Goal: Answer question/provide support: Share knowledge or assist other users

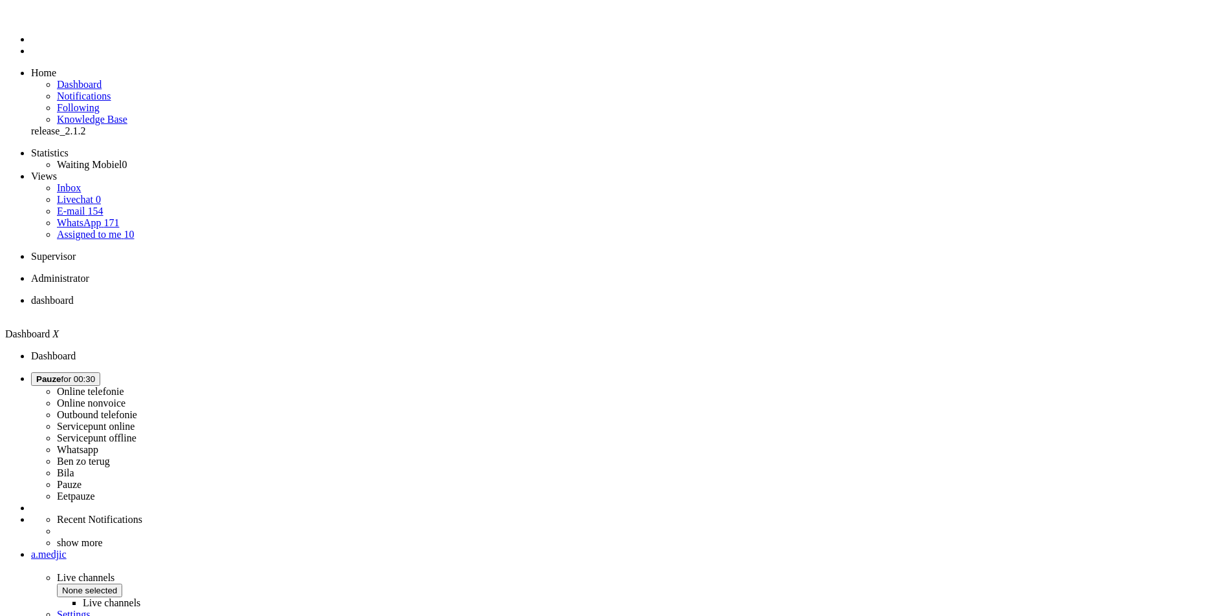
click at [100, 372] on button "Pauze for 00:30" at bounding box center [65, 379] width 69 height 14
click at [994, 295] on div "dashboard X" at bounding box center [616, 464] width 1222 height 338
click at [61, 374] on span "Pauze" at bounding box center [48, 379] width 25 height 10
click at [95, 374] on span "Pauze for 00:30" at bounding box center [65, 379] width 59 height 10
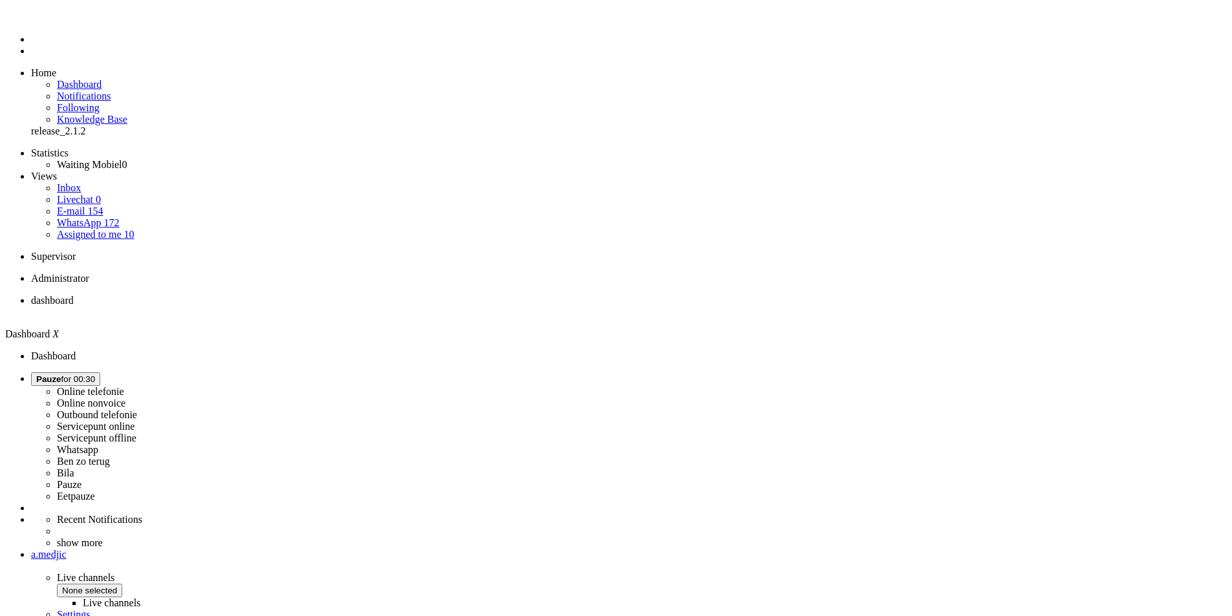
click at [110, 456] on label "Ben zo terug" at bounding box center [83, 461] width 53 height 11
click at [127, 372] on button "Ben zo terug for 00:06" at bounding box center [79, 379] width 96 height 14
click at [125, 398] on label "Online nonvoice" at bounding box center [91, 403] width 69 height 11
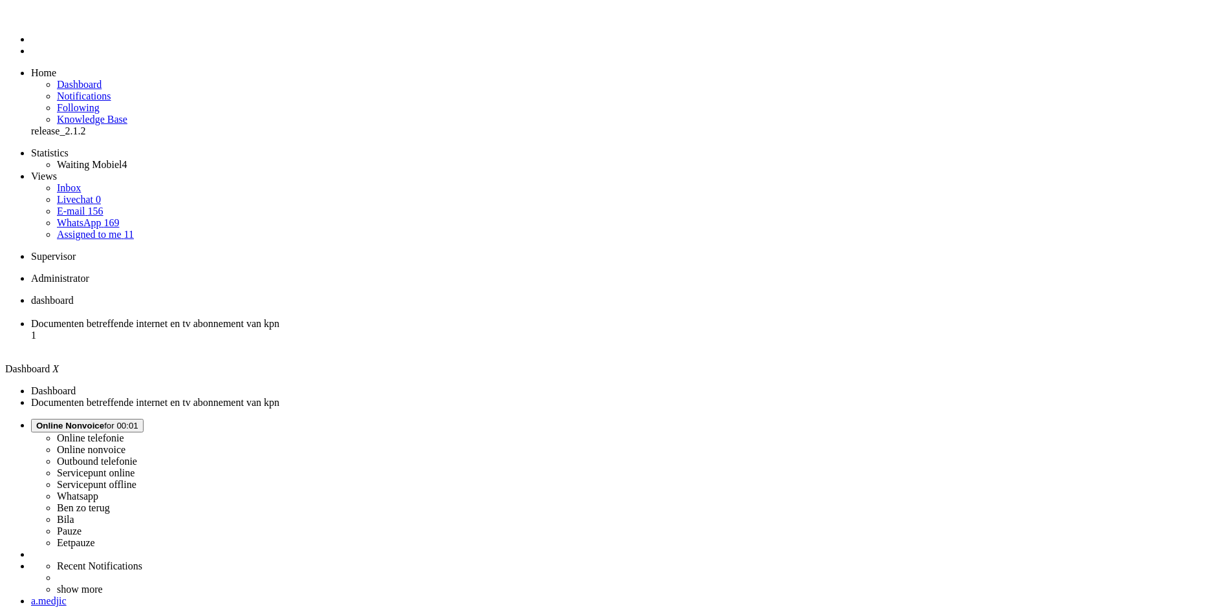
click at [138, 421] on span "Online Nonvoice for 00:01" at bounding box center [87, 426] width 102 height 10
click at [124, 433] on label "Online telefonie" at bounding box center [90, 438] width 67 height 11
click at [279, 318] on span "Documenten betreffende internet en tv abonnement van kpn" at bounding box center [155, 323] width 248 height 11
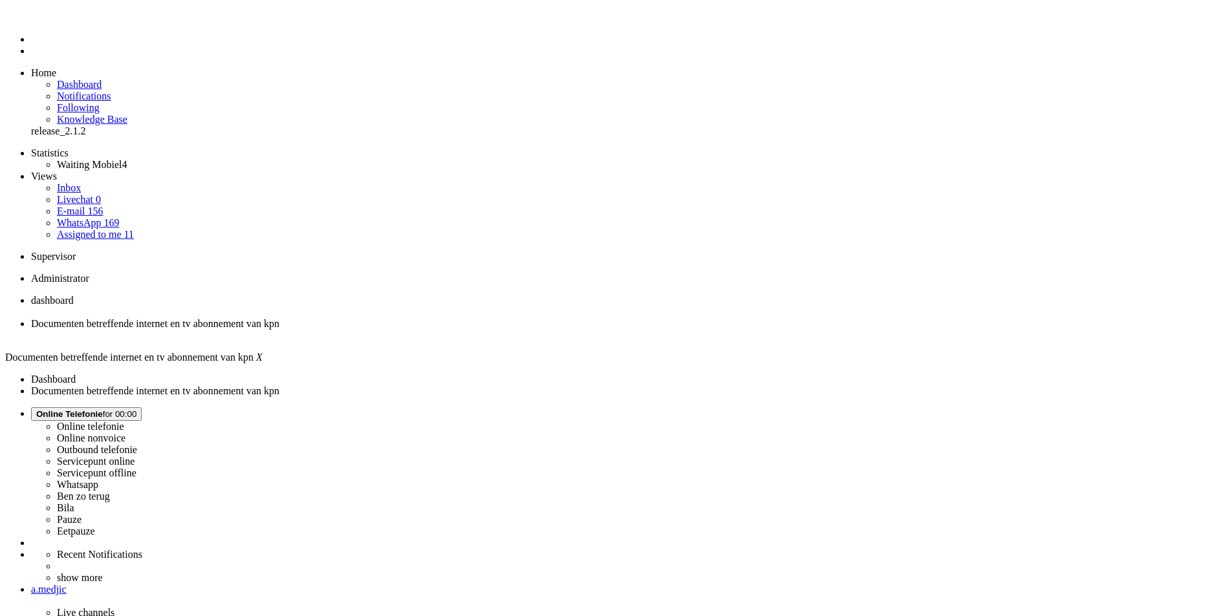
click at [74, 295] on span "dashboard" at bounding box center [52, 300] width 43 height 11
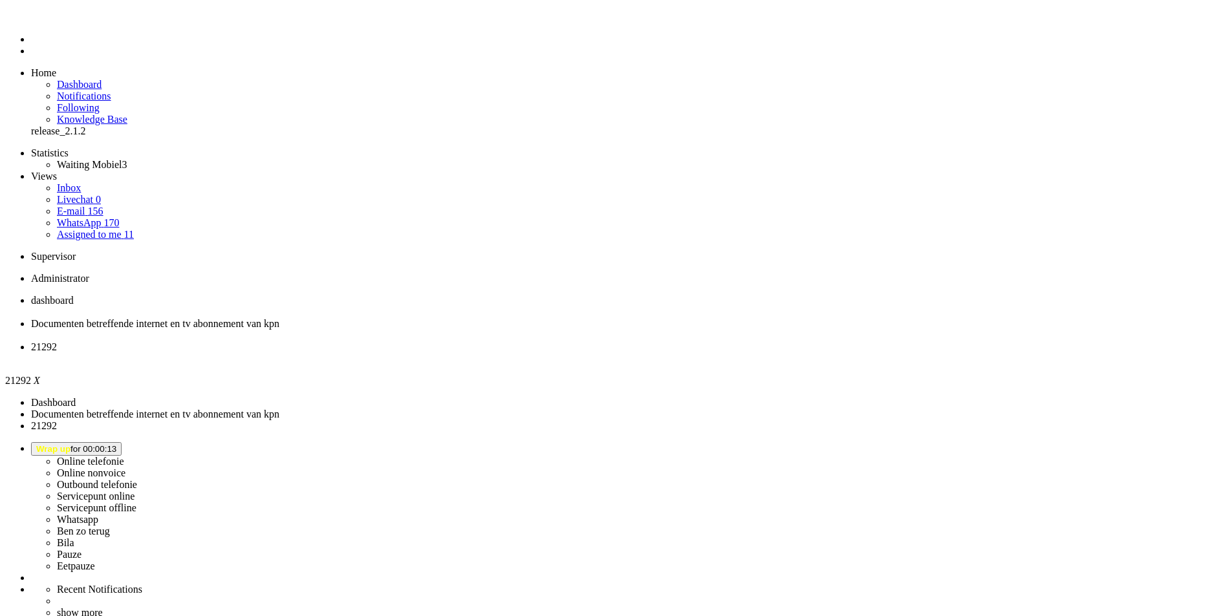
click at [484, 353] on div "Close tab" at bounding box center [629, 359] width 1196 height 12
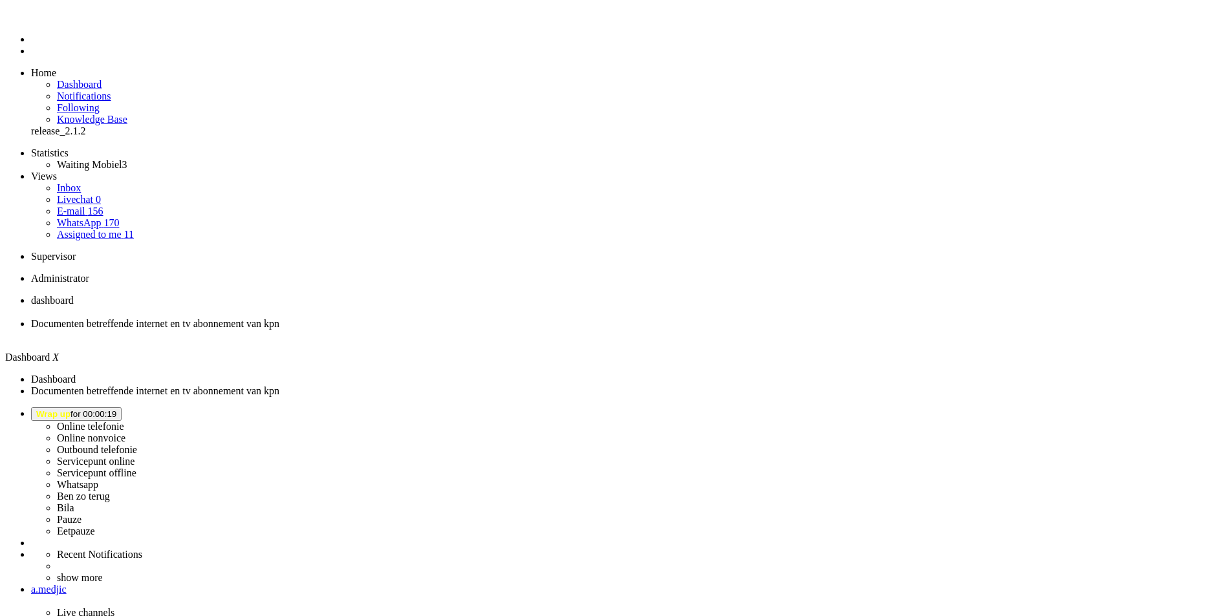
click at [0, 0] on icon at bounding box center [0, 0] width 0 height 0
click at [0, 0] on div "Call was rejected Unable to accept call without a valid microphone or speaker" at bounding box center [0, 0] width 0 height 0
click at [0, 0] on icon at bounding box center [0, 0] width 0 height 0
click at [116, 409] on span "Wrap up for 00:00:23" at bounding box center [76, 414] width 80 height 10
click at [124, 421] on label "Online telefonie" at bounding box center [90, 426] width 67 height 11
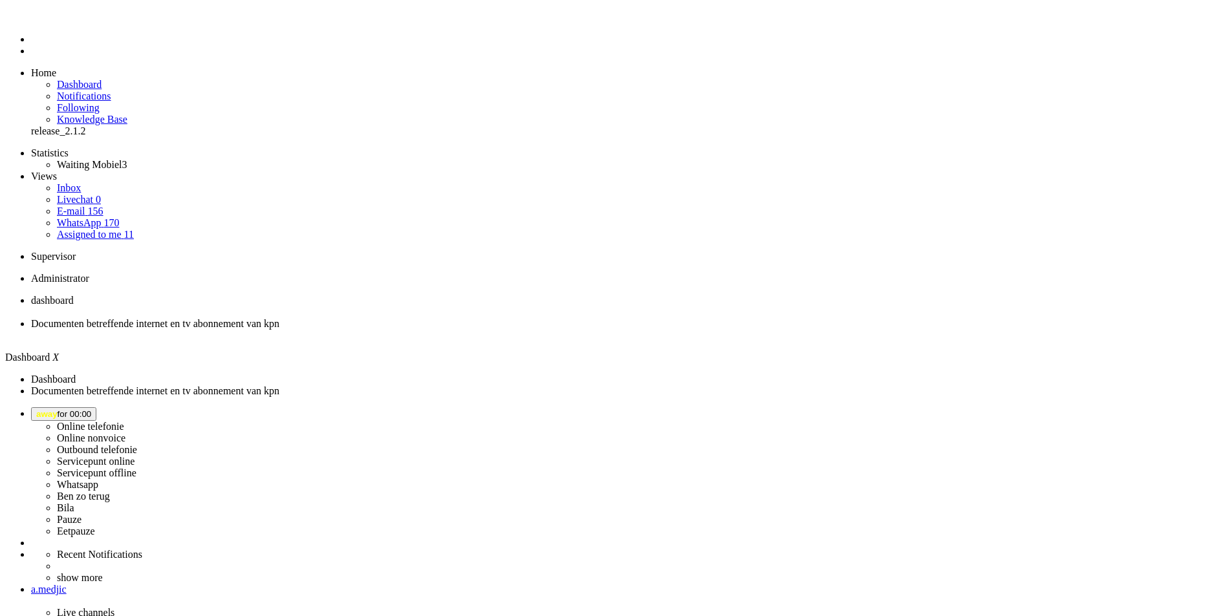
click at [91, 409] on span "away for 00:00" at bounding box center [63, 414] width 55 height 10
click at [124, 421] on label "Online telefonie" at bounding box center [90, 426] width 67 height 11
click at [31, 19] on img "Omnidesk" at bounding box center [42, 19] width 23 height 0
type input "+31628425559"
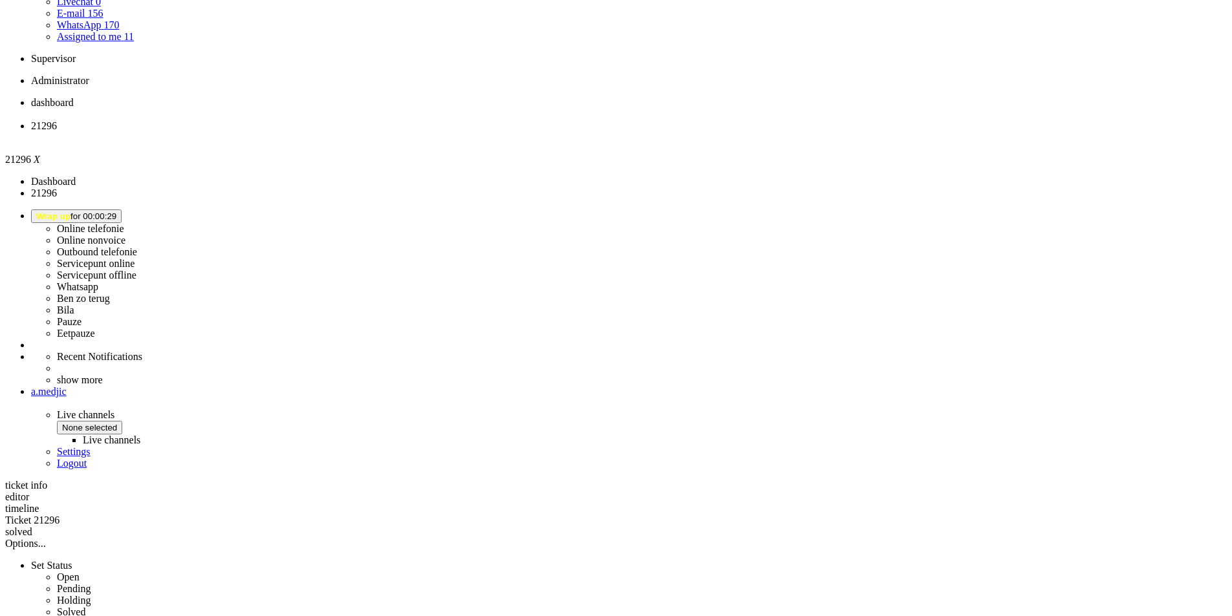
scroll to position [0, 0]
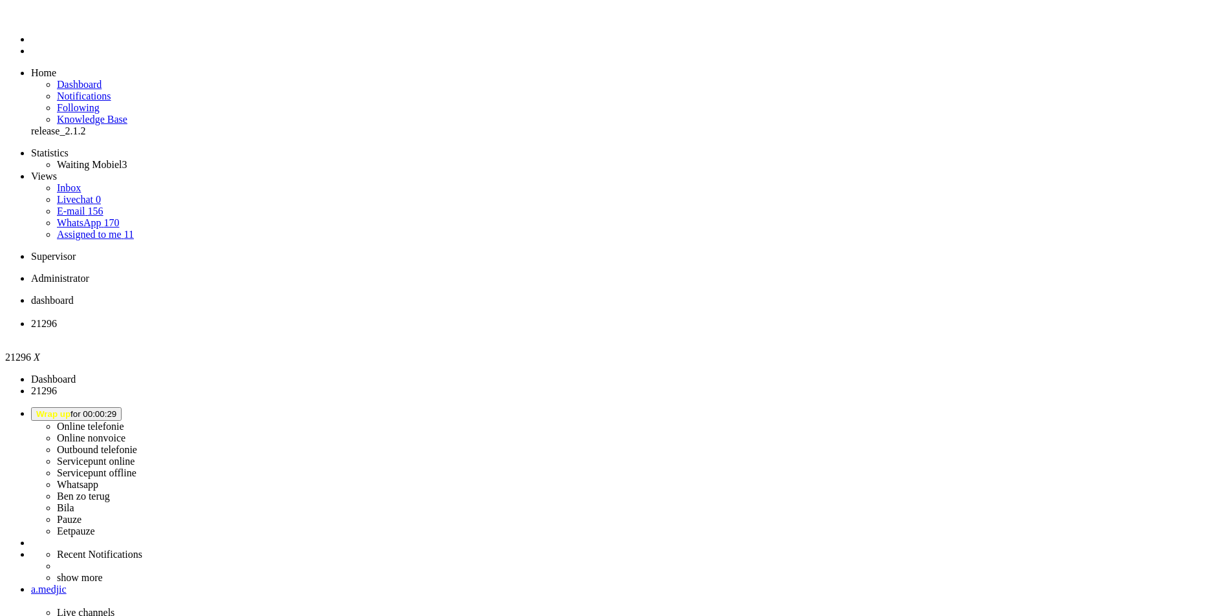
click at [373, 330] on div "Close tab" at bounding box center [629, 336] width 1196 height 12
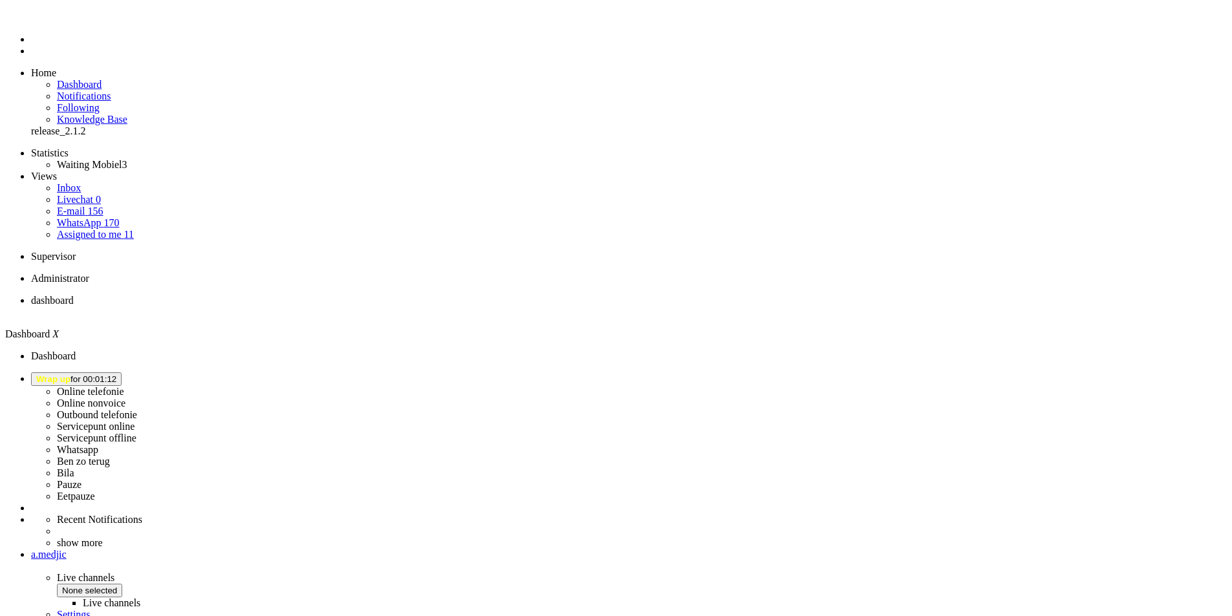
click at [116, 374] on span "Wrap up for 00:01:12" at bounding box center [76, 379] width 80 height 10
click at [124, 386] on label "Online telefonie" at bounding box center [90, 391] width 67 height 11
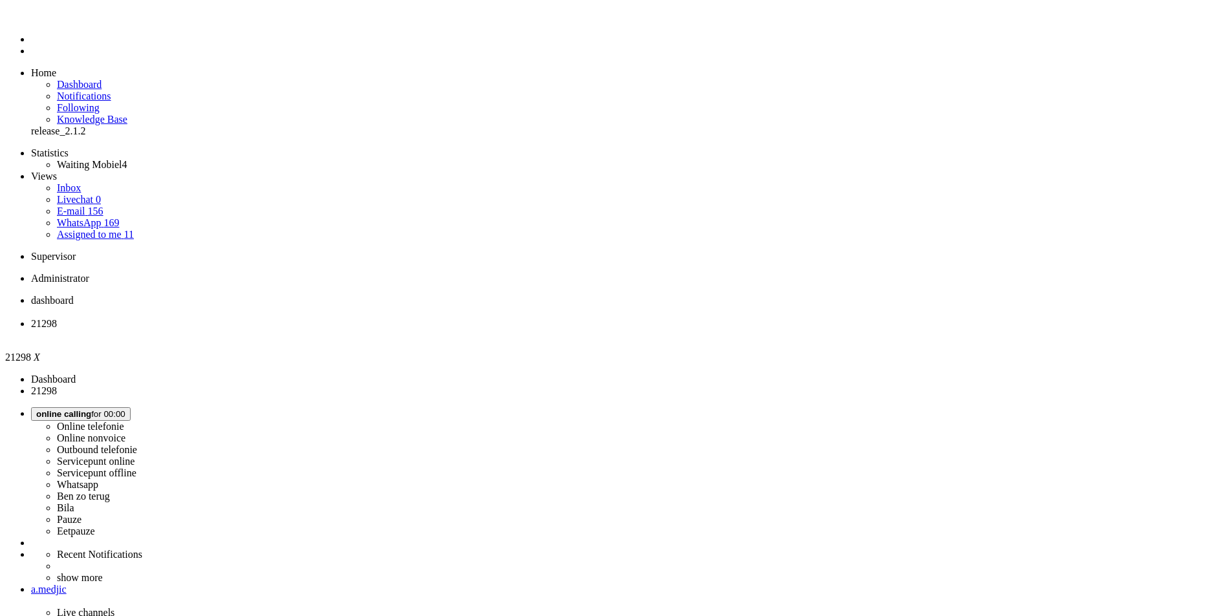
drag, startPoint x: 440, startPoint y: 241, endPoint x: 400, endPoint y: 242, distance: 40.1
copy span "+31638188415"
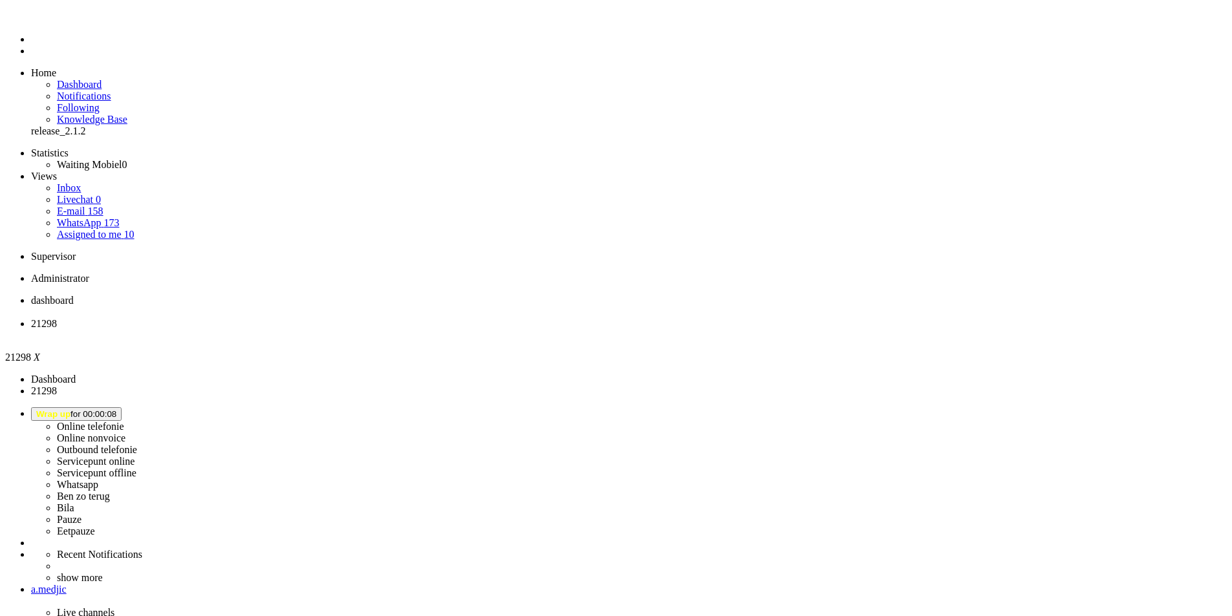
click at [116, 409] on span "Wrap up for 00:02:02" at bounding box center [76, 414] width 80 height 10
click at [124, 421] on label "Online telefonie" at bounding box center [90, 426] width 67 height 11
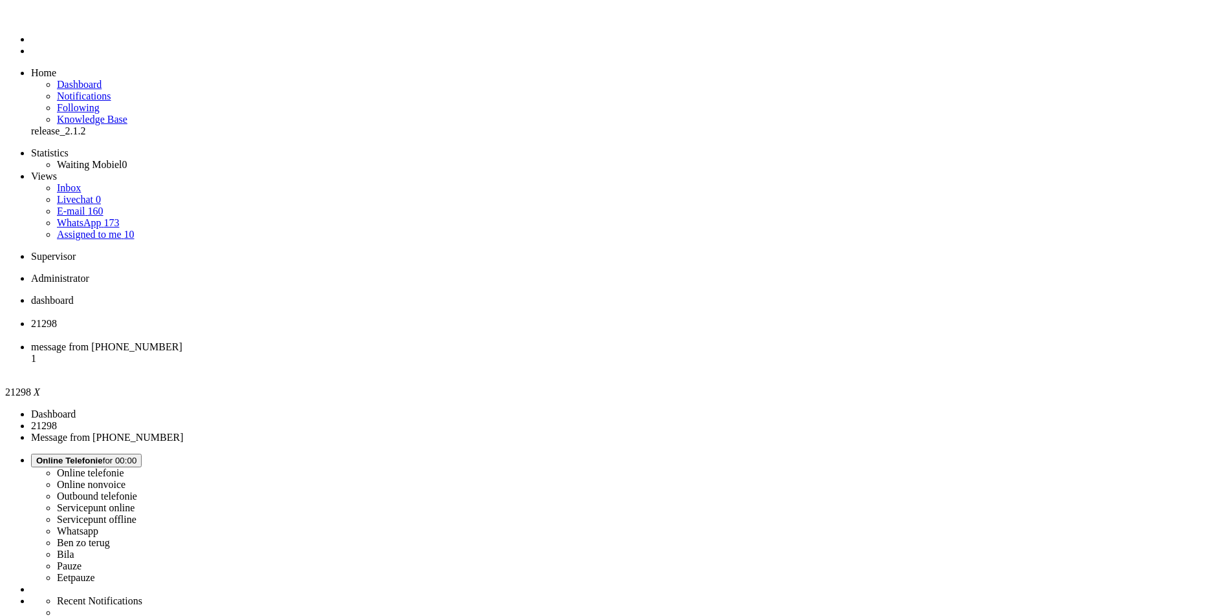
click at [368, 318] on li "21298" at bounding box center [629, 329] width 1196 height 23
click at [372, 330] on div "Close tab" at bounding box center [629, 336] width 1196 height 12
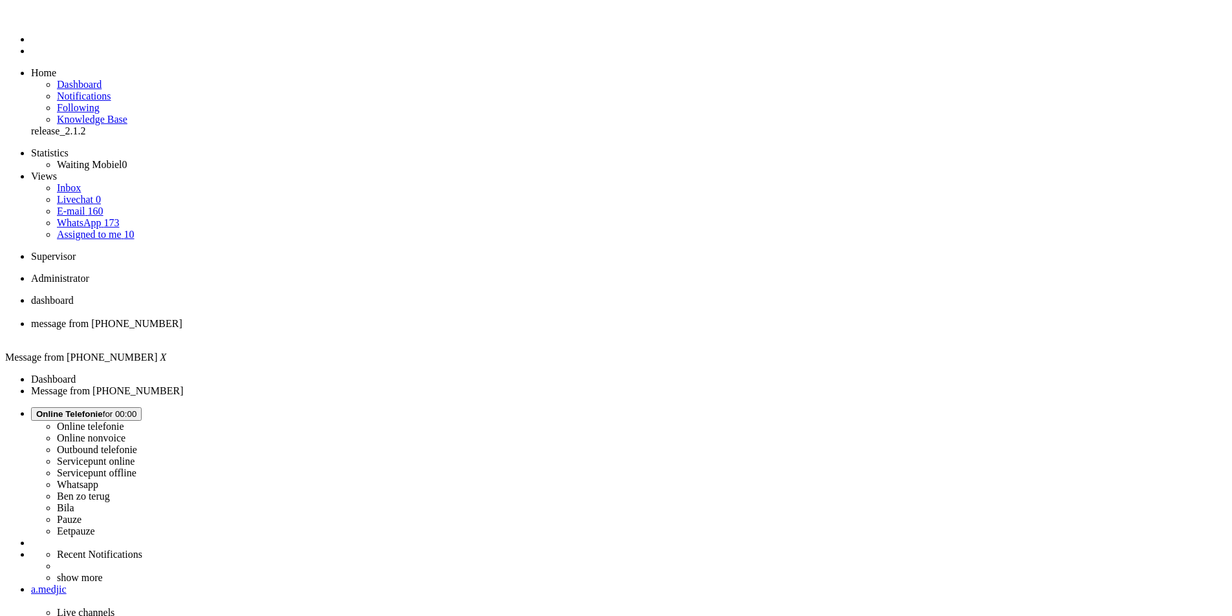
click at [372, 330] on div "Close tab" at bounding box center [629, 336] width 1196 height 12
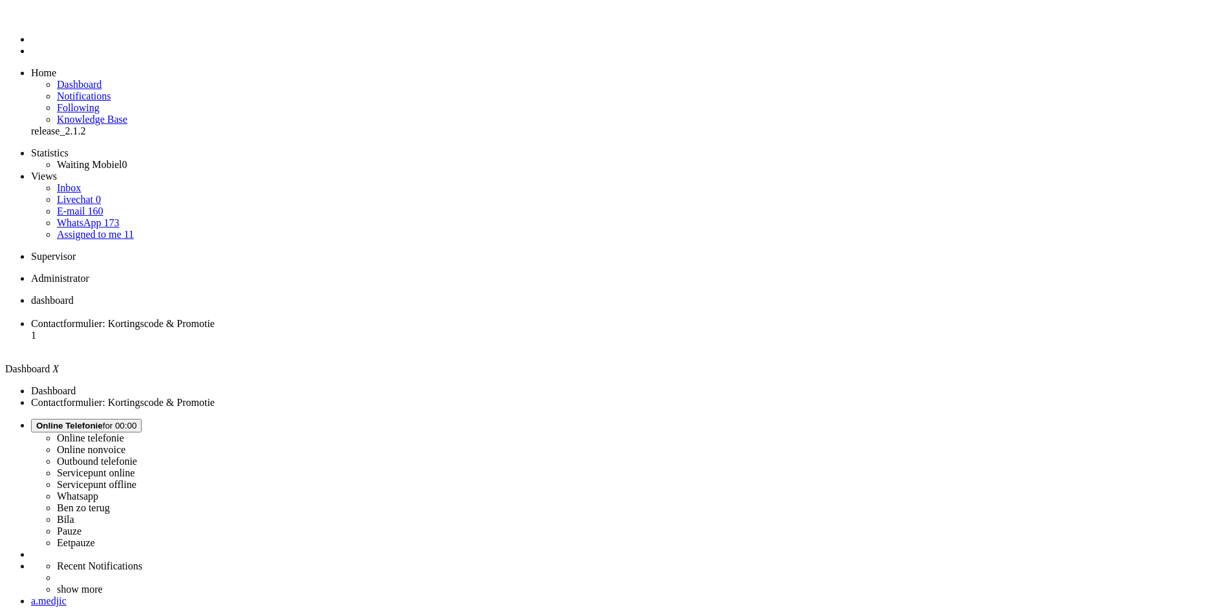
click at [215, 318] on span "Contactformulier: Kortingscode & Promotie" at bounding box center [123, 323] width 184 height 11
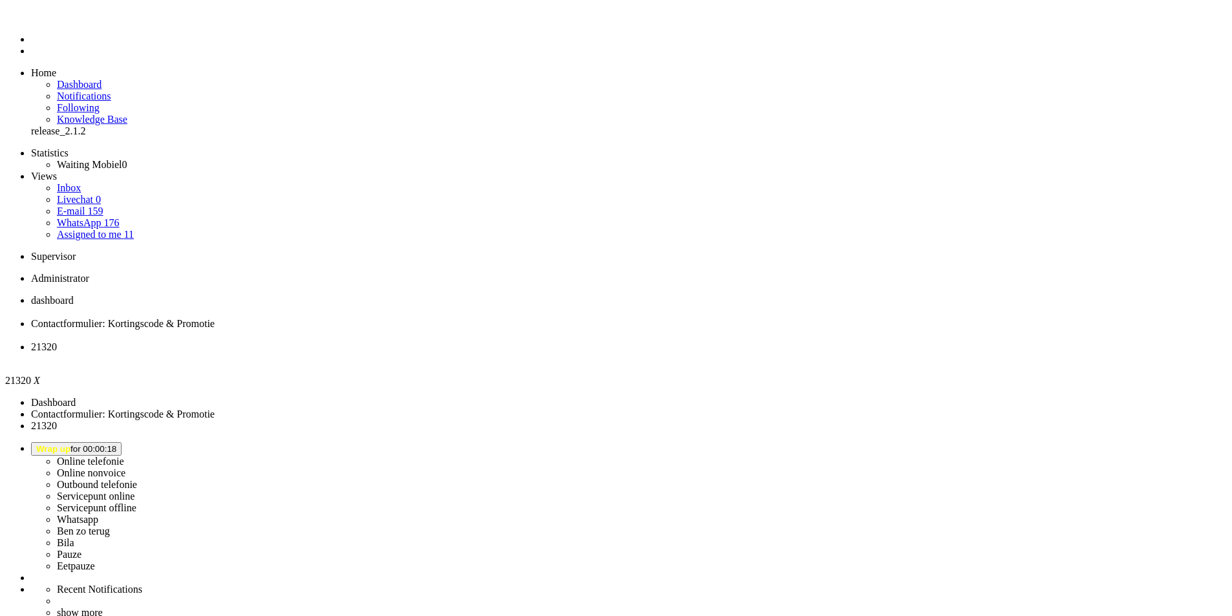
click at [482, 353] on div "Close tab" at bounding box center [629, 359] width 1196 height 12
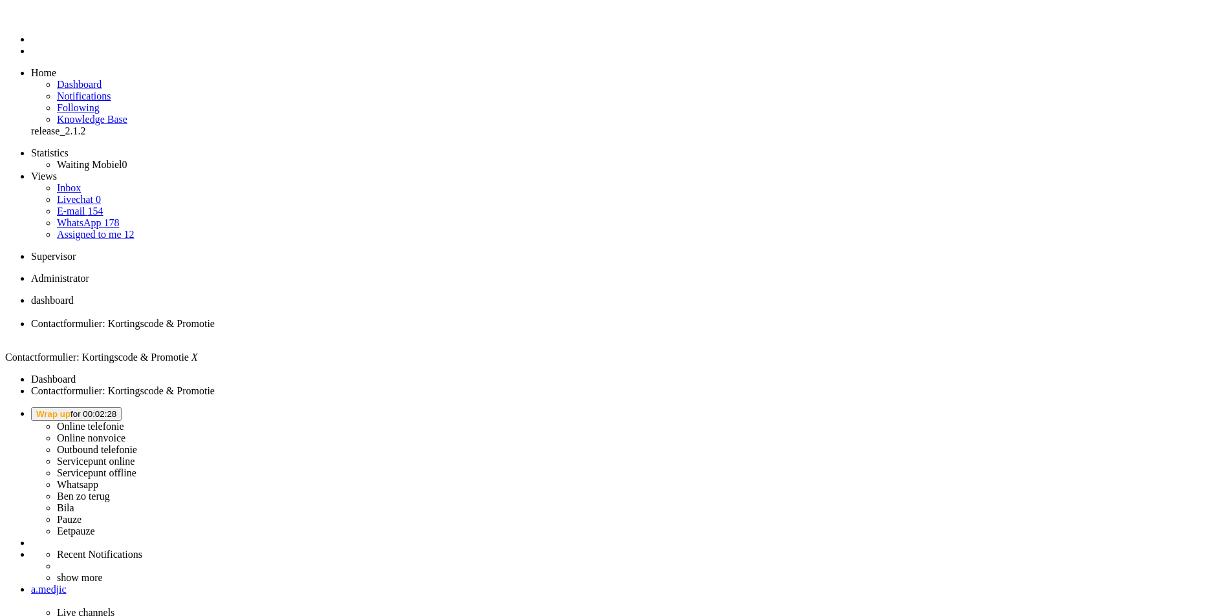
click at [116, 409] on span "Wrap up for 00:02:28" at bounding box center [76, 414] width 80 height 10
click at [124, 421] on label "Online telefonie" at bounding box center [90, 426] width 67 height 11
click at [1071, 407] on li "Online telefonie Online nonvoice Outbound telefonie Servicepunt online Servicep…" at bounding box center [629, 472] width 1196 height 130
click at [103, 409] on span "Online Telefonie" at bounding box center [69, 414] width 67 height 10
click at [81, 514] on label "Pauze" at bounding box center [69, 519] width 25 height 11
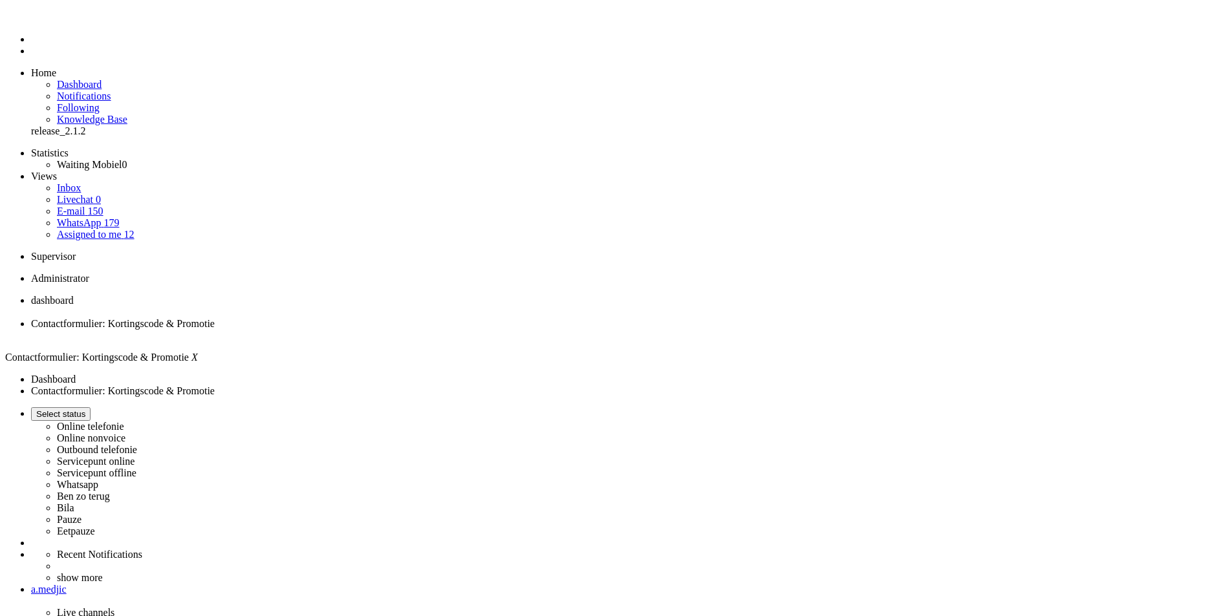
click at [91, 407] on button "Select status" at bounding box center [60, 414] width 59 height 14
click at [110, 491] on label "Ben zo terug" at bounding box center [83, 496] width 53 height 11
click at [122, 409] on span "Ben zo terug for 00:01" at bounding box center [79, 414] width 86 height 10
click at [124, 421] on label "Online telefonie" at bounding box center [90, 426] width 67 height 11
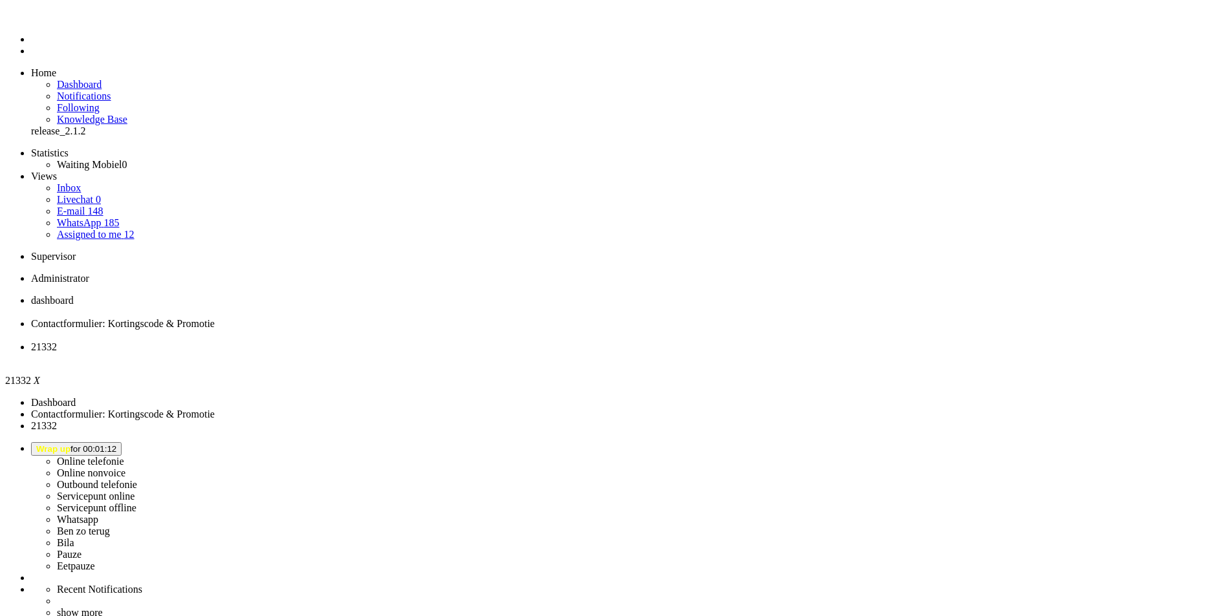
click at [484, 353] on div "Close tab" at bounding box center [629, 359] width 1196 height 12
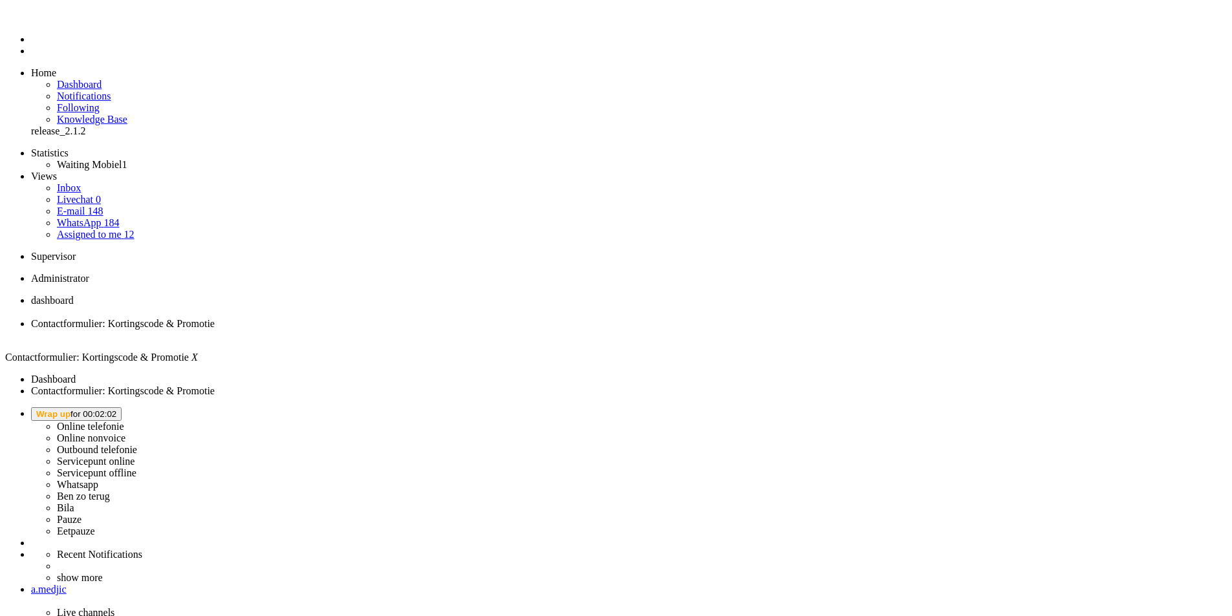
click at [70, 409] on span "Wrap up" at bounding box center [53, 414] width 34 height 10
click at [124, 421] on label "Online telefonie" at bounding box center [90, 426] width 67 height 11
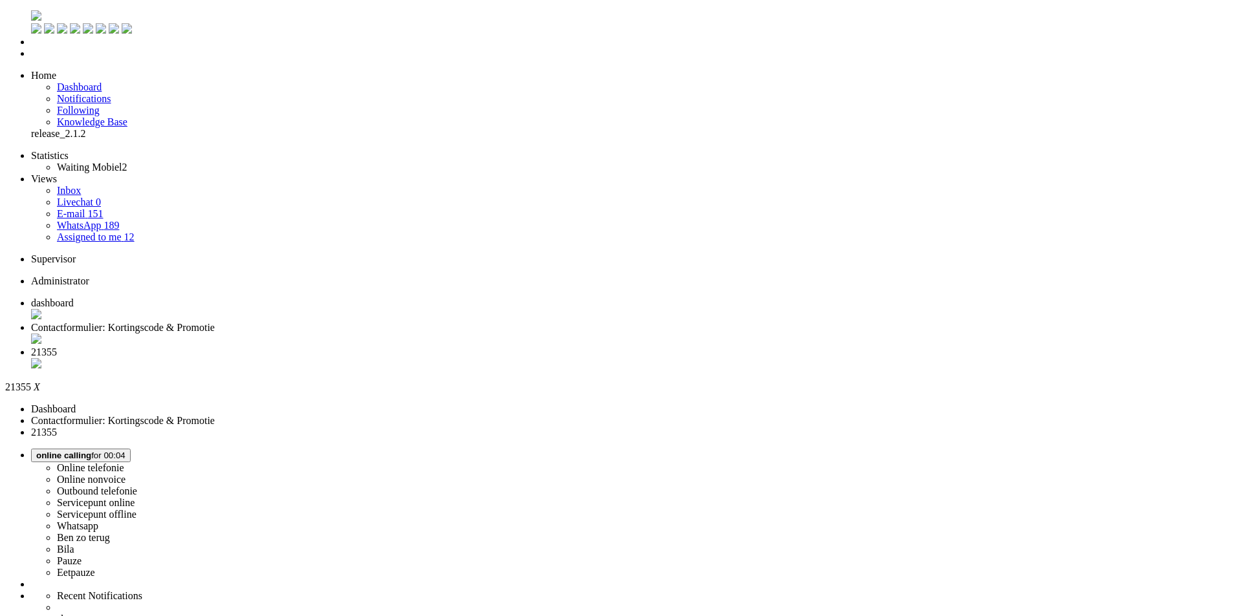
click at [122, 449] on button "Wrap up for 00:00:19" at bounding box center [76, 456] width 91 height 14
click at [137, 486] on label "Outbound telefonie" at bounding box center [97, 491] width 80 height 11
click at [239, 297] on li "dashboard" at bounding box center [633, 309] width 1205 height 25
click at [31, 162] on link "Quick ticket" at bounding box center [31, 162] width 0 height 0
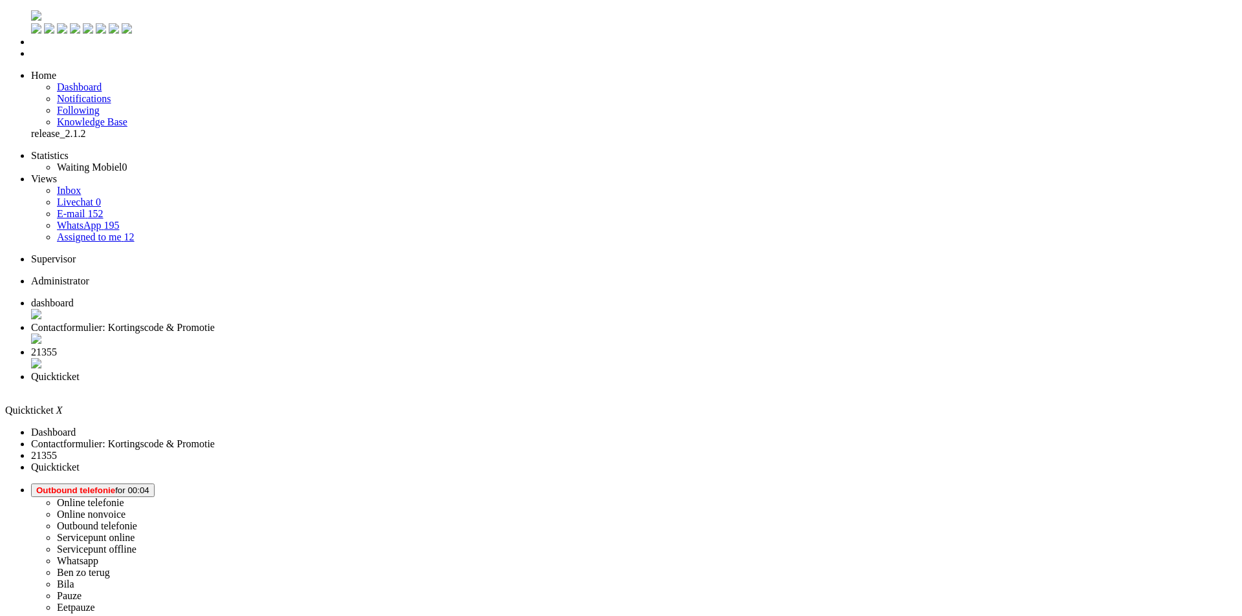
drag, startPoint x: 219, startPoint y: 185, endPoint x: 211, endPoint y: 185, distance: 8.4
type input "+31645256201"
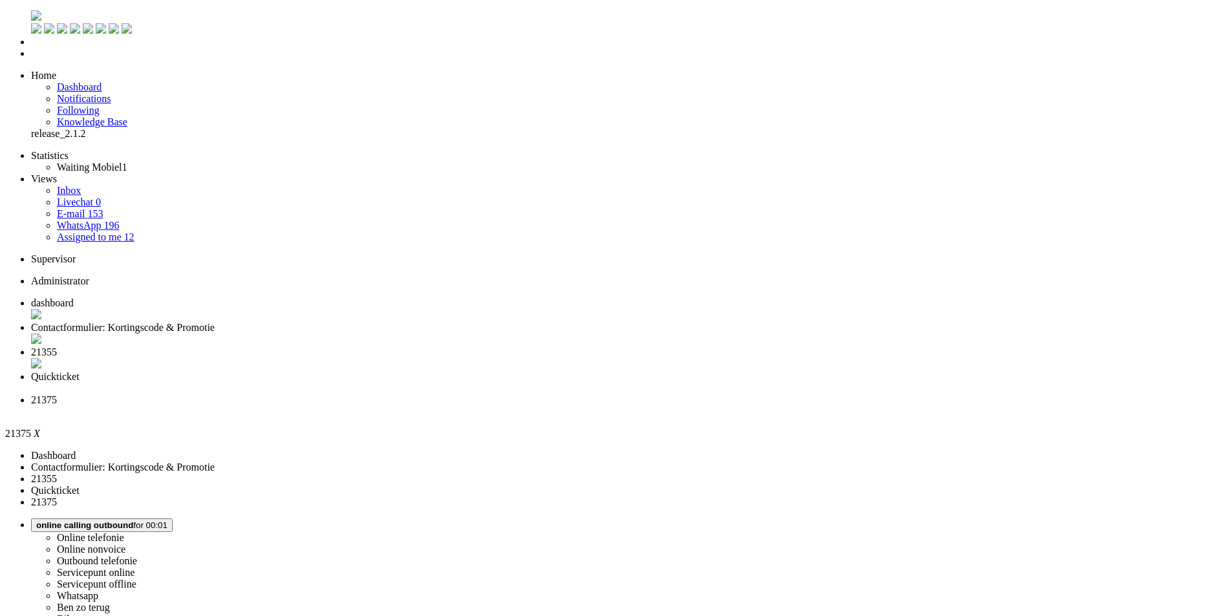
drag, startPoint x: 286, startPoint y: 387, endPoint x: 257, endPoint y: 410, distance: 37.3
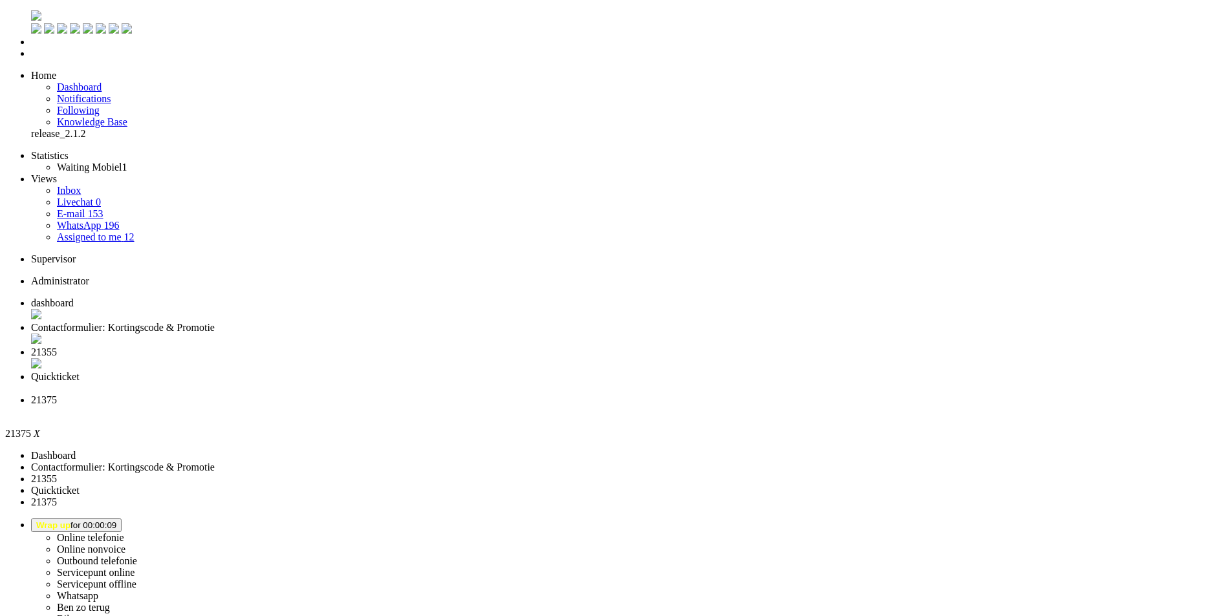
click at [702, 406] on div "Close tab" at bounding box center [629, 412] width 1196 height 12
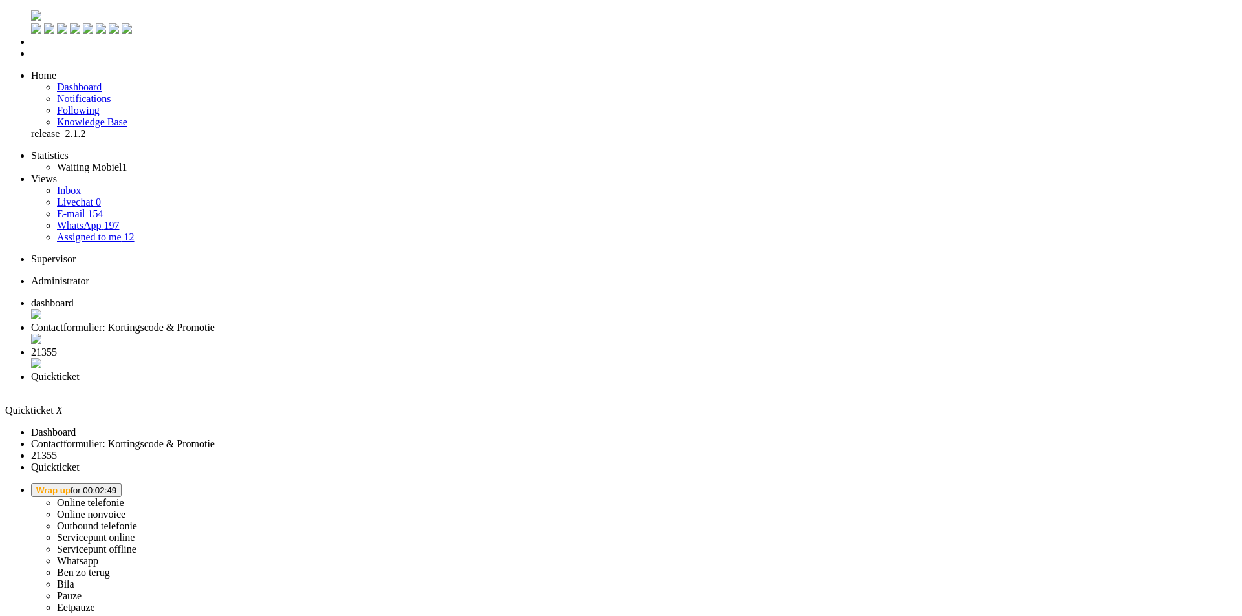
click at [591, 371] on li "Quickticket" at bounding box center [633, 382] width 1205 height 23
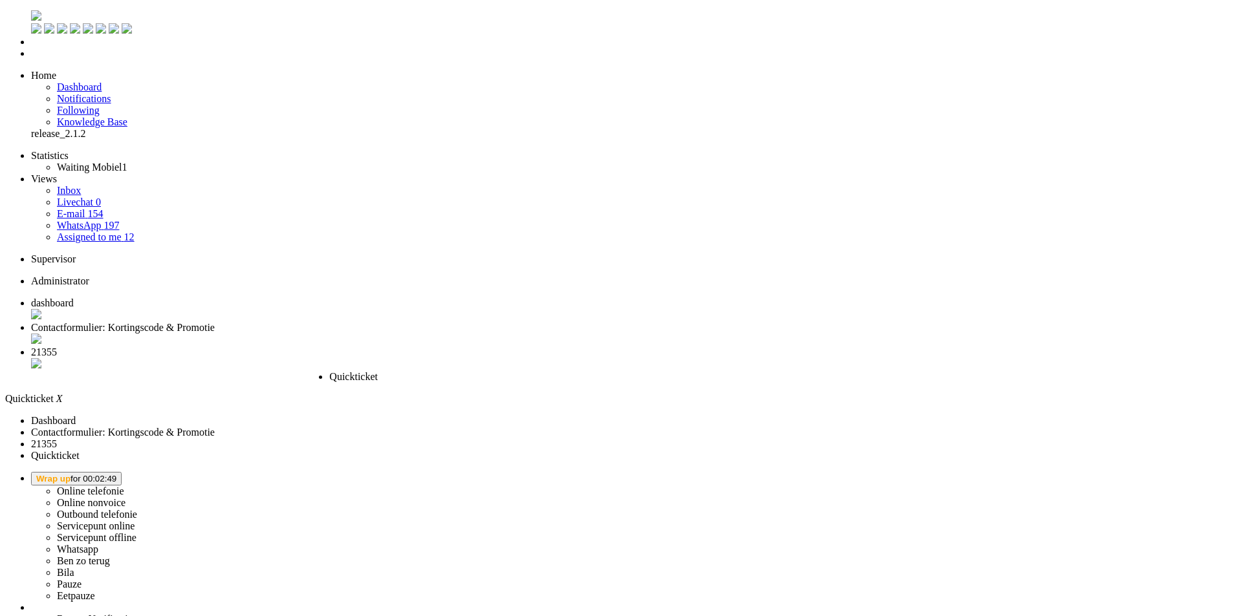
click at [436, 383] on div "Close tab" at bounding box center [382, 389] width 107 height 12
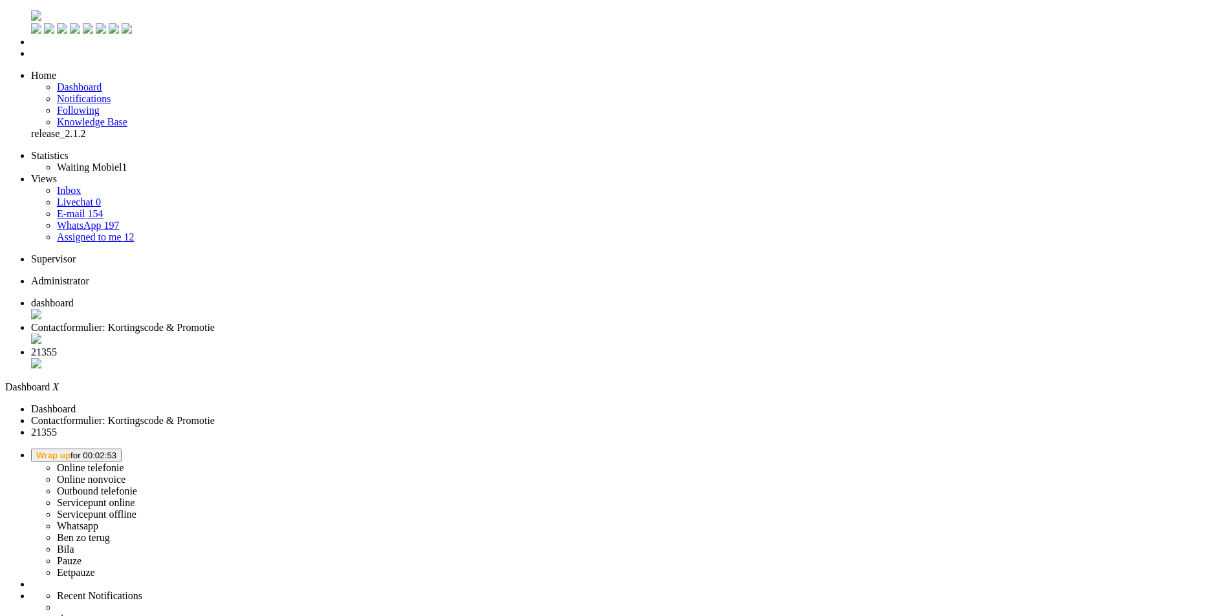
click at [418, 347] on li "21355" at bounding box center [629, 359] width 1196 height 25
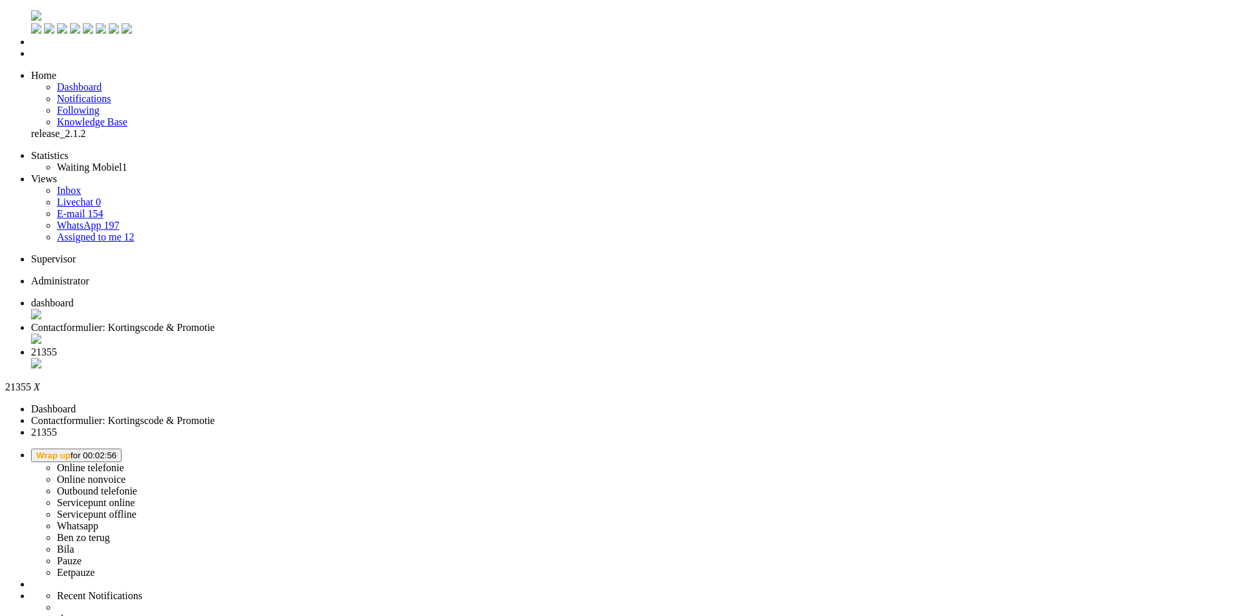
click at [484, 358] on div "Close tab" at bounding box center [633, 364] width 1205 height 13
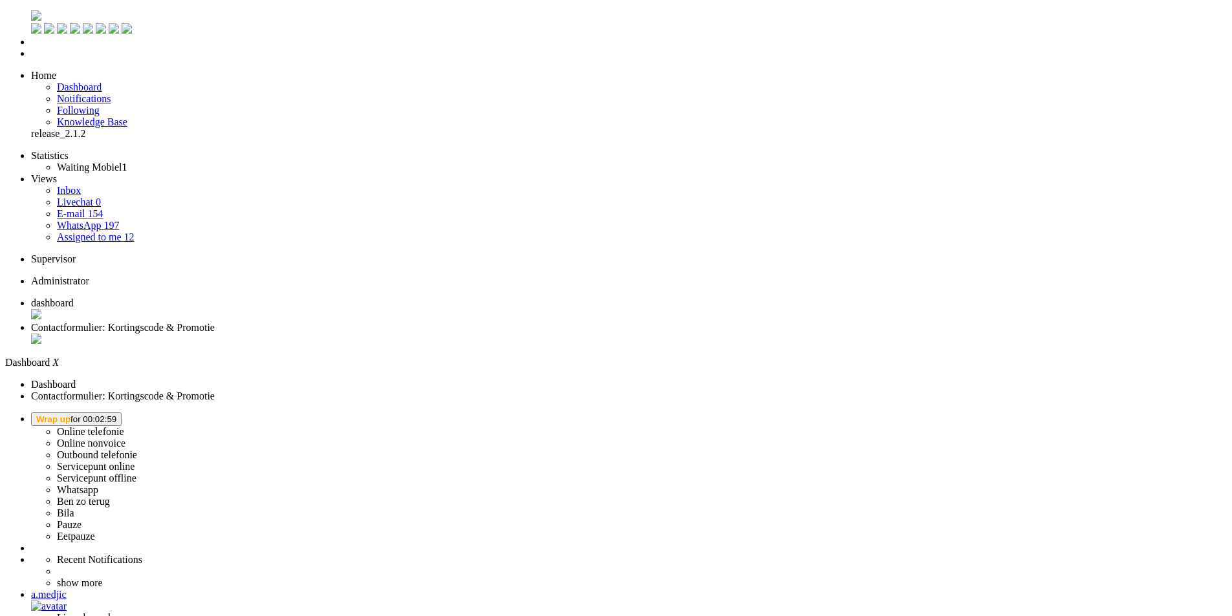
click at [215, 322] on span "Contactformulier: Kortingscode & Promotie" at bounding box center [123, 327] width 184 height 11
click at [1070, 413] on li "Online telefonie Online nonvoice Outbound telefonie Servicepunt online Servicep…" at bounding box center [629, 478] width 1196 height 130
click at [116, 415] on span "Wrap up for 00:03:03" at bounding box center [76, 420] width 80 height 10
click at [124, 426] on label "Online telefonie" at bounding box center [90, 431] width 67 height 11
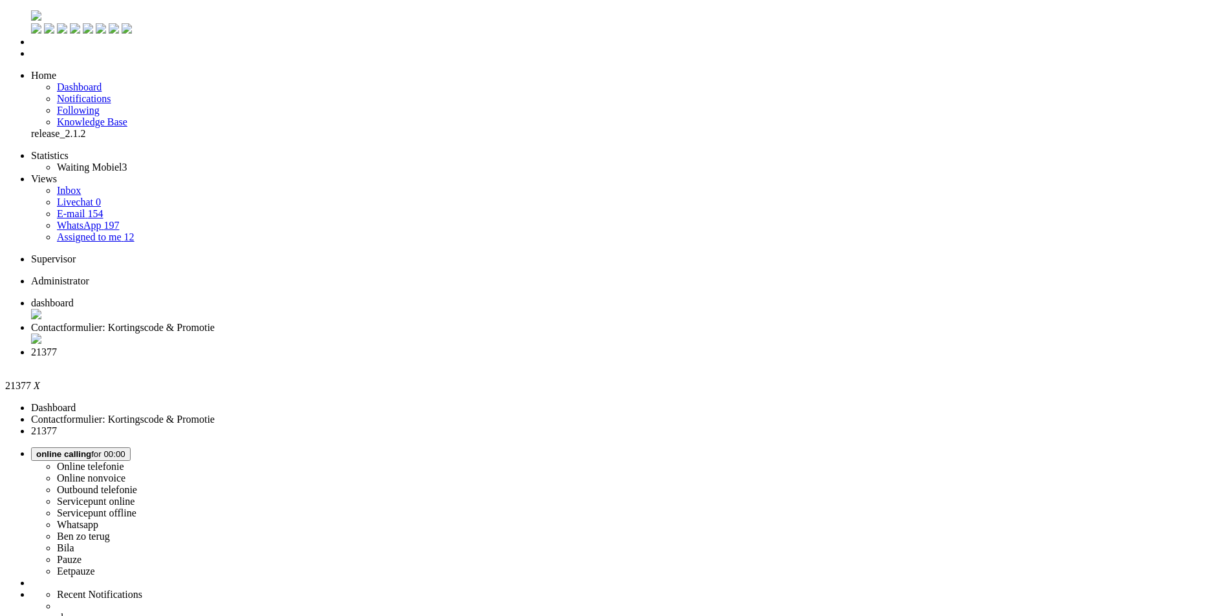
click at [215, 322] on span "Contactformulier: Kortingscode & Promotie" at bounding box center [123, 327] width 184 height 11
click at [57, 347] on span "21377" at bounding box center [44, 352] width 26 height 11
click at [215, 322] on span "Contactformulier: Kortingscode & Promotie" at bounding box center [123, 327] width 184 height 11
click at [420, 347] on li "21377" at bounding box center [629, 358] width 1196 height 23
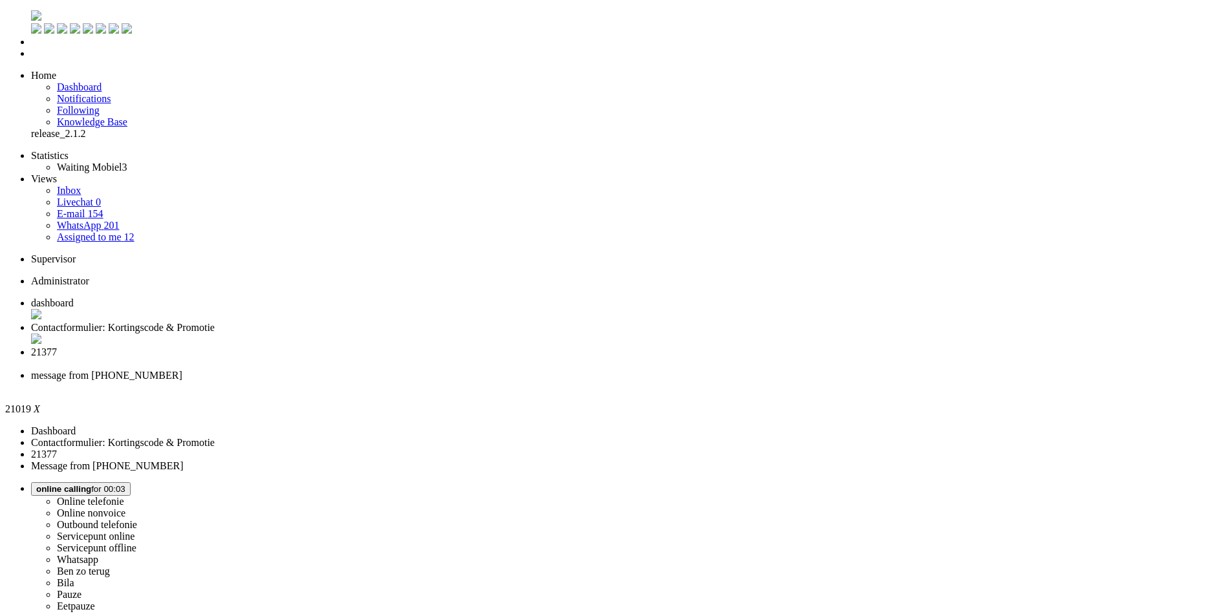
type input "ree"
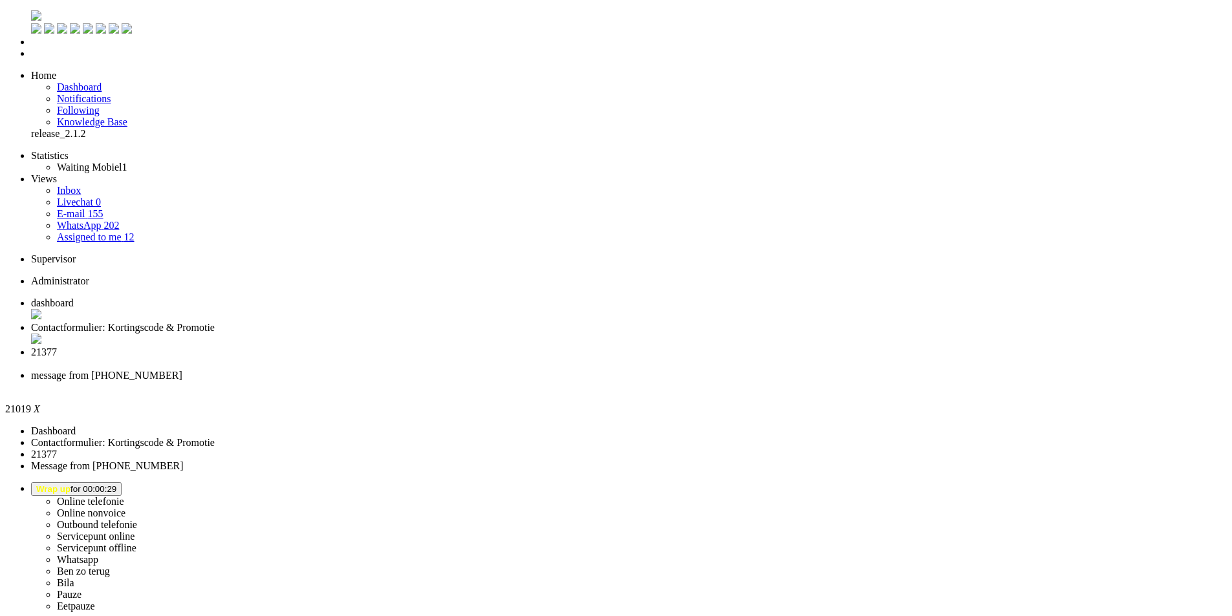
click at [588, 382] on div "Close tab" at bounding box center [629, 388] width 1196 height 12
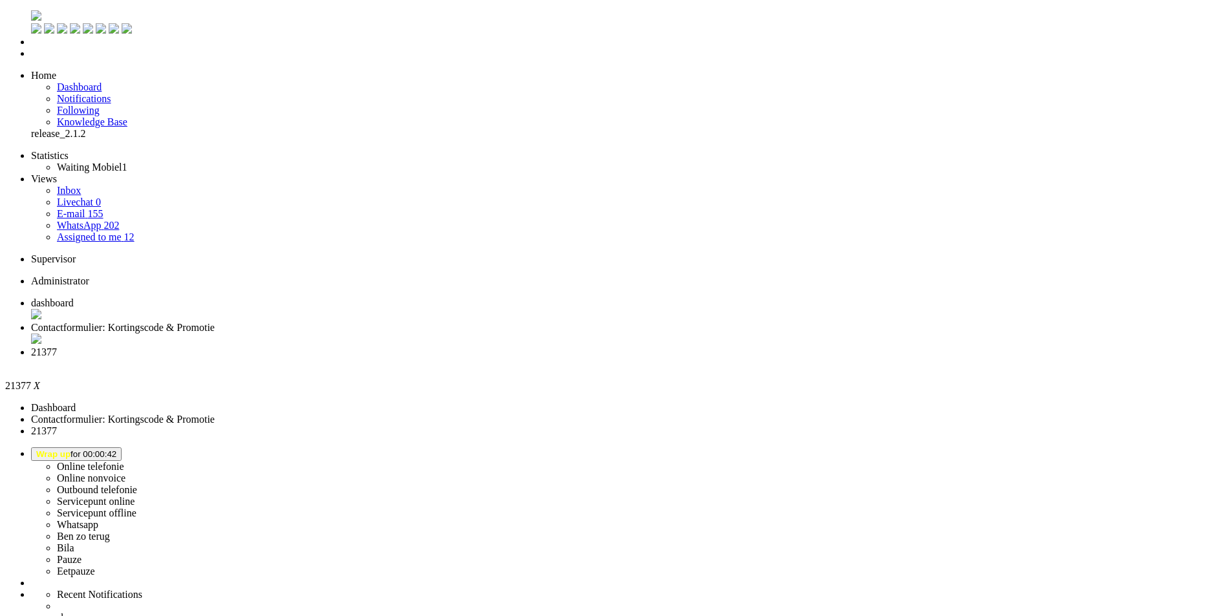
drag, startPoint x: 250, startPoint y: 215, endPoint x: 82, endPoint y: 34, distance: 246.7
click at [486, 358] on div "Close tab" at bounding box center [629, 364] width 1196 height 12
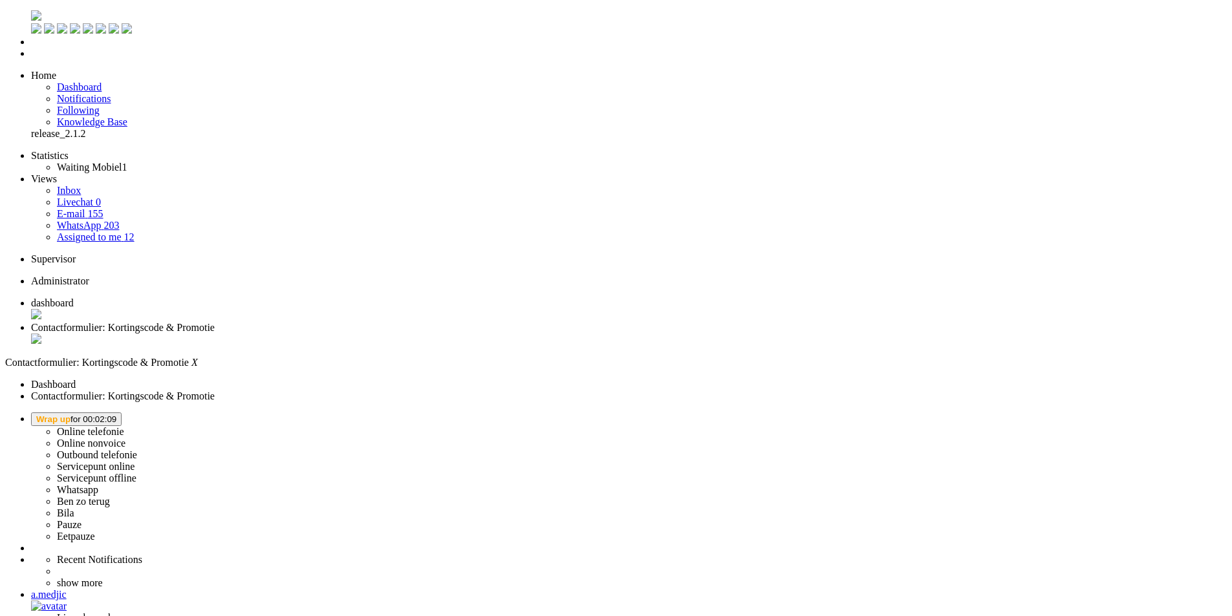
click at [372, 334] on div "Close tab" at bounding box center [629, 340] width 1196 height 13
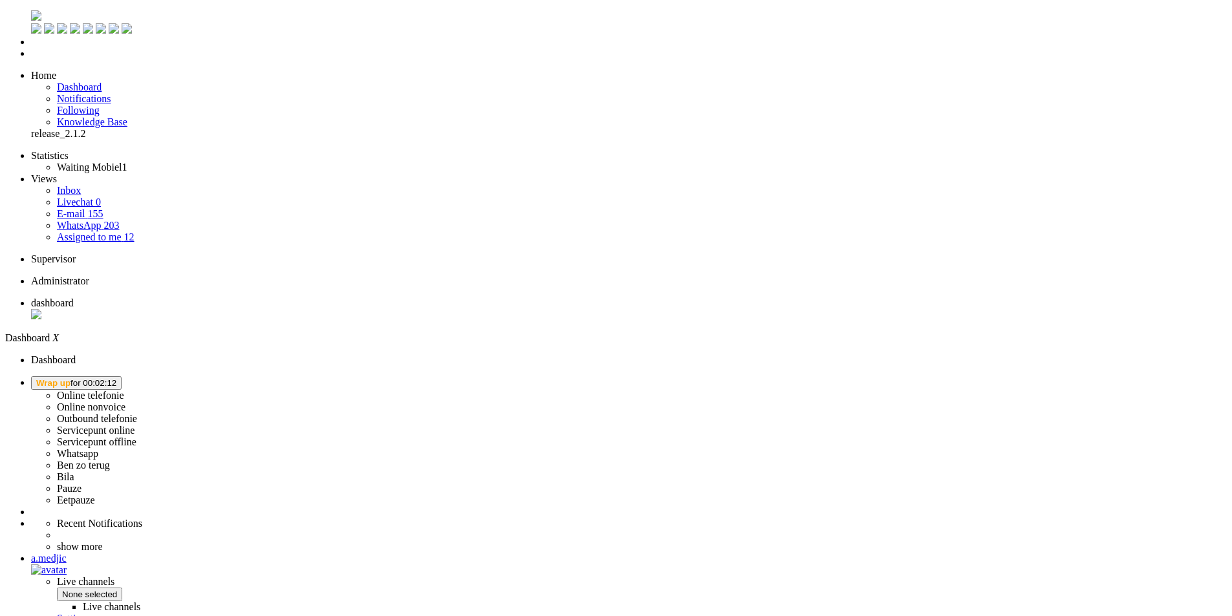
click at [122, 376] on button "Wrap up for 00:02:12" at bounding box center [76, 383] width 91 height 14
click at [124, 390] on label "Online telefonie" at bounding box center [90, 395] width 67 height 11
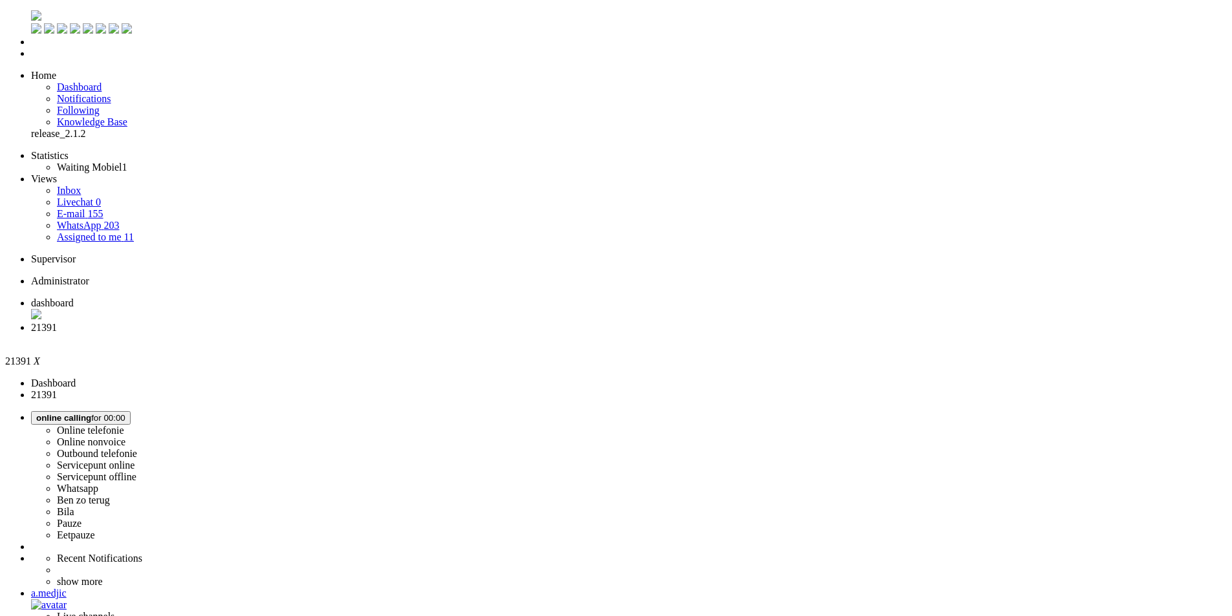
drag, startPoint x: 985, startPoint y: 329, endPoint x: 1049, endPoint y: 340, distance: 65.0
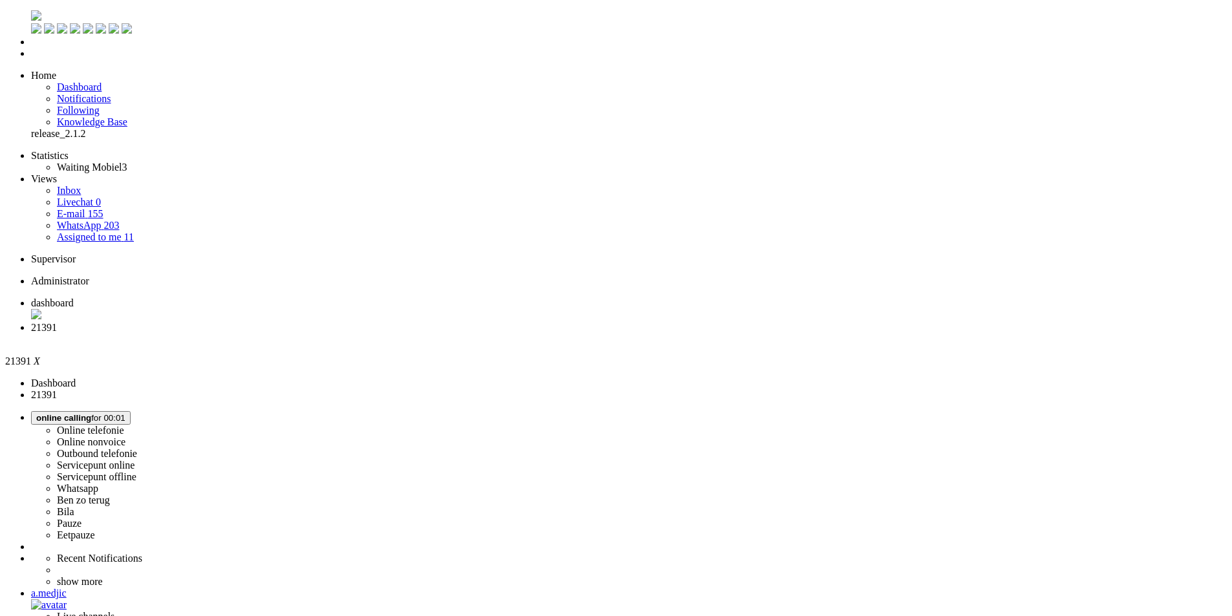
drag, startPoint x: 789, startPoint y: 329, endPoint x: 856, endPoint y: 340, distance: 68.3
click at [468, 297] on ul "dashboard 21391" at bounding box center [616, 321] width 1222 height 48
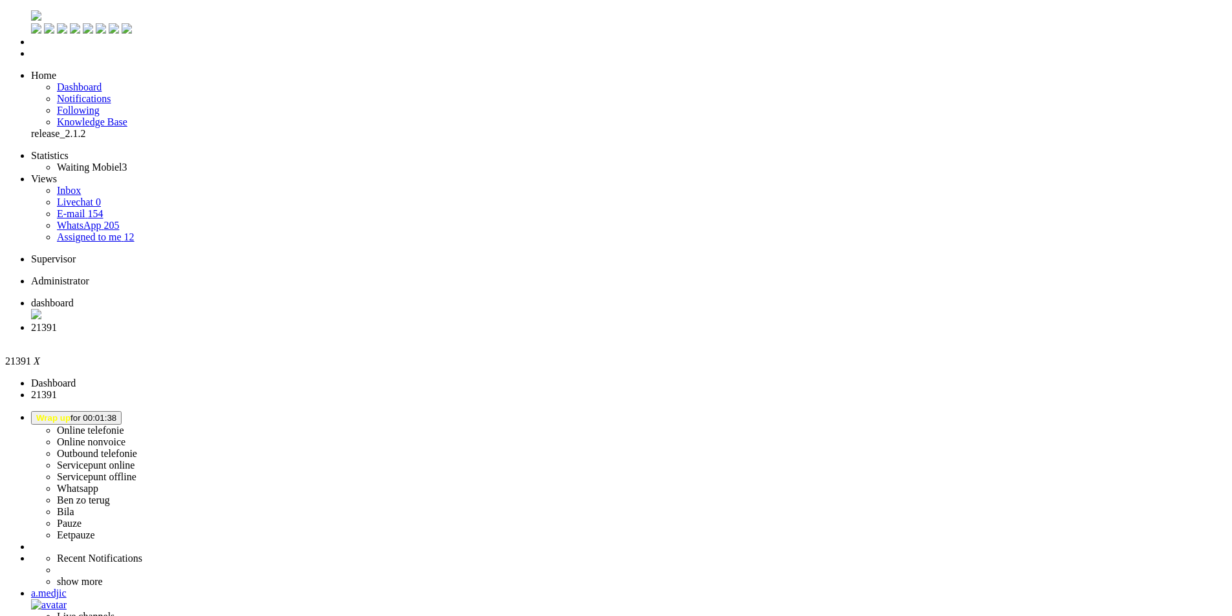
click at [376, 322] on li "21391" at bounding box center [629, 333] width 1196 height 23
click at [375, 334] on div "Close tab" at bounding box center [629, 340] width 1196 height 12
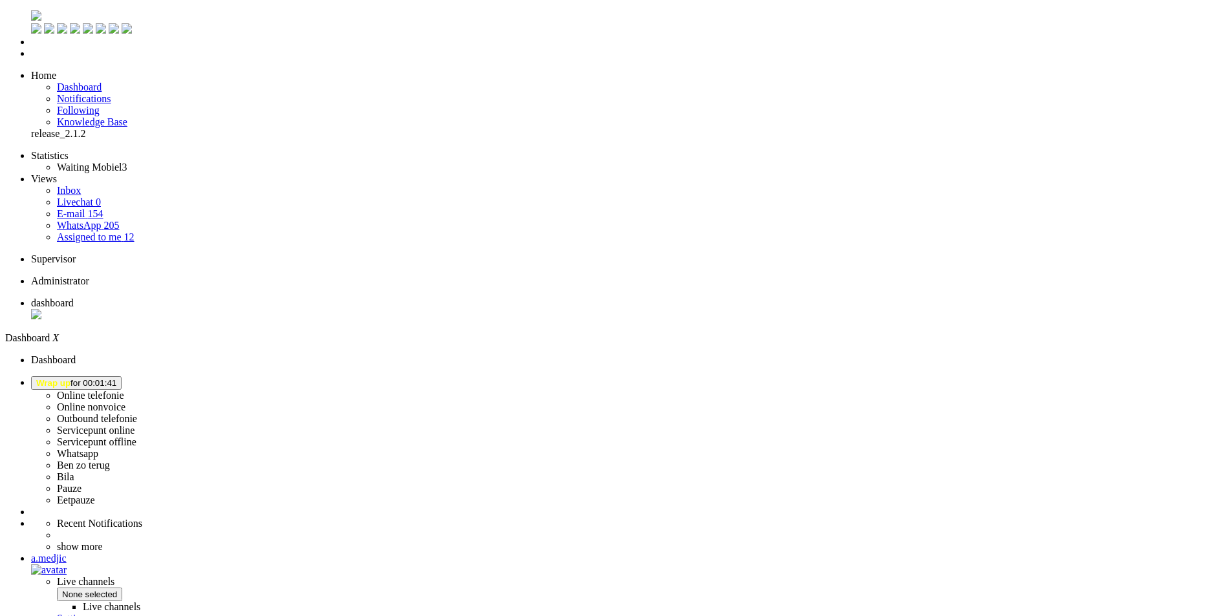
click at [375, 297] on ul "dashboard" at bounding box center [616, 309] width 1222 height 25
click at [116, 378] on span "Wrap up for 00:03:18" at bounding box center [76, 383] width 80 height 10
click at [110, 460] on label "Ben zo terug" at bounding box center [83, 465] width 53 height 11
click at [31, 18] on img "Omnidesk" at bounding box center [36, 15] width 10 height 10
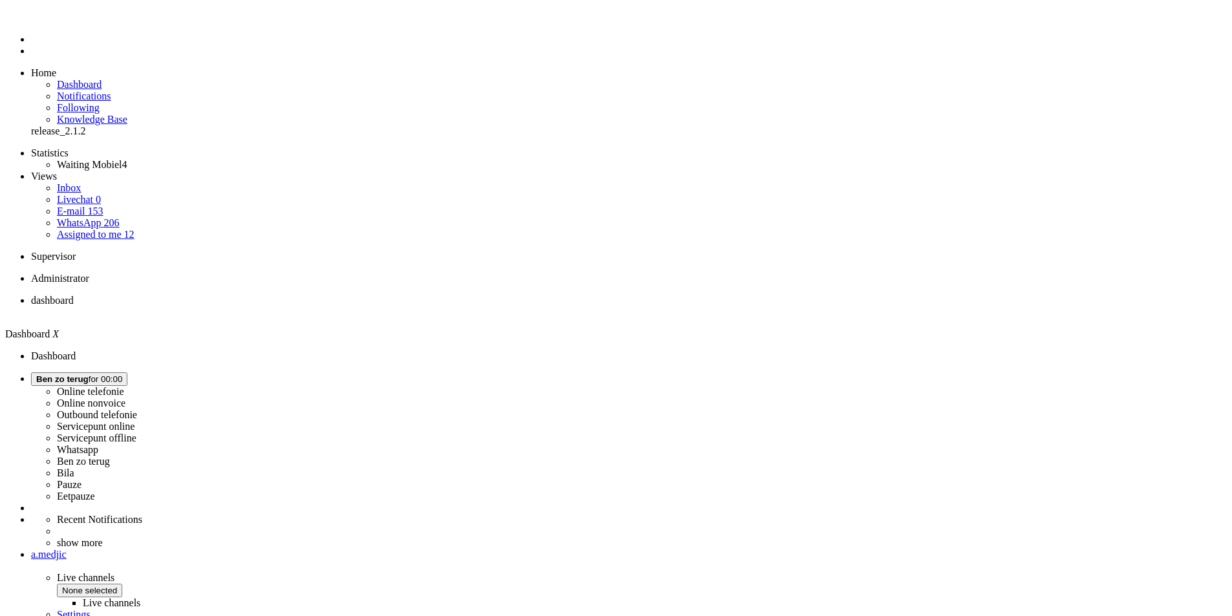
click at [122, 374] on span "[PERSON_NAME] zo terug for 00:00" at bounding box center [79, 379] width 86 height 10
click at [124, 386] on label "Online telefonie" at bounding box center [90, 391] width 67 height 11
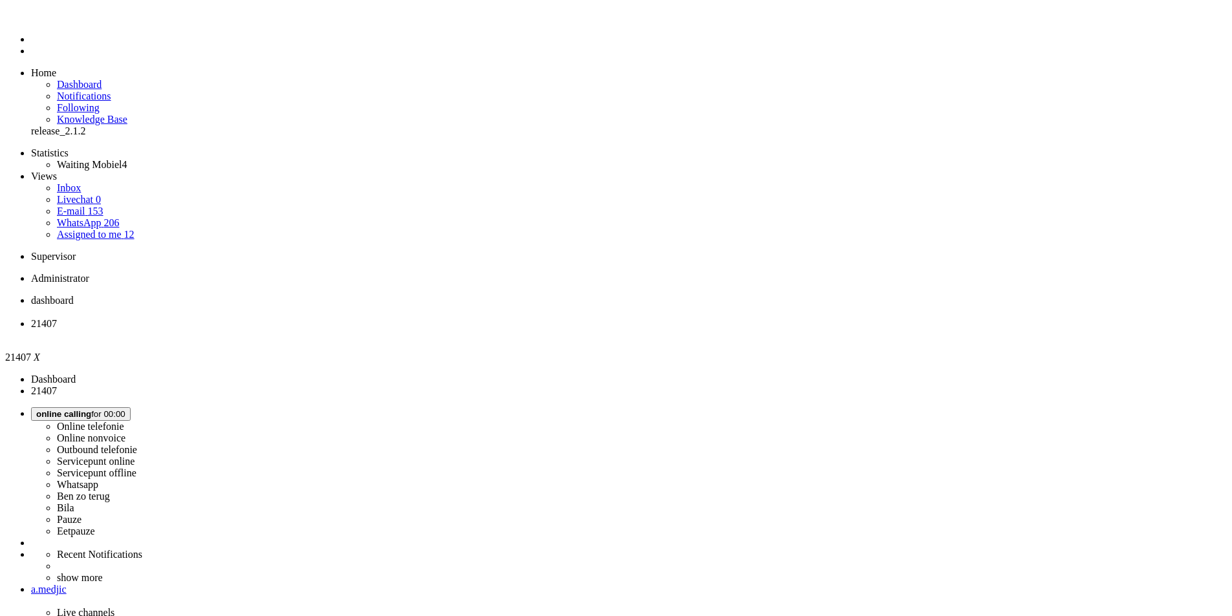
type input "[PHONE_NUMBER]"
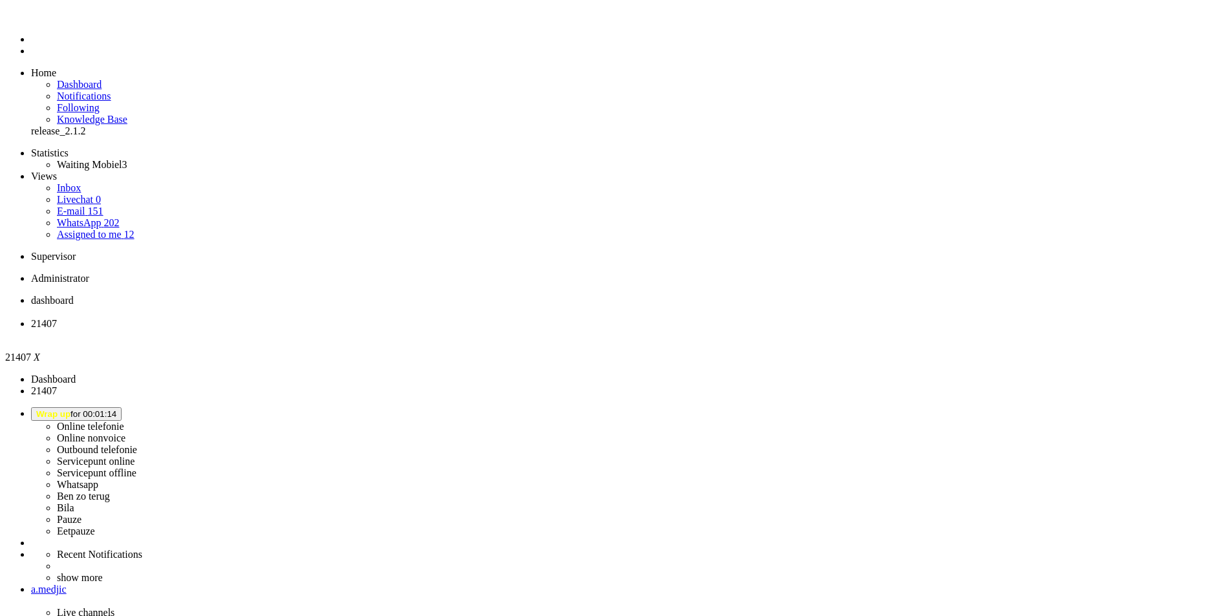
click at [372, 330] on div "Close tab" at bounding box center [629, 336] width 1196 height 12
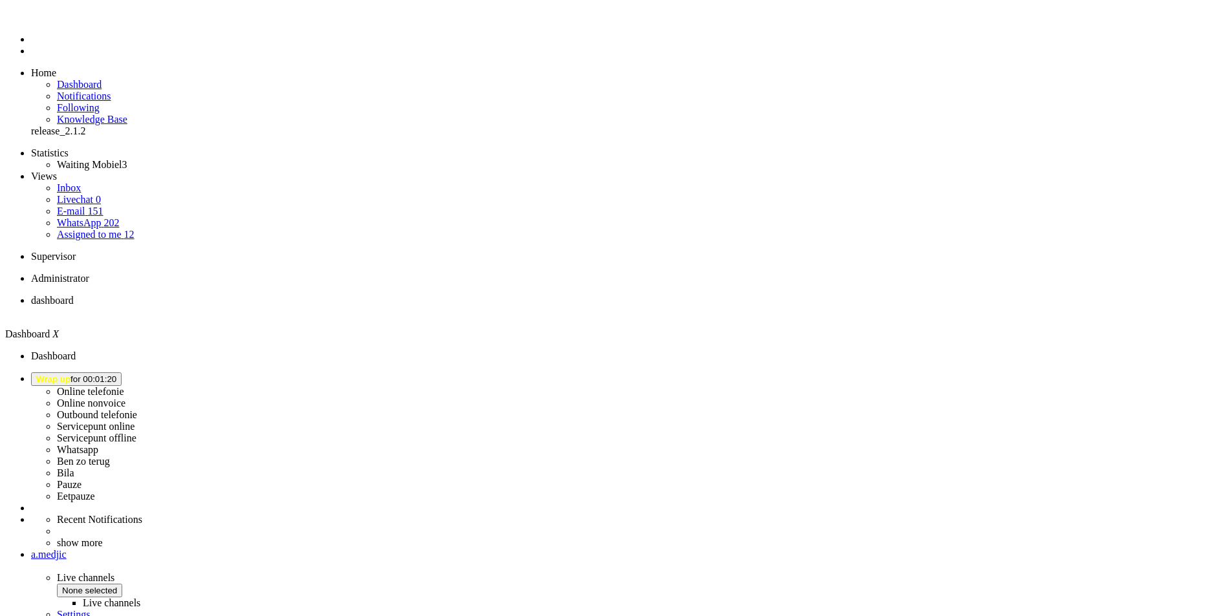
click at [116, 374] on span "Wrap up for 00:01:20" at bounding box center [76, 379] width 80 height 10
click at [124, 386] on label "Online telefonie" at bounding box center [90, 391] width 67 height 11
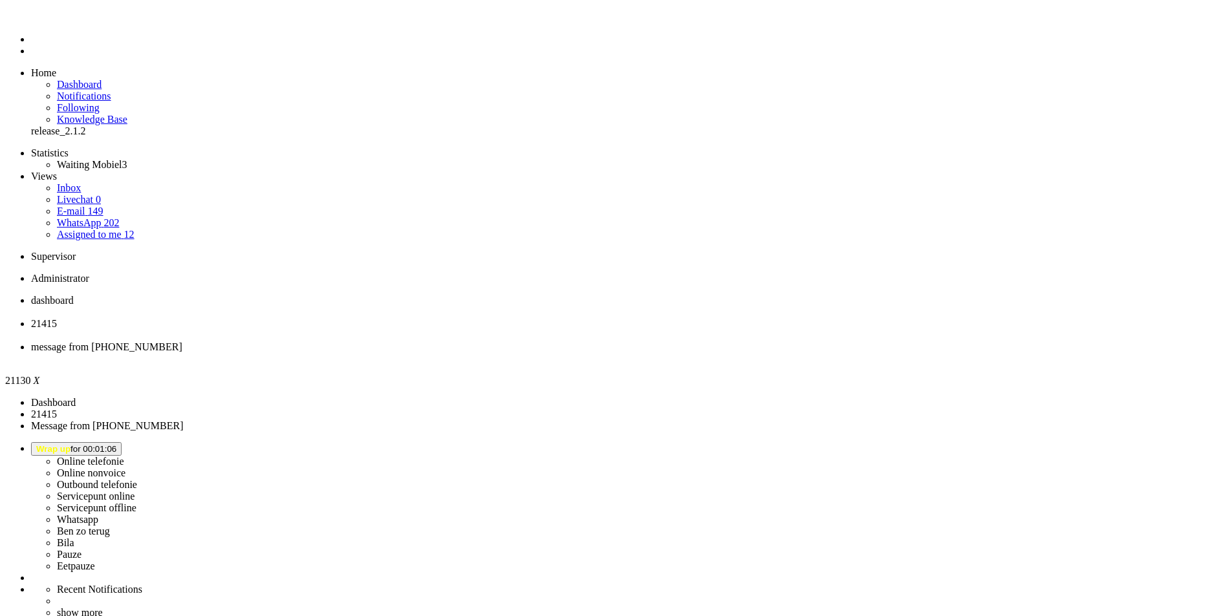
type input "reed"
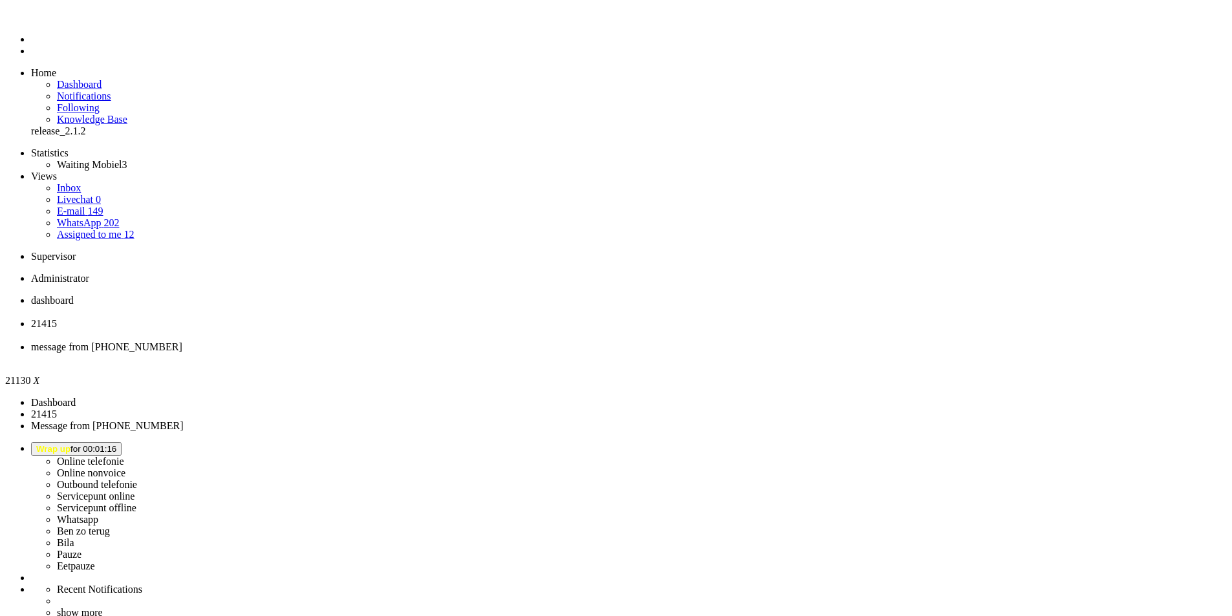
click at [57, 318] on span "21415" at bounding box center [44, 323] width 26 height 11
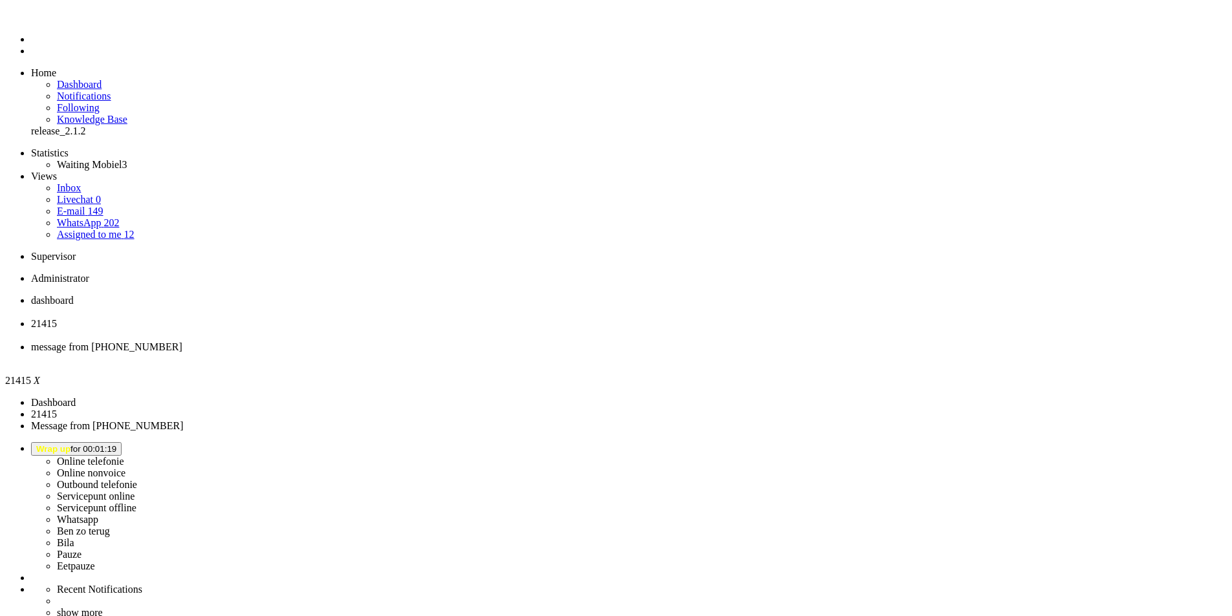
click at [374, 330] on div "Close tab" at bounding box center [629, 336] width 1196 height 12
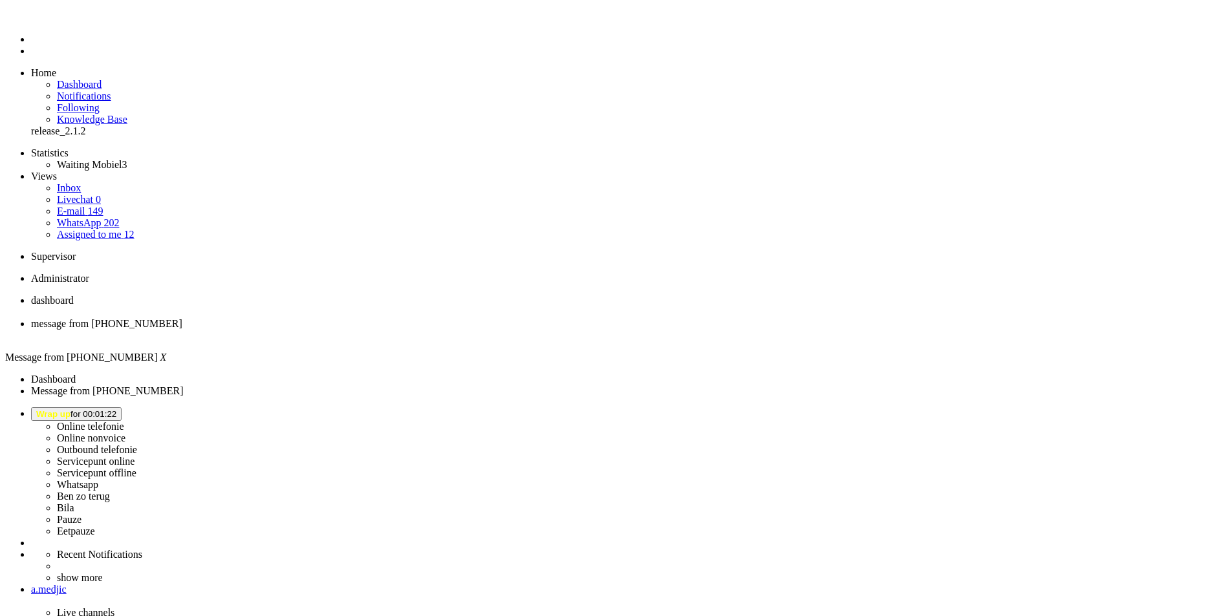
click at [374, 330] on div "Close tab" at bounding box center [629, 336] width 1196 height 12
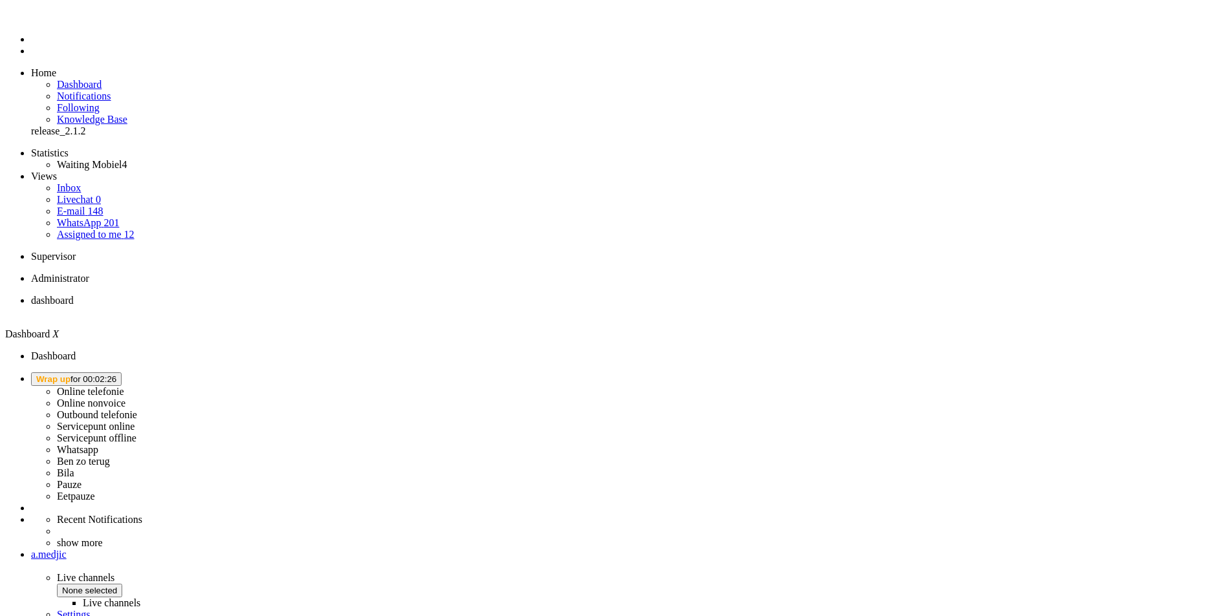
click at [122, 372] on button "Wrap up for 00:02:26" at bounding box center [76, 379] width 91 height 14
click at [95, 491] on label "Eetpauze" at bounding box center [76, 496] width 38 height 11
click at [108, 374] on span "Eetpauze for 00:15" at bounding box center [72, 379] width 72 height 10
click at [125, 398] on label "Online nonvoice" at bounding box center [91, 403] width 69 height 11
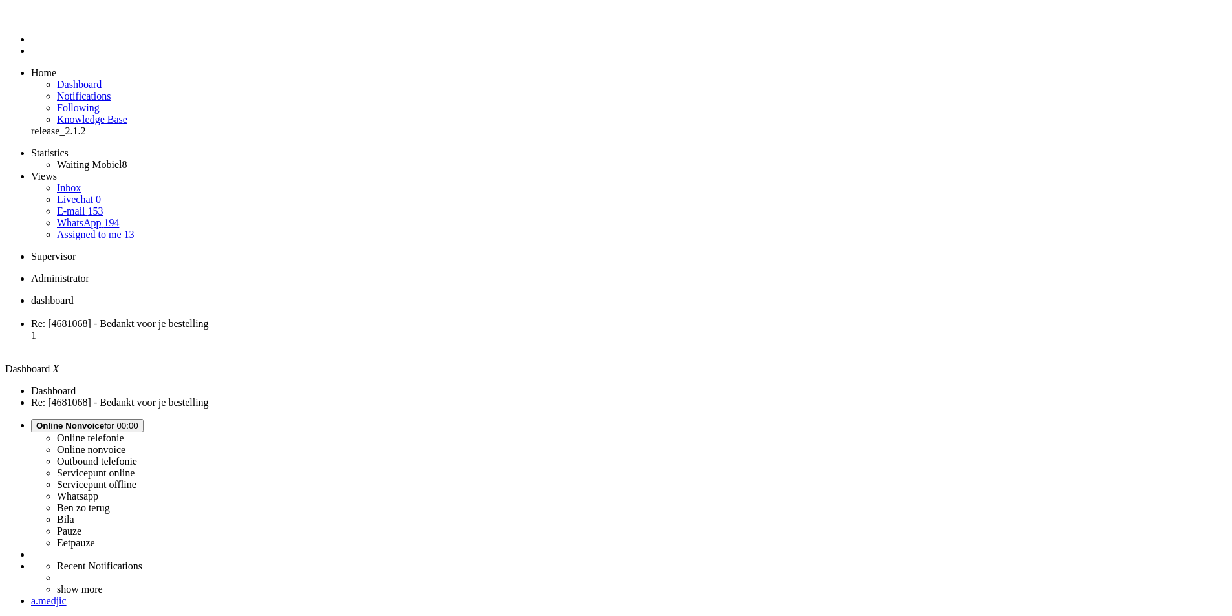
click at [209, 318] on span "Re: [4681068] - Bedankt voor je bestelling" at bounding box center [120, 323] width 178 height 11
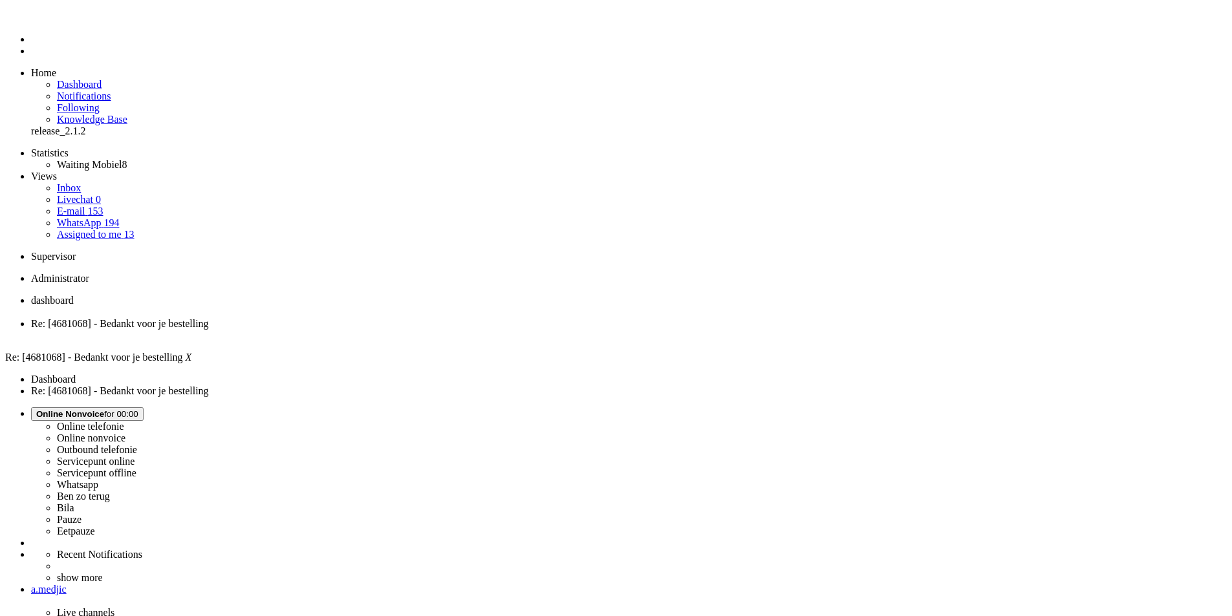
click at [74, 295] on span "dashboard" at bounding box center [52, 300] width 43 height 11
click at [104, 409] on span "Online Nonvoice" at bounding box center [70, 414] width 68 height 10
click at [124, 421] on label "Online telefonie" at bounding box center [90, 426] width 67 height 11
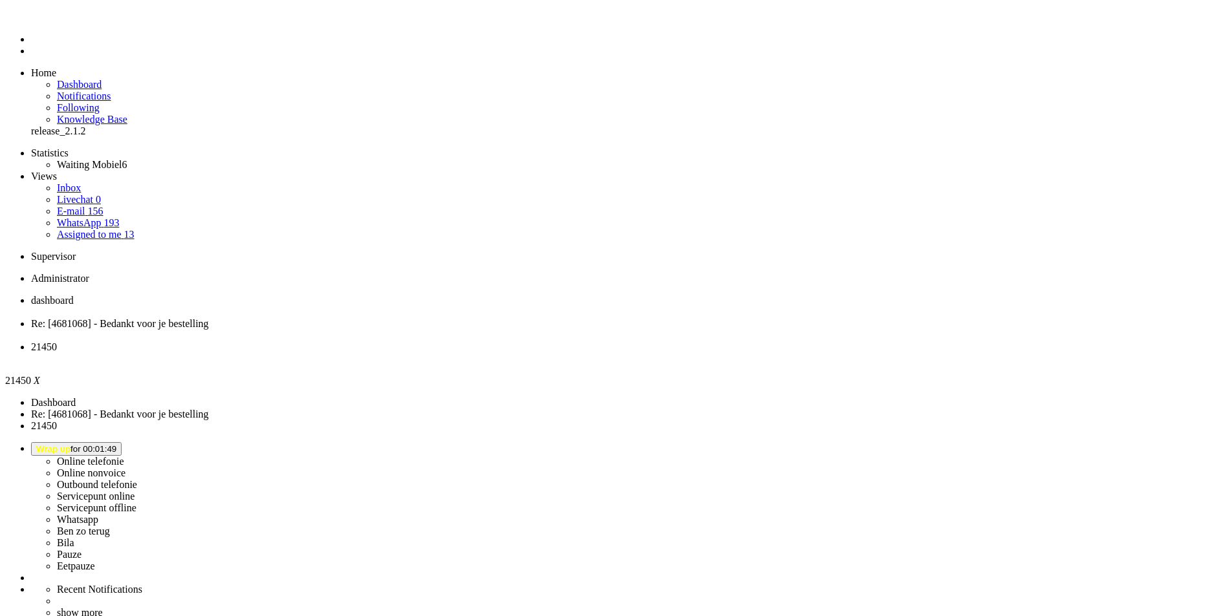
click at [482, 353] on div "Close tab" at bounding box center [629, 359] width 1196 height 12
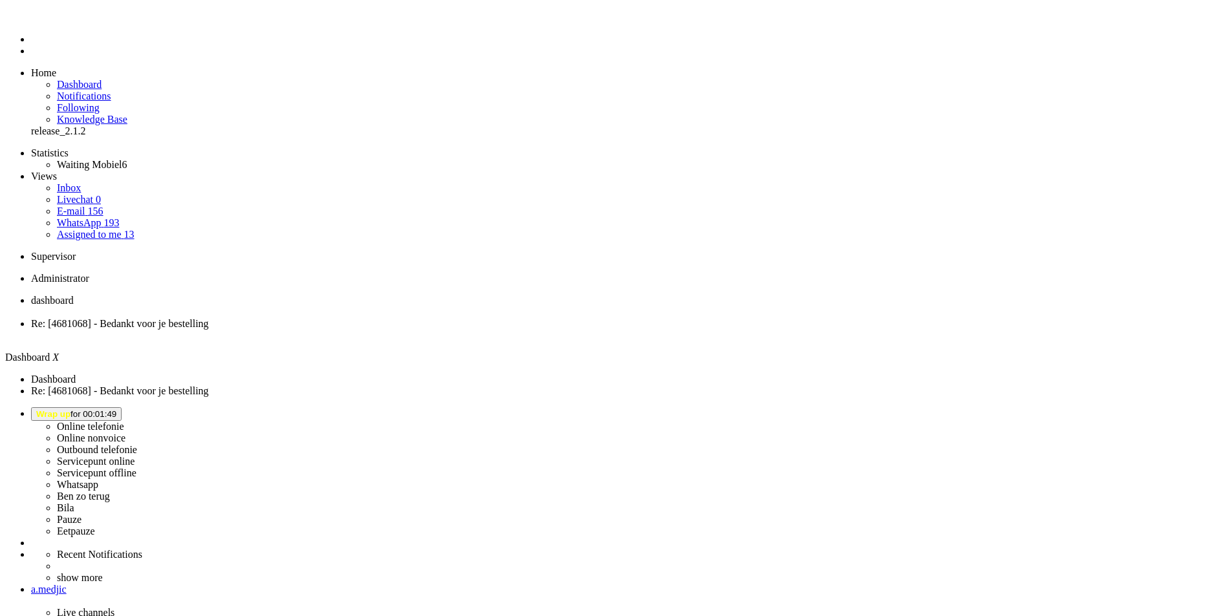
click at [307, 295] on ul "dashboard Re: [4681068] - Bedankt voor je bestelling" at bounding box center [616, 318] width 1222 height 47
click at [209, 318] on span "Re: [4681068] - Bedankt voor je bestelling" at bounding box center [120, 323] width 178 height 11
click at [218, 295] on li "dashboard" at bounding box center [629, 306] width 1196 height 23
click at [116, 409] on span "Wrap up for 00:01:56" at bounding box center [76, 414] width 80 height 10
click at [124, 421] on label "Online telefonie" at bounding box center [90, 426] width 67 height 11
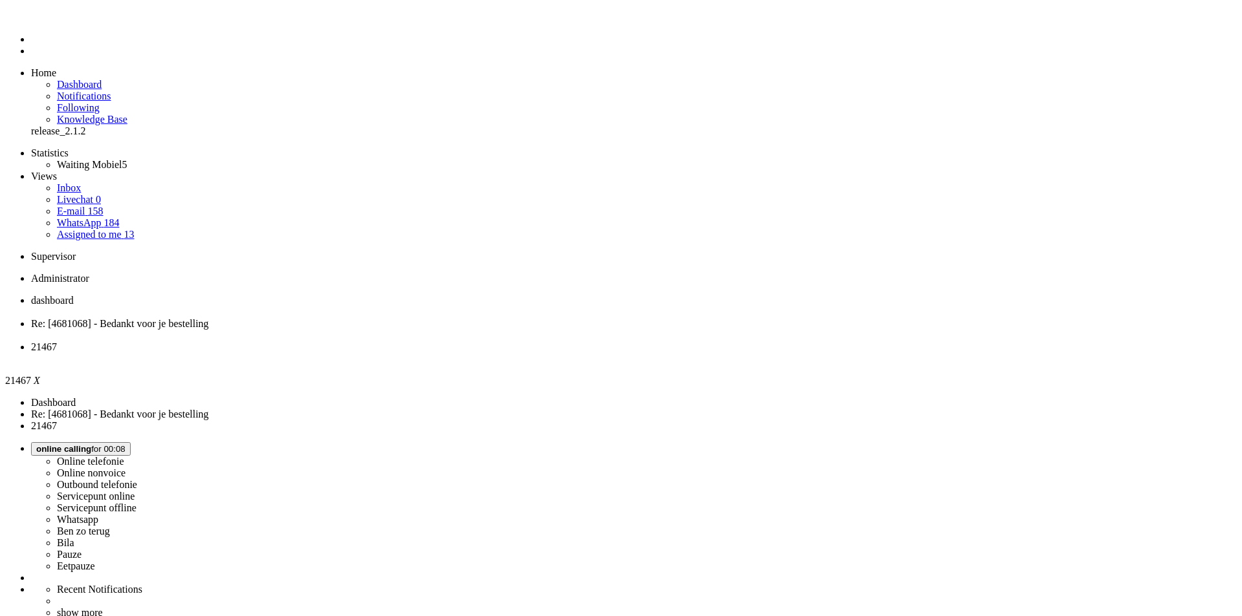
drag, startPoint x: 255, startPoint y: 504, endPoint x: 237, endPoint y: 508, distance: 17.9
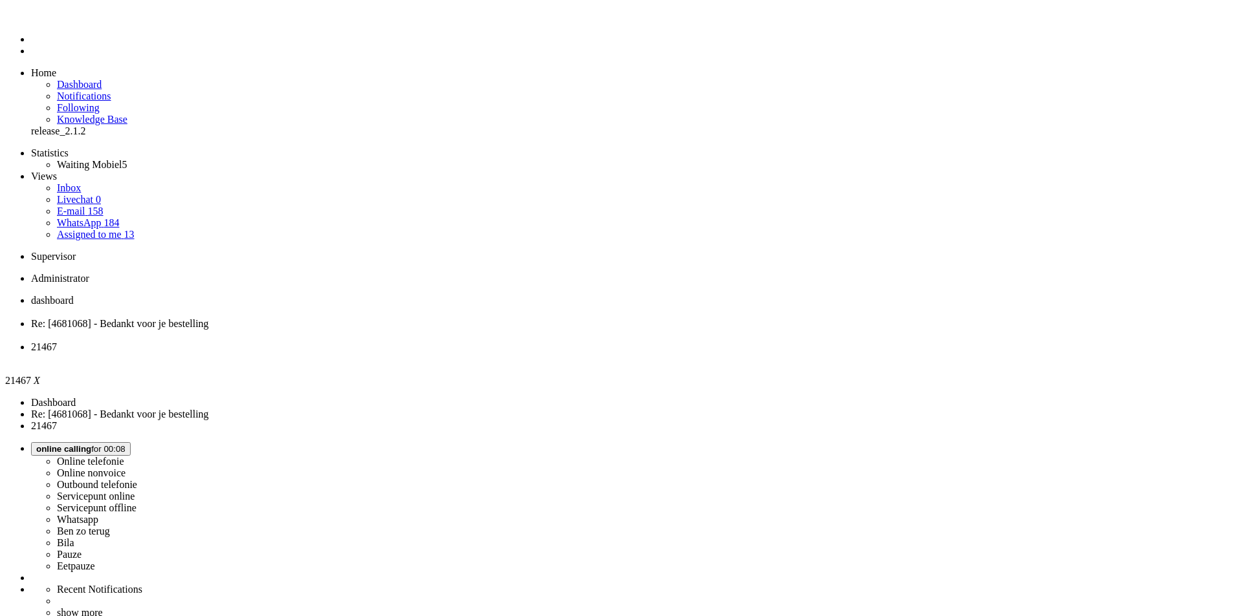
click at [479, 353] on div "Close tab" at bounding box center [633, 359] width 1205 height 12
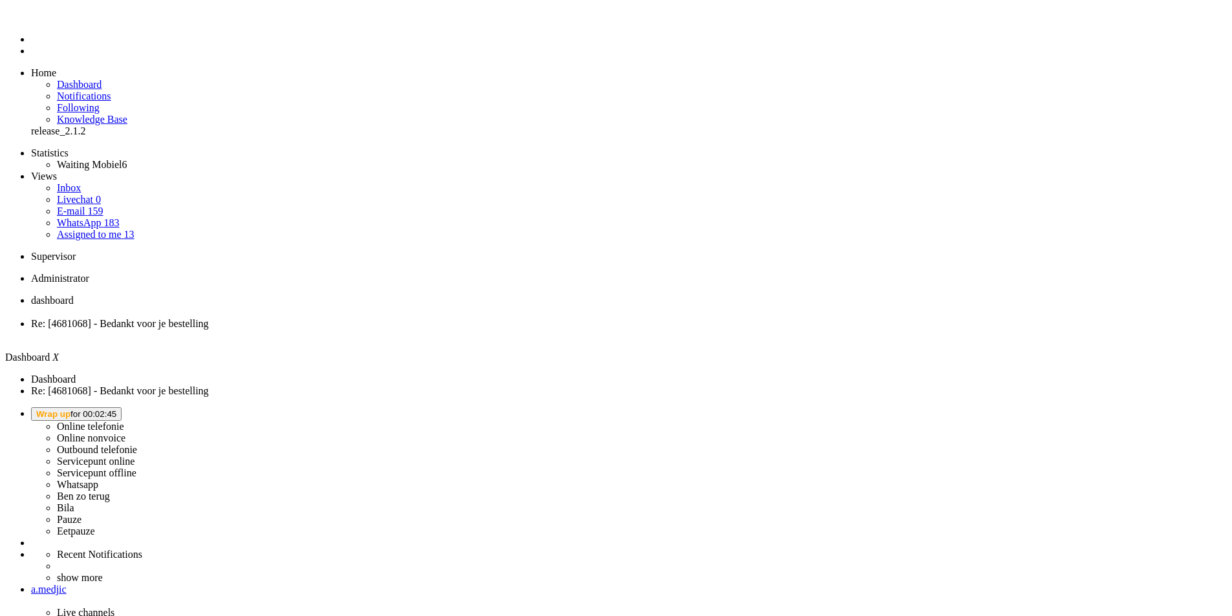
click at [116, 409] on span "Wrap up for 00:02:45" at bounding box center [76, 414] width 80 height 10
click at [124, 421] on label "Online telefonie" at bounding box center [90, 426] width 67 height 11
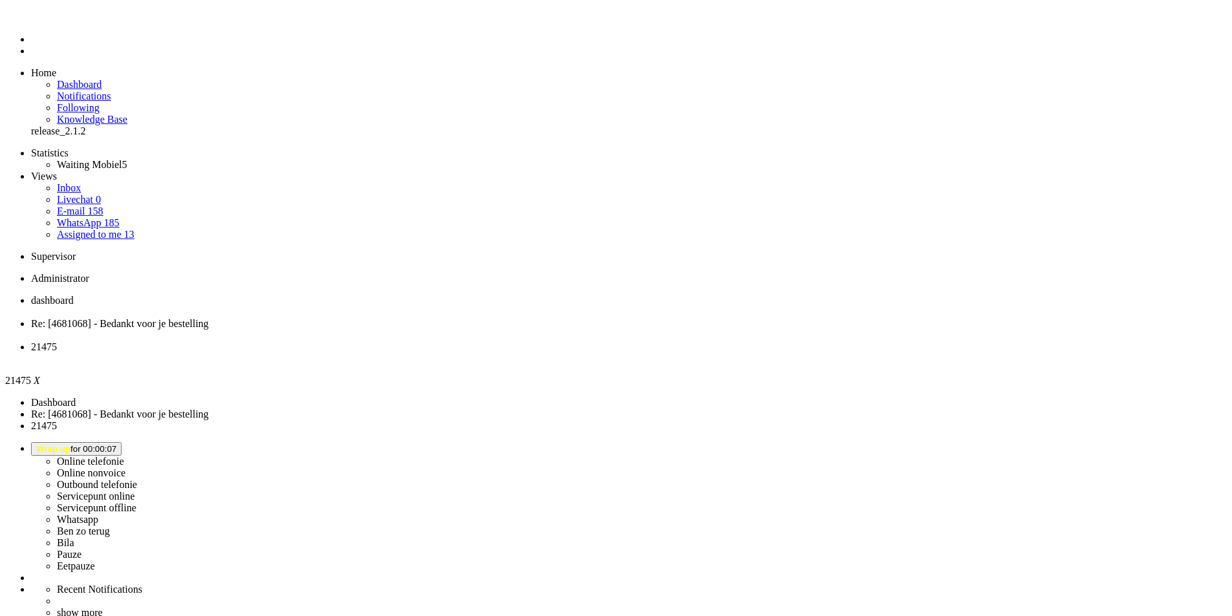
click at [488, 341] on li "21475" at bounding box center [629, 352] width 1196 height 23
click at [484, 341] on li "21475" at bounding box center [629, 352] width 1196 height 23
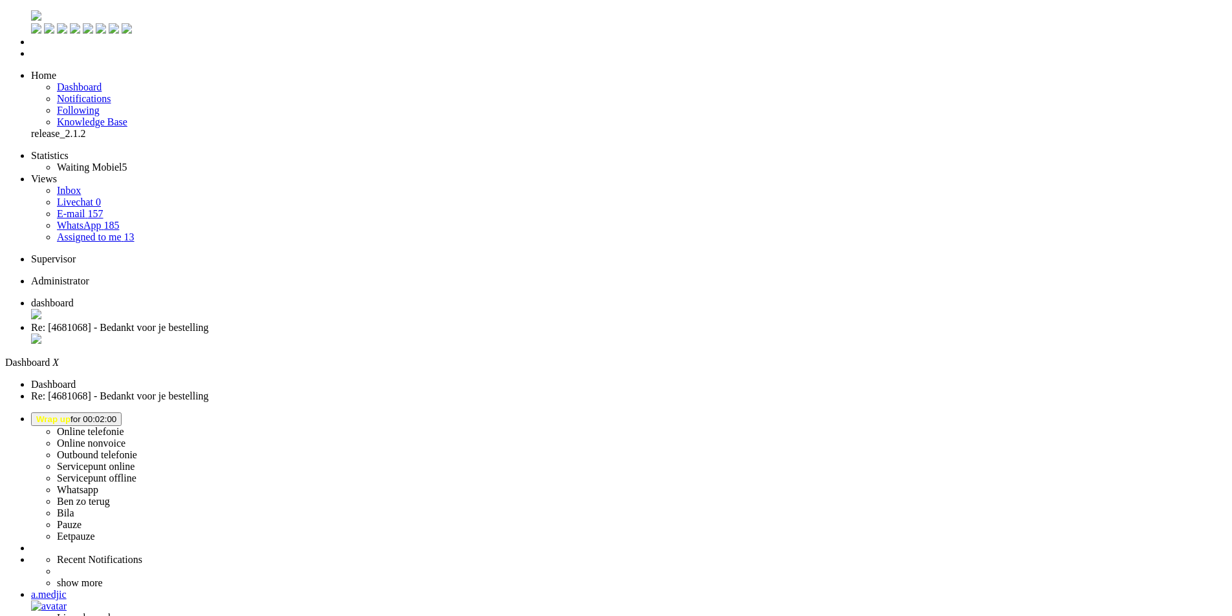
click at [122, 413] on button "Wrap up for 00:02:00" at bounding box center [76, 420] width 91 height 14
click at [124, 426] on label "Online telefonie" at bounding box center [90, 431] width 67 height 11
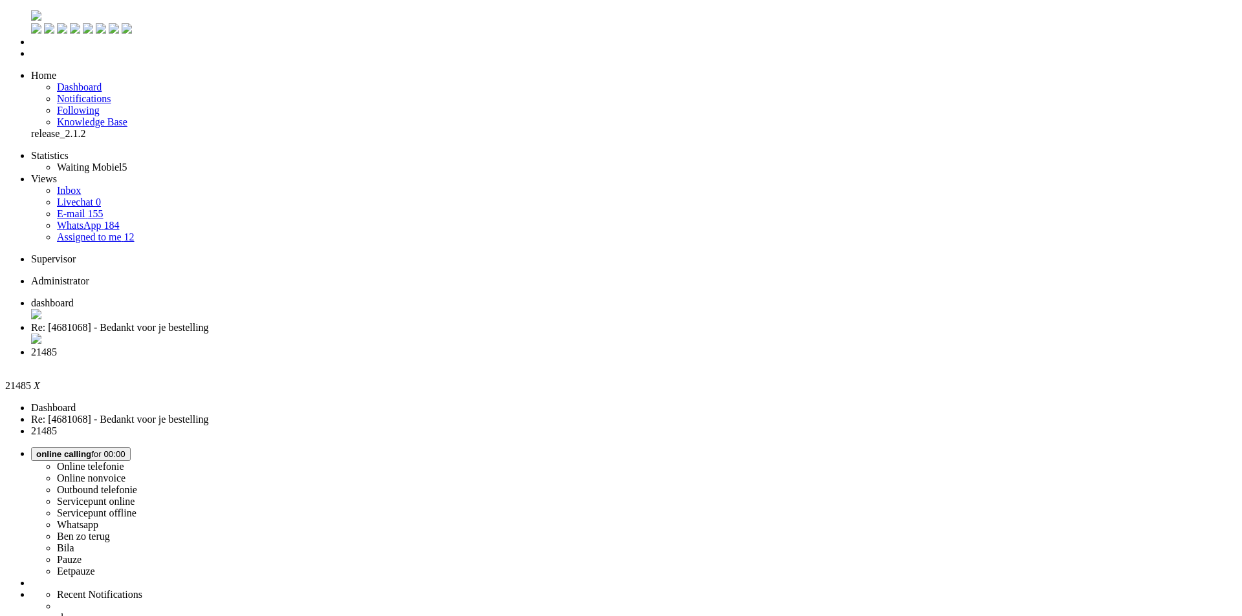
click at [0, 0] on icon at bounding box center [0, 0] width 0 height 0
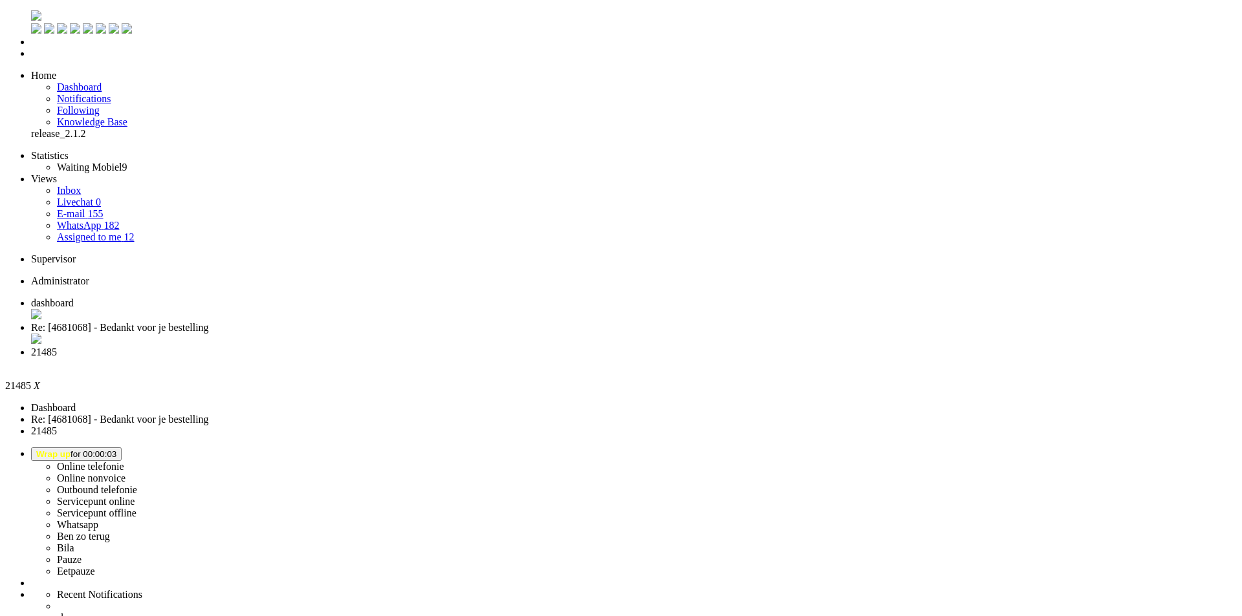
click at [484, 347] on li "21485" at bounding box center [633, 358] width 1205 height 23
click at [480, 358] on div "Close tab" at bounding box center [633, 364] width 1205 height 12
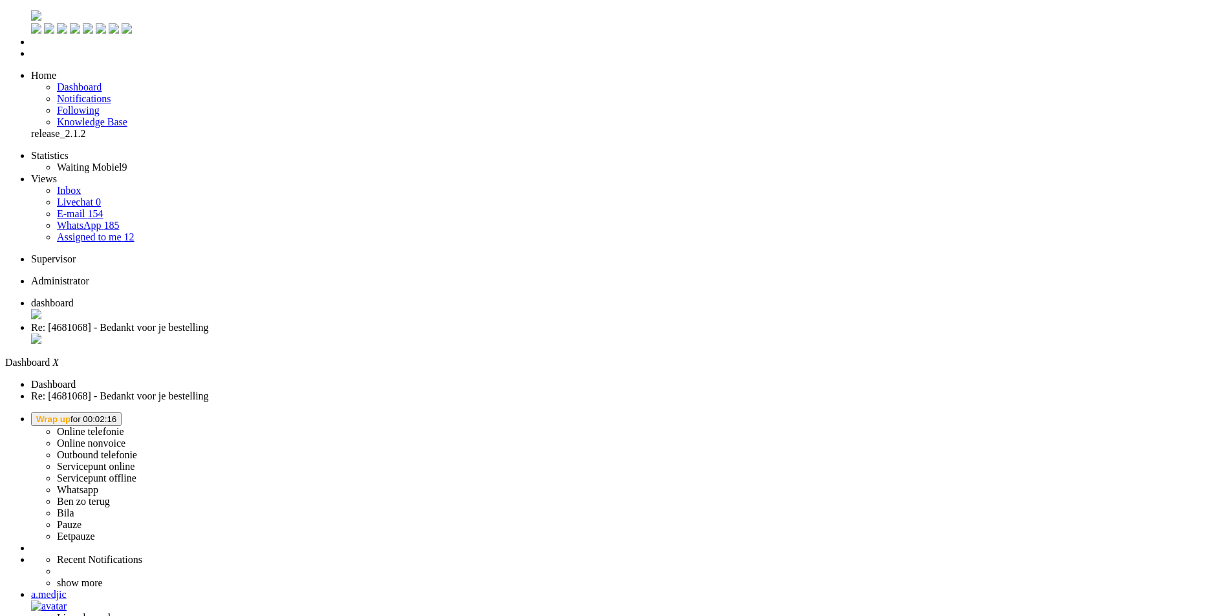
click at [122, 413] on button "Wrap up for 00:02:16" at bounding box center [76, 420] width 91 height 14
click at [124, 426] on label "Online telefonie" at bounding box center [90, 431] width 67 height 11
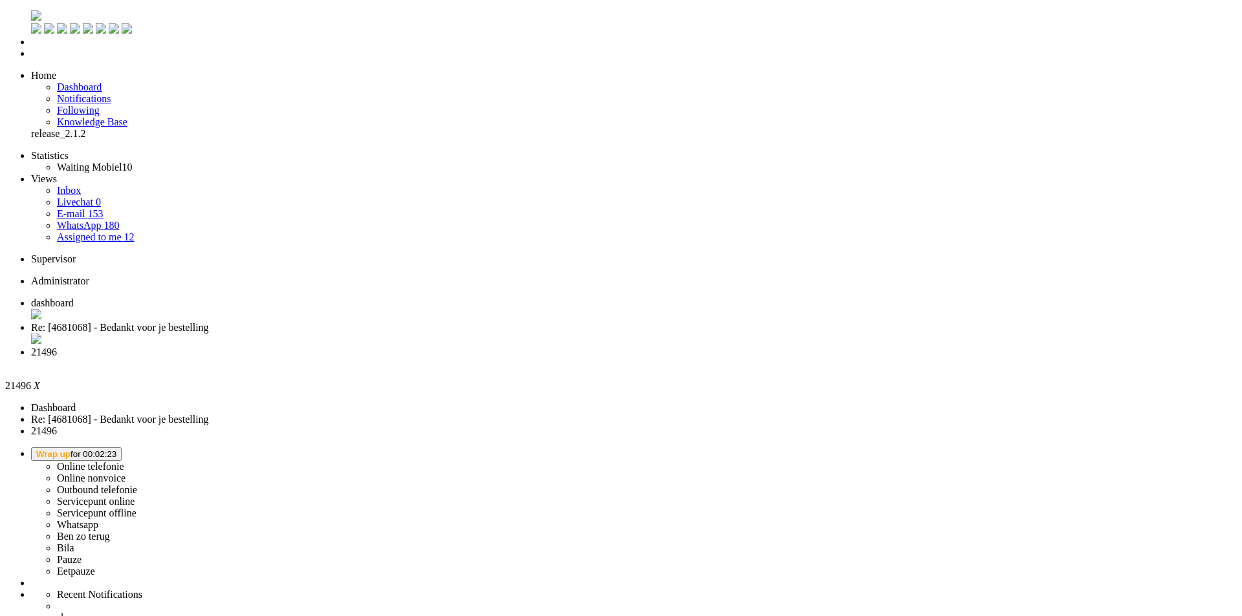
click at [122, 448] on button "Wrap up for 00:02:30" at bounding box center [76, 455] width 91 height 14
click at [124, 461] on label "Online telefonie" at bounding box center [90, 466] width 67 height 11
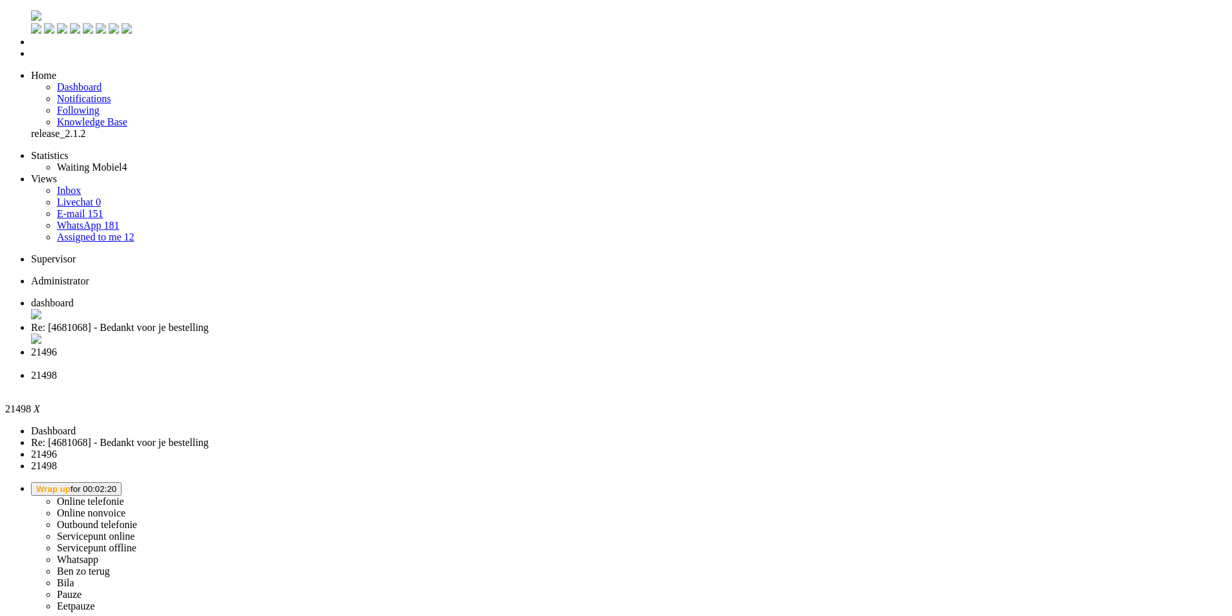
click at [122, 482] on button "Wrap up for 00:02:20" at bounding box center [76, 489] width 91 height 14
click at [125, 508] on label "Online nonvoice" at bounding box center [91, 513] width 69 height 11
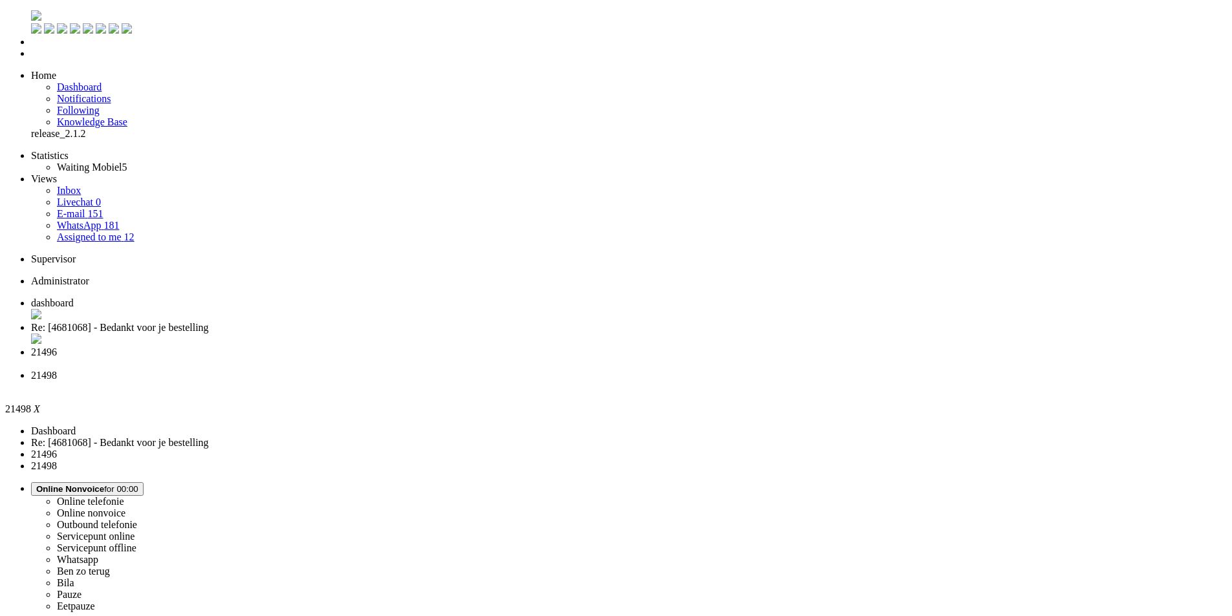
click at [590, 382] on div "Close tab" at bounding box center [629, 388] width 1196 height 12
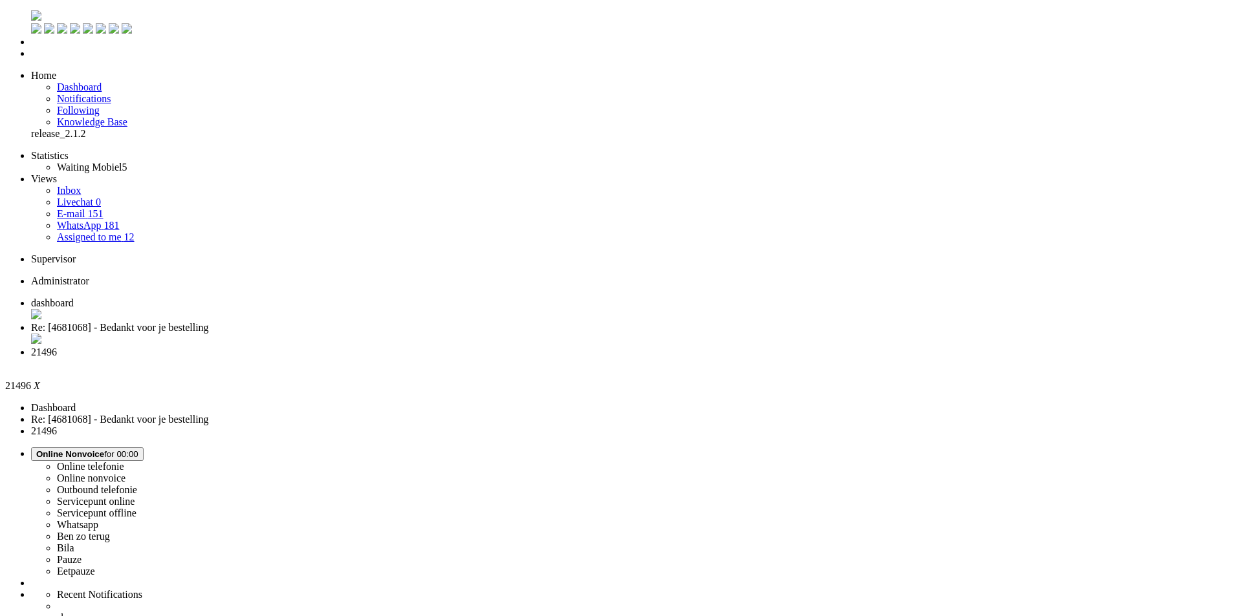
click at [484, 347] on li "21496" at bounding box center [633, 358] width 1205 height 23
click at [485, 358] on div "Close tab" at bounding box center [633, 364] width 1205 height 12
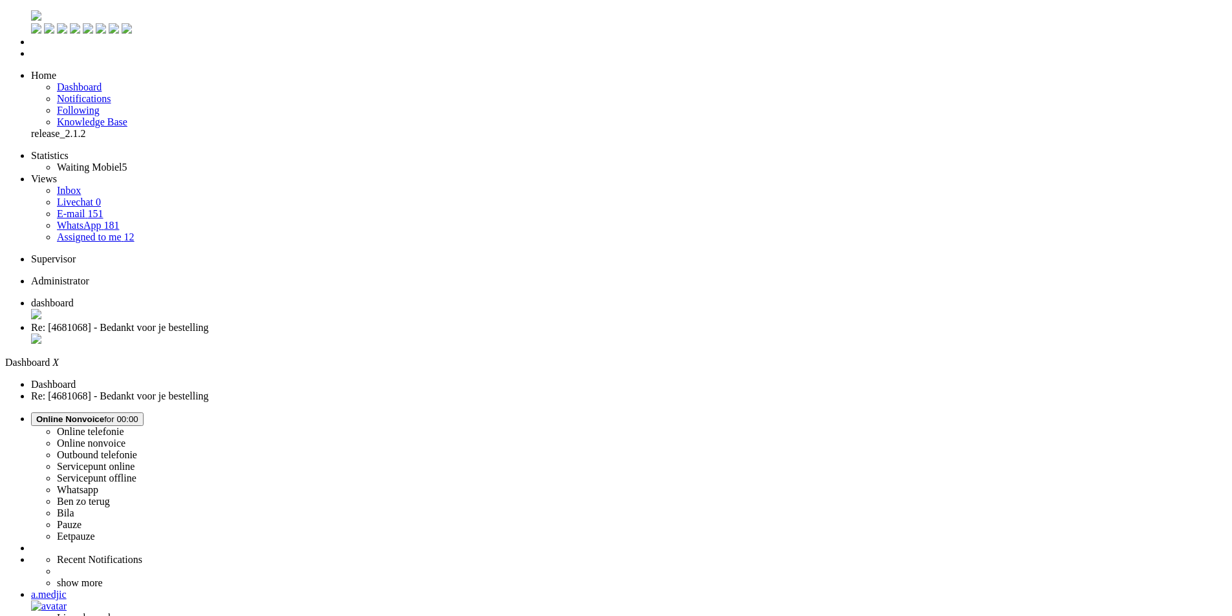
click at [327, 322] on li "Re: [4681068] - Bedankt voor je bestelling" at bounding box center [629, 334] width 1196 height 25
click at [138, 415] on span "Online Nonvoice for 00:12" at bounding box center [87, 420] width 102 height 10
click at [124, 426] on label "Online telefonie" at bounding box center [90, 431] width 67 height 11
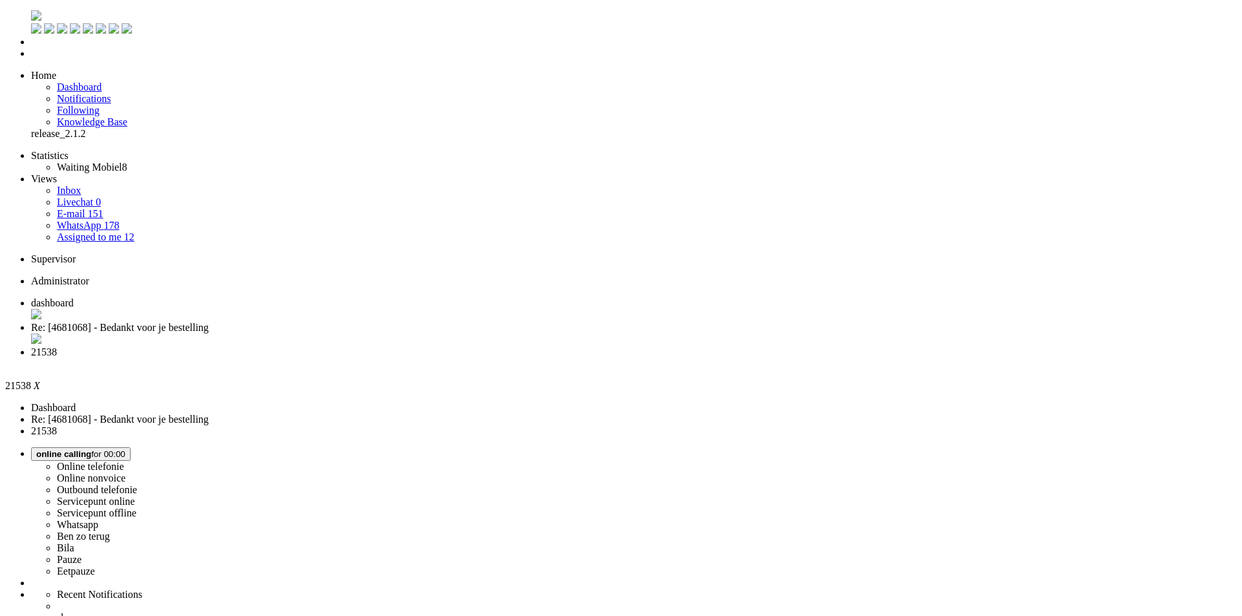
click at [74, 297] on span "dashboard" at bounding box center [52, 302] width 43 height 11
click at [209, 322] on span "Re: [4681068] - Bedankt voor je bestelling" at bounding box center [120, 327] width 178 height 11
click at [57, 347] on span "21538" at bounding box center [44, 352] width 26 height 11
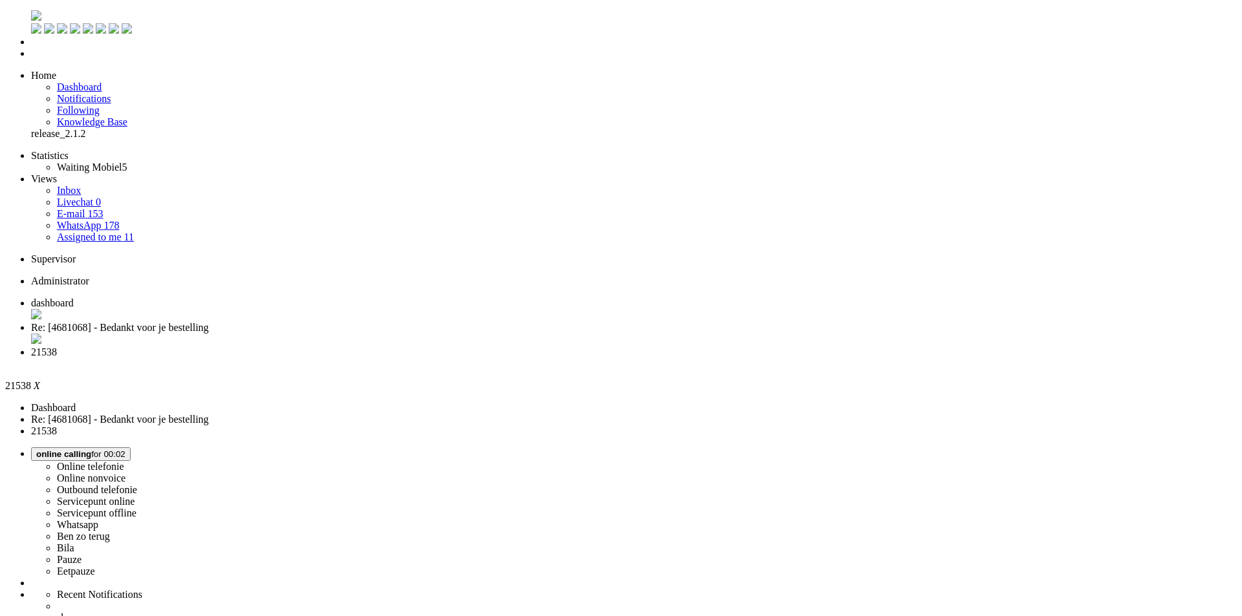
click at [74, 297] on span "dashboard" at bounding box center [52, 302] width 43 height 11
click at [91, 208] on link "E-mail 153" at bounding box center [80, 213] width 47 height 11
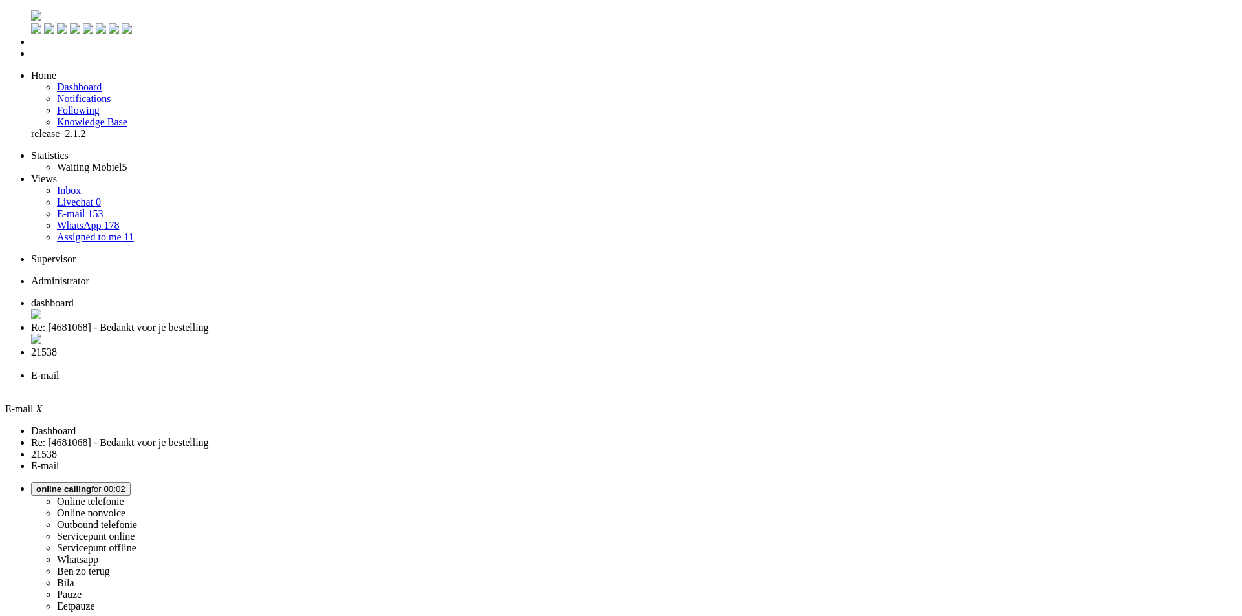
paste input "[PERSON_NAME][EMAIL_ADDRESS][DOMAIN_NAME]"
drag, startPoint x: 370, startPoint y: 73, endPoint x: 142, endPoint y: 55, distance: 229.0
click at [142, 55] on div "Home Dashboard Notifications Following Knowledge Base release_2.1.2 Statistics …" at bounding box center [620, 458] width 1231 height 897
type input "v"
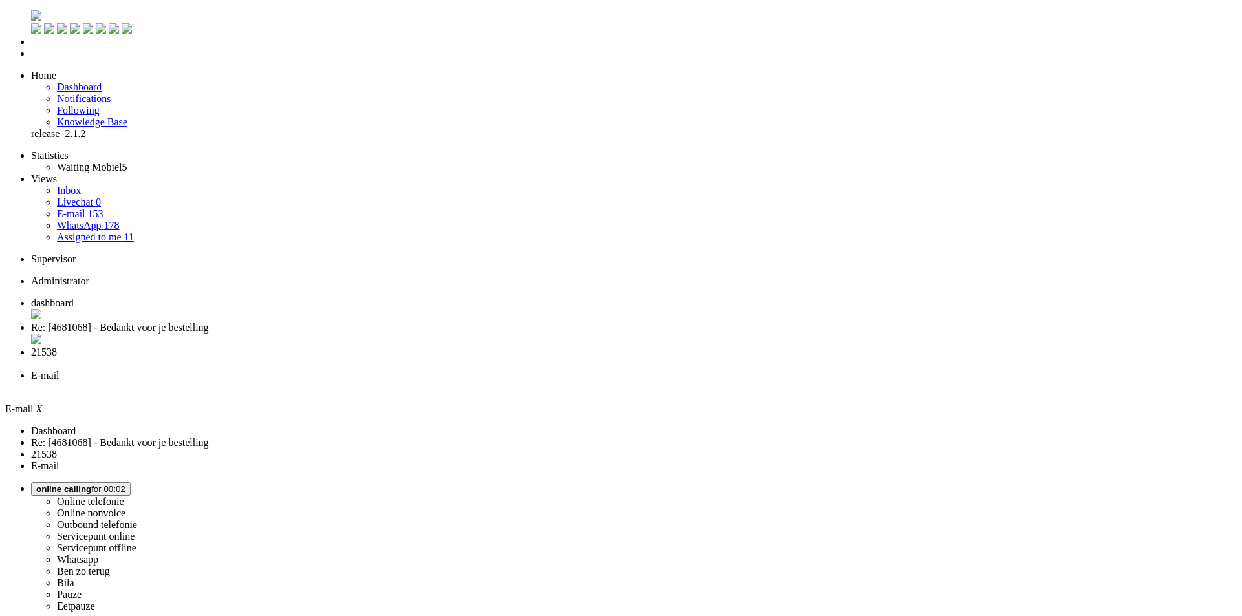
paste input "4678752"
type input "4678752"
click at [127, 220] on li "WhatsApp 178" at bounding box center [647, 226] width 1180 height 12
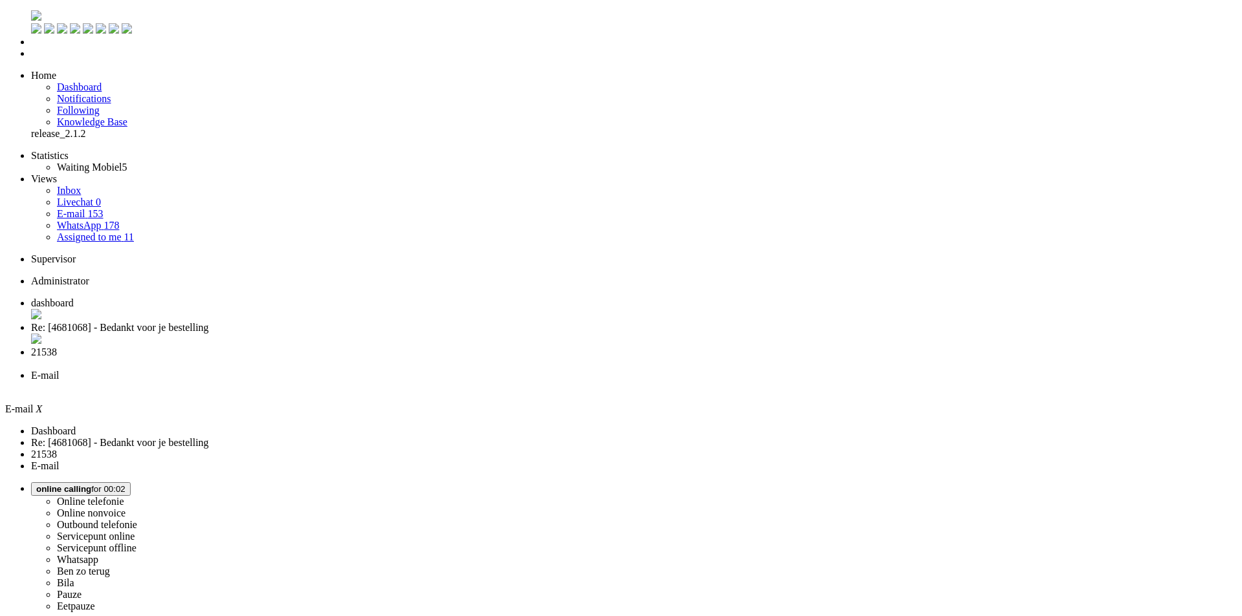
click at [117, 220] on link "WhatsApp 178" at bounding box center [88, 225] width 62 height 11
paste input "4678752"
drag, startPoint x: 286, startPoint y: 69, endPoint x: 131, endPoint y: 64, distance: 155.9
click at [131, 64] on div "Home Dashboard Notifications Following Knowledge Base release_2.1.2 Statistics …" at bounding box center [620, 458] width 1231 height 897
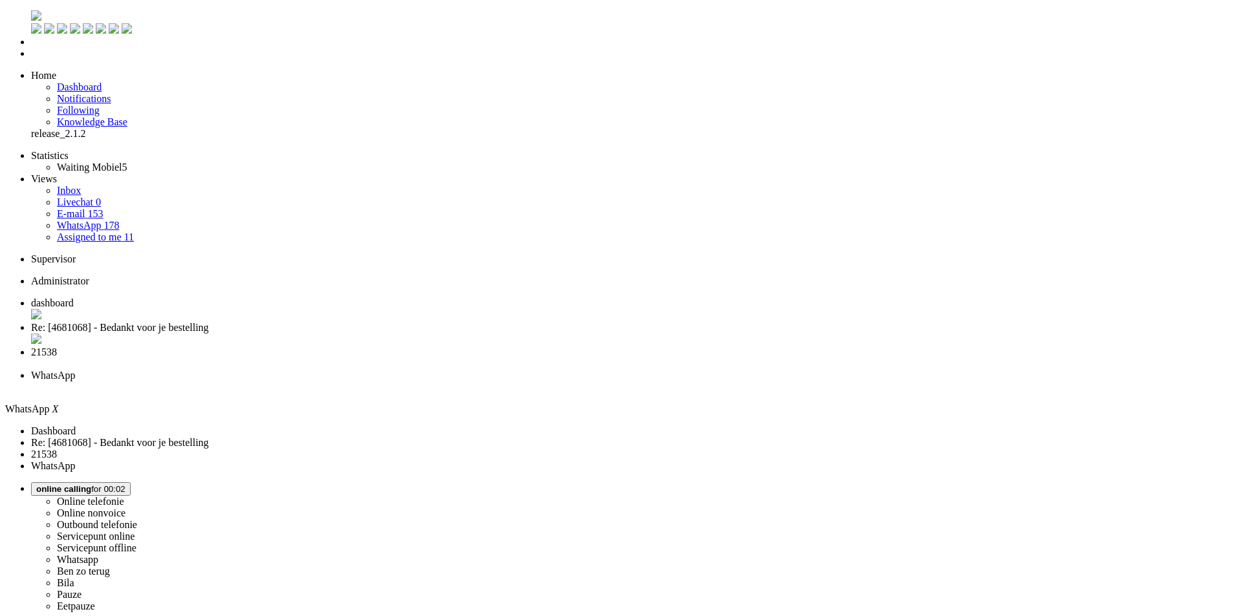
paste input "[PERSON_NAME][EMAIL_ADDRESS][DOMAIN_NAME]"
type input "[PERSON_NAME][EMAIL_ADDRESS][DOMAIN_NAME]"
click at [57, 347] on span "21538" at bounding box center [44, 352] width 26 height 11
click at [75, 370] on span "WhatsApp" at bounding box center [53, 375] width 44 height 11
click at [592, 382] on div "Close tab" at bounding box center [633, 388] width 1205 height 12
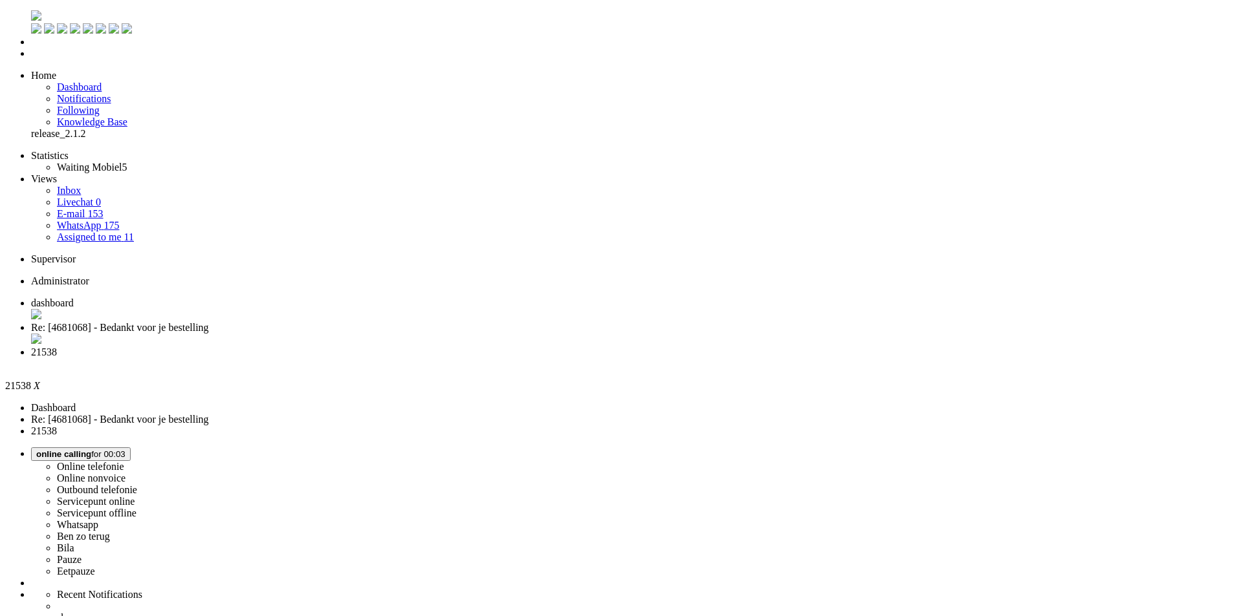
click at [354, 322] on li "Re: [4681068] - Bedankt voor je bestelling" at bounding box center [633, 334] width 1205 height 25
click at [436, 347] on li "21538" at bounding box center [629, 358] width 1196 height 23
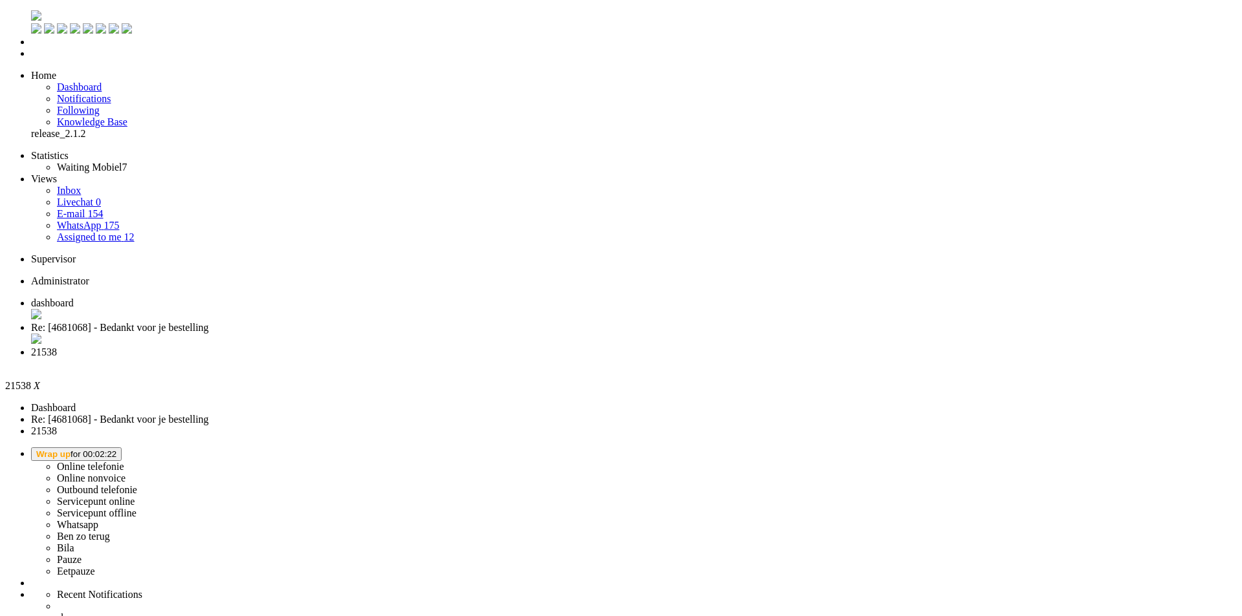
click at [116, 449] on span "Wrap up for 00:02:22" at bounding box center [76, 454] width 80 height 10
click at [110, 531] on link "Ben zo terug" at bounding box center [83, 536] width 53 height 11
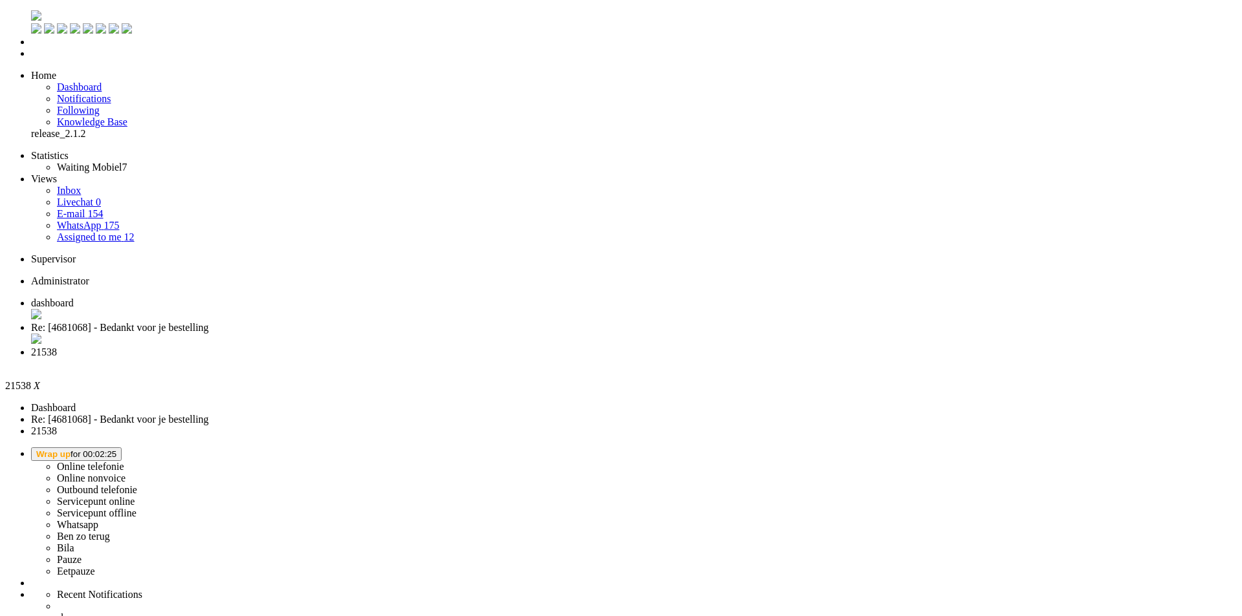
click at [122, 449] on button "Wrap up for 00:02:58" at bounding box center [76, 456] width 91 height 14
click at [110, 532] on label "Ben zo terug" at bounding box center [83, 537] width 53 height 11
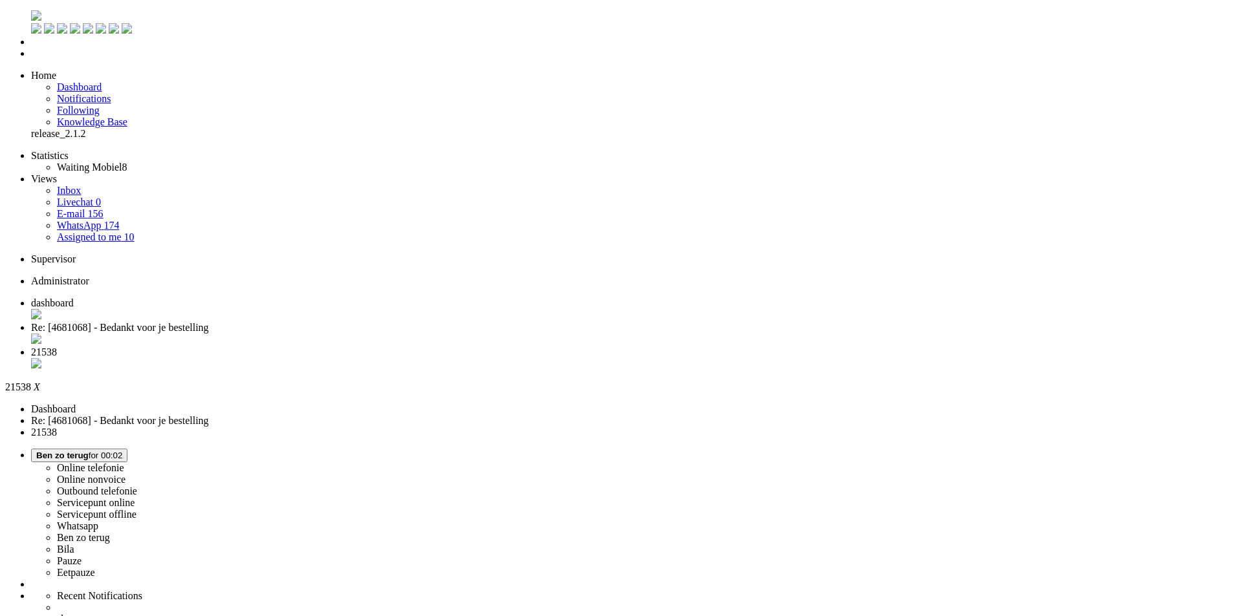
click at [486, 358] on div "Close tab" at bounding box center [633, 364] width 1205 height 13
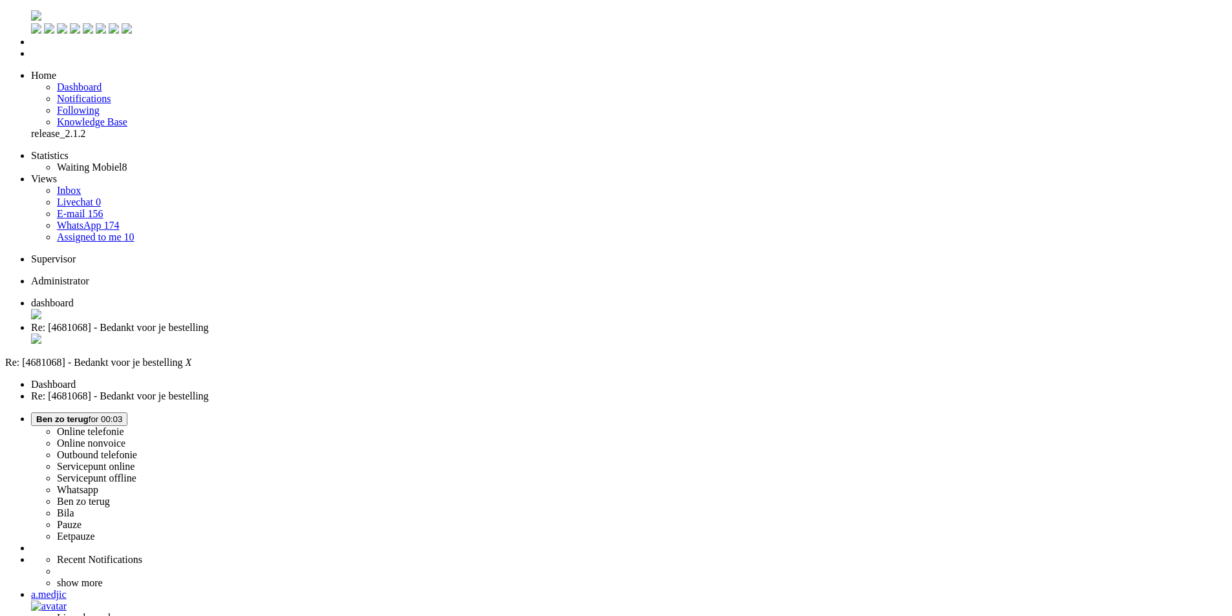
click at [1088, 413] on li "Online telefonie Online nonvoice Outbound telefonie Servicepunt online Servicep…" at bounding box center [629, 478] width 1196 height 130
click at [122, 415] on span "[PERSON_NAME] zo terug for 00:03" at bounding box center [79, 420] width 86 height 10
click at [124, 426] on label "Online telefonie" at bounding box center [90, 431] width 67 height 11
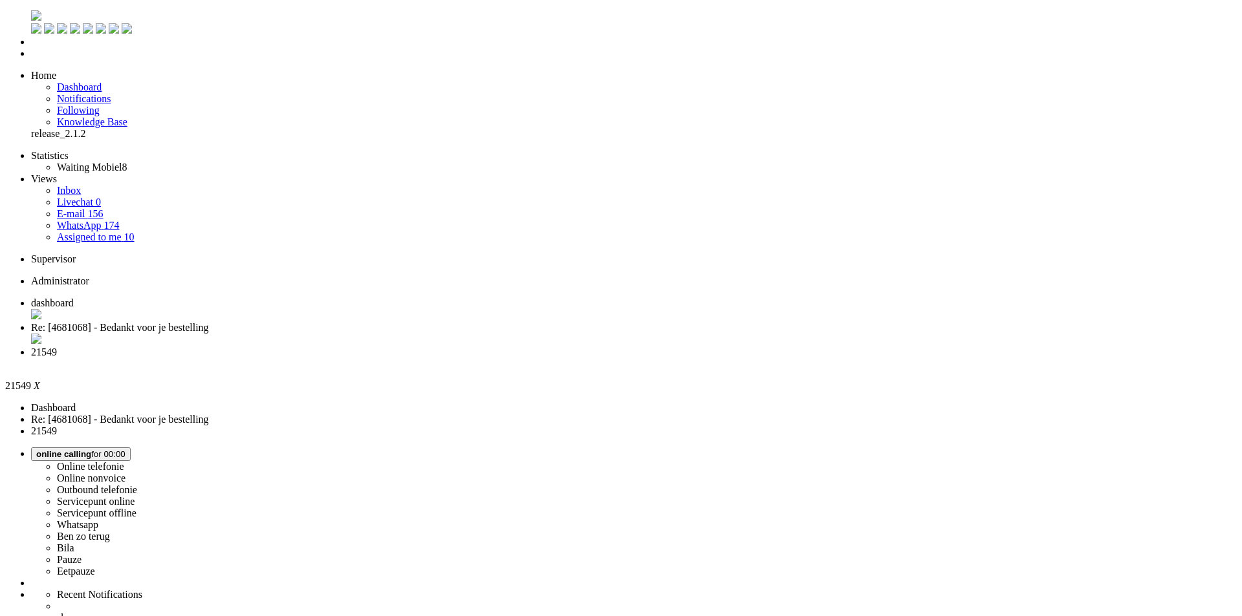
click at [122, 448] on button "Wrap up for 00:02:32" at bounding box center [76, 455] width 91 height 14
click at [124, 461] on label "Online telefonie" at bounding box center [90, 466] width 67 height 11
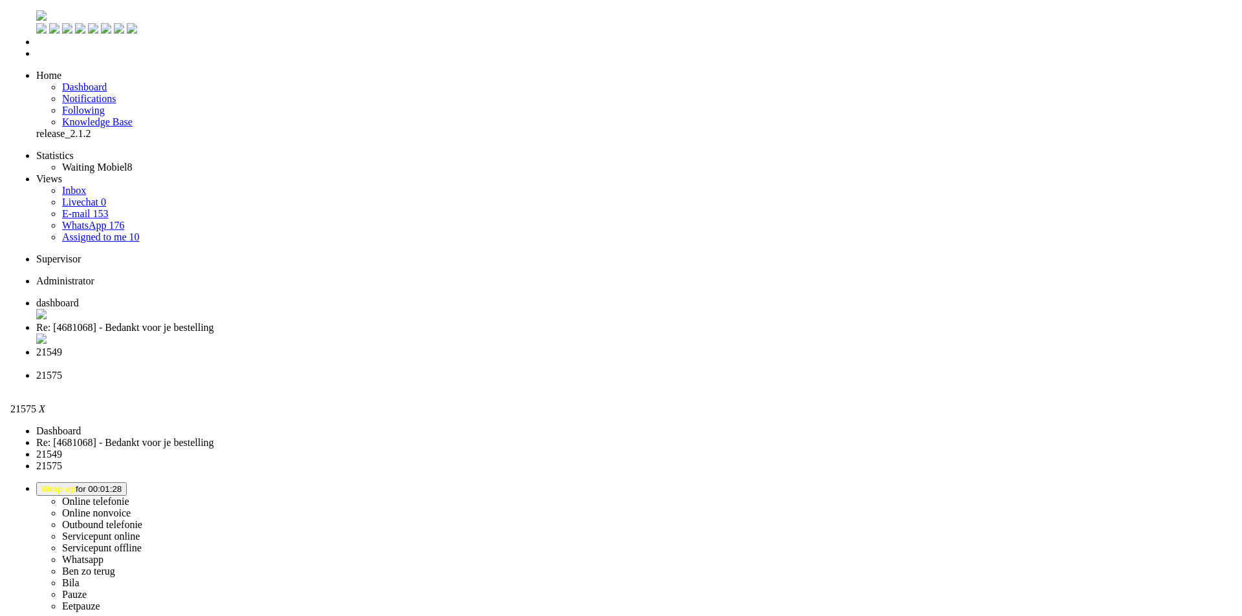
scroll to position [65, 0]
click at [595, 382] on div "Close tab" at bounding box center [629, 388] width 1196 height 12
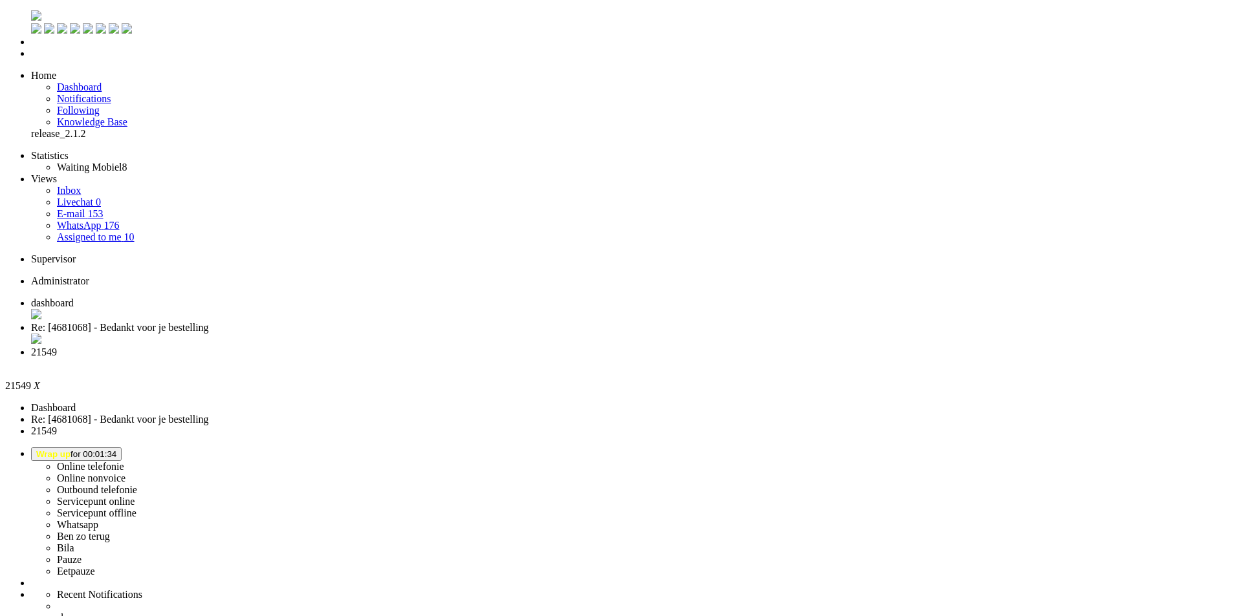
click at [116, 449] on span "Wrap up for 00:02:01" at bounding box center [76, 454] width 80 height 10
click at [125, 473] on link "Online nonvoice" at bounding box center [91, 478] width 69 height 11
click at [125, 473] on label "Online nonvoice" at bounding box center [91, 478] width 69 height 11
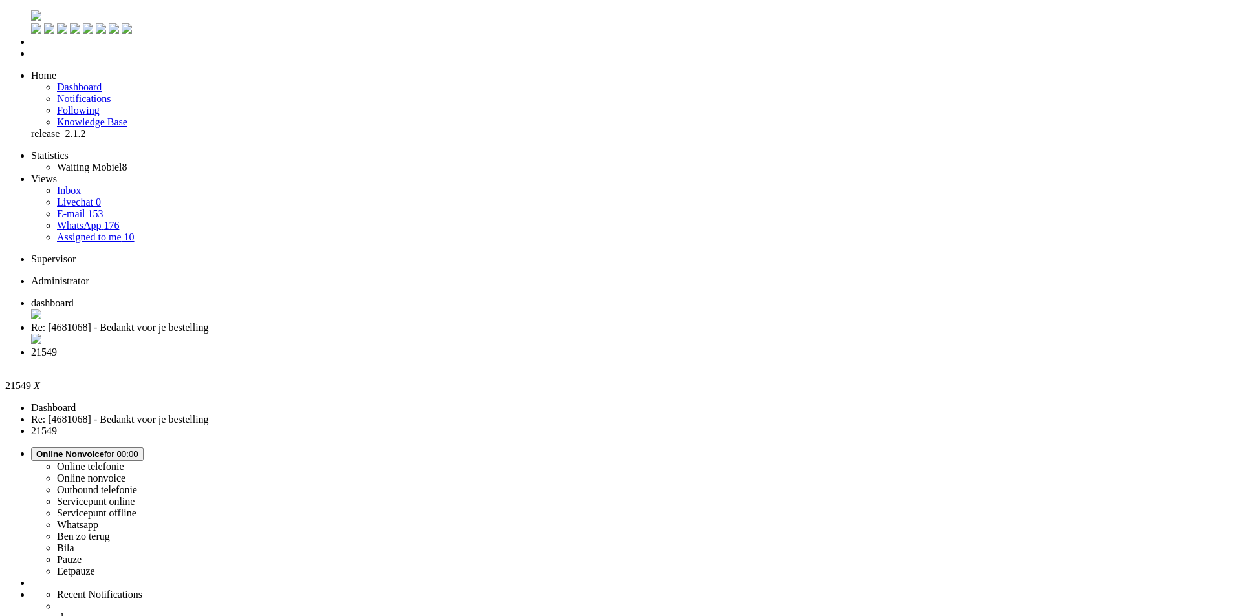
click at [484, 358] on div "Close tab" at bounding box center [633, 364] width 1205 height 12
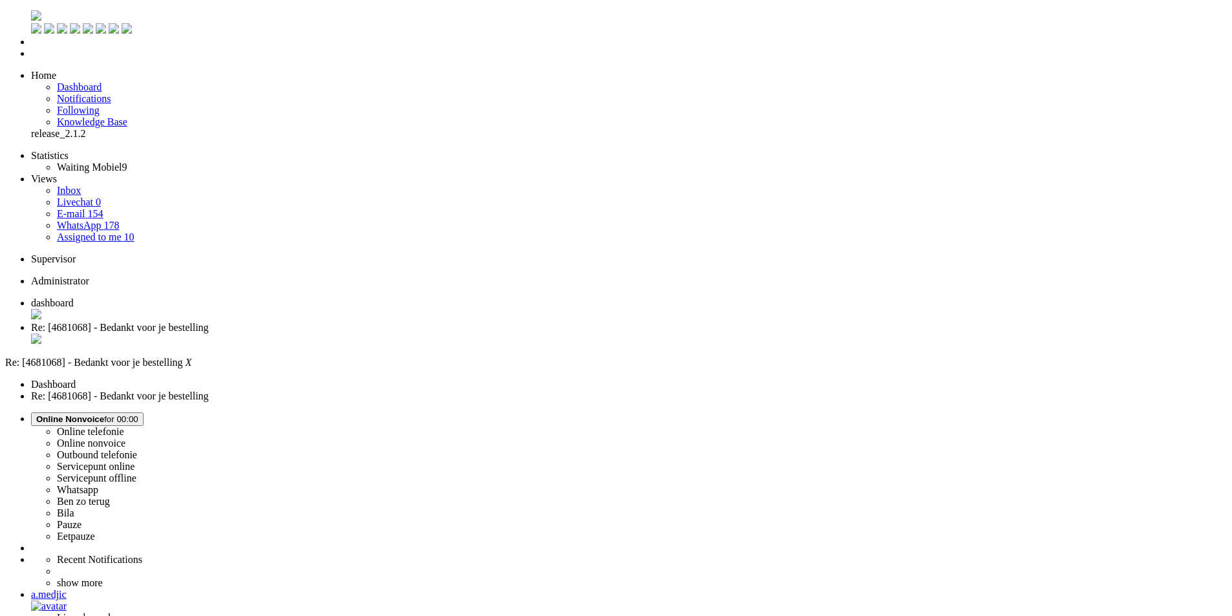
click at [144, 413] on button "Online Nonvoice for 00:00" at bounding box center [87, 420] width 113 height 14
click at [124, 426] on label "Online telefonie" at bounding box center [90, 431] width 67 height 11
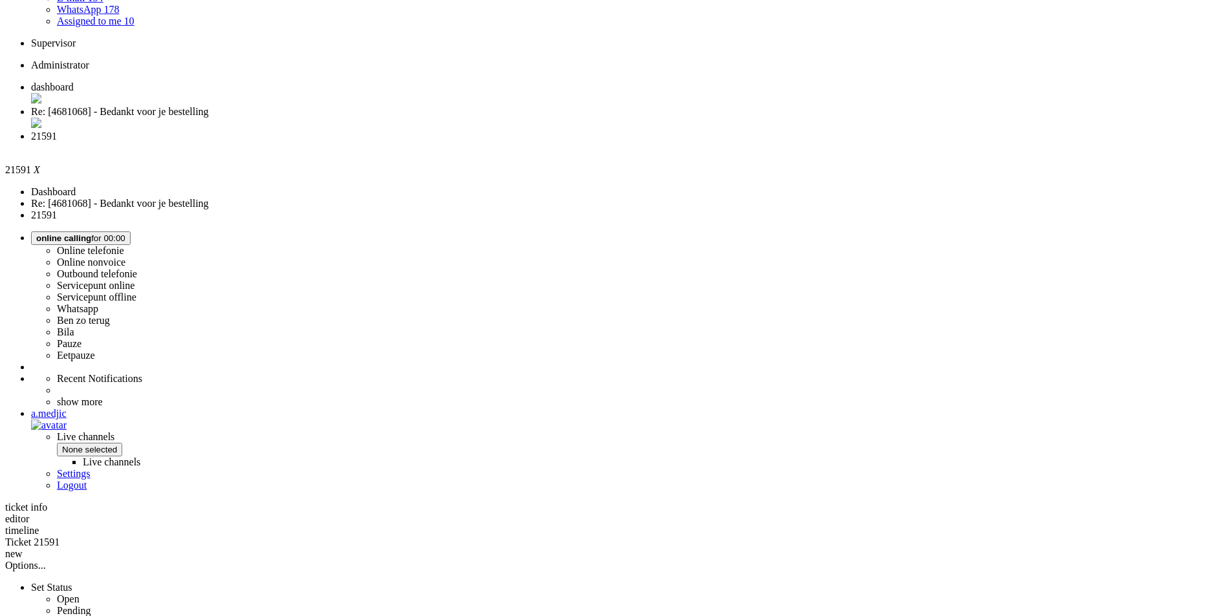
scroll to position [260, 0]
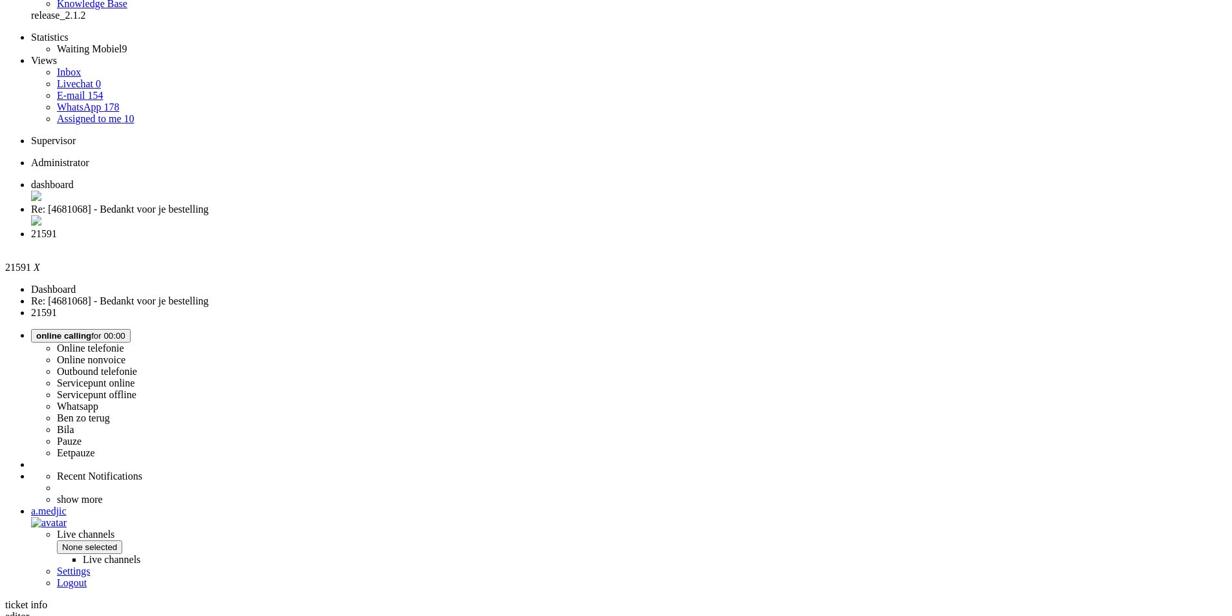
scroll to position [0, 0]
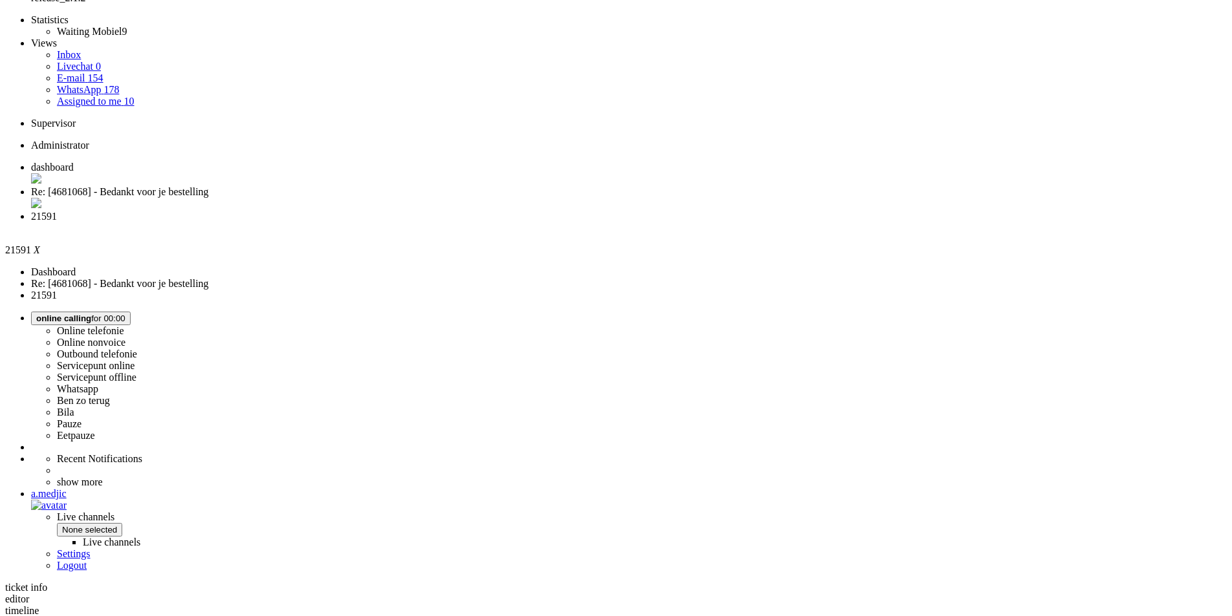
scroll to position [260, 0]
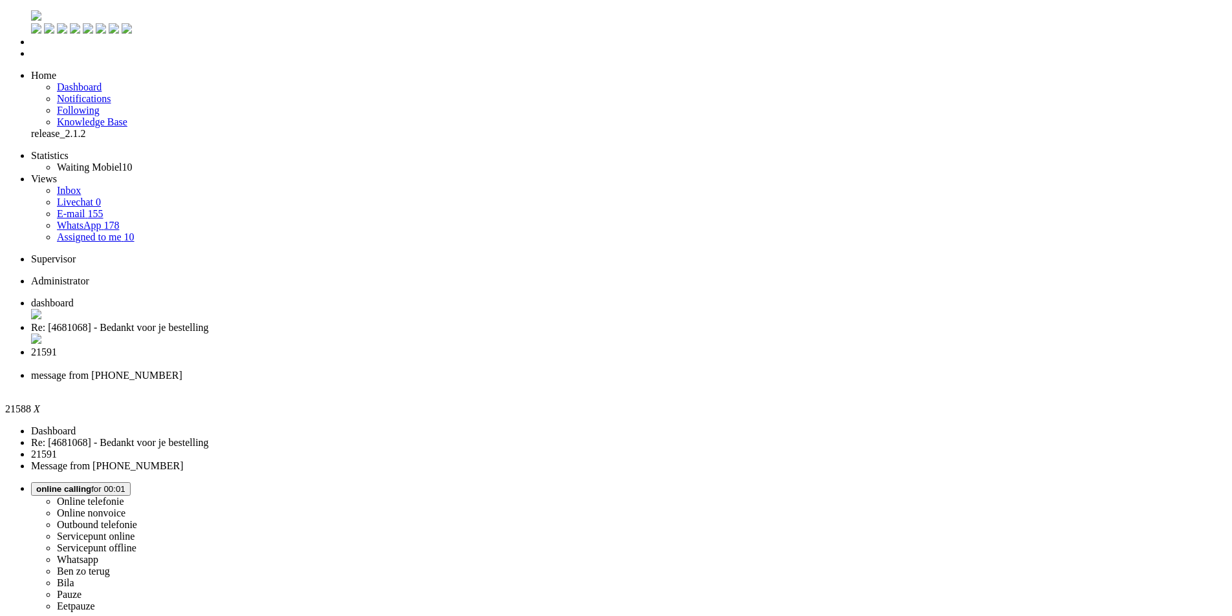
type input "ree"
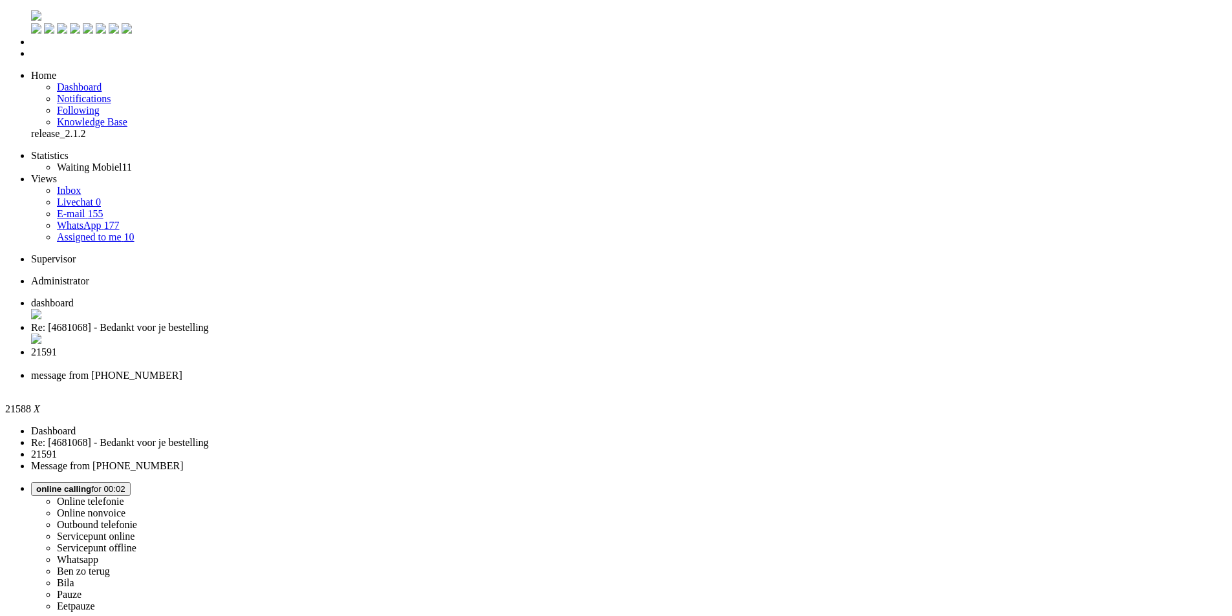
click at [405, 347] on li "21591" at bounding box center [629, 358] width 1196 height 23
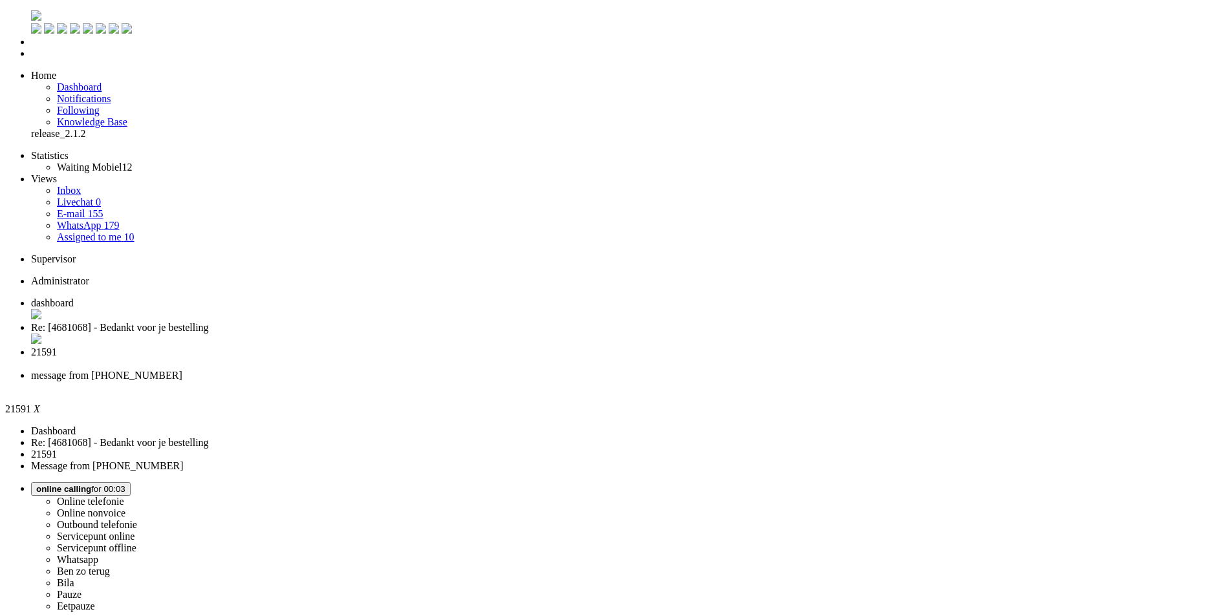
drag, startPoint x: 258, startPoint y: 429, endPoint x: 313, endPoint y: 376, distance: 76.8
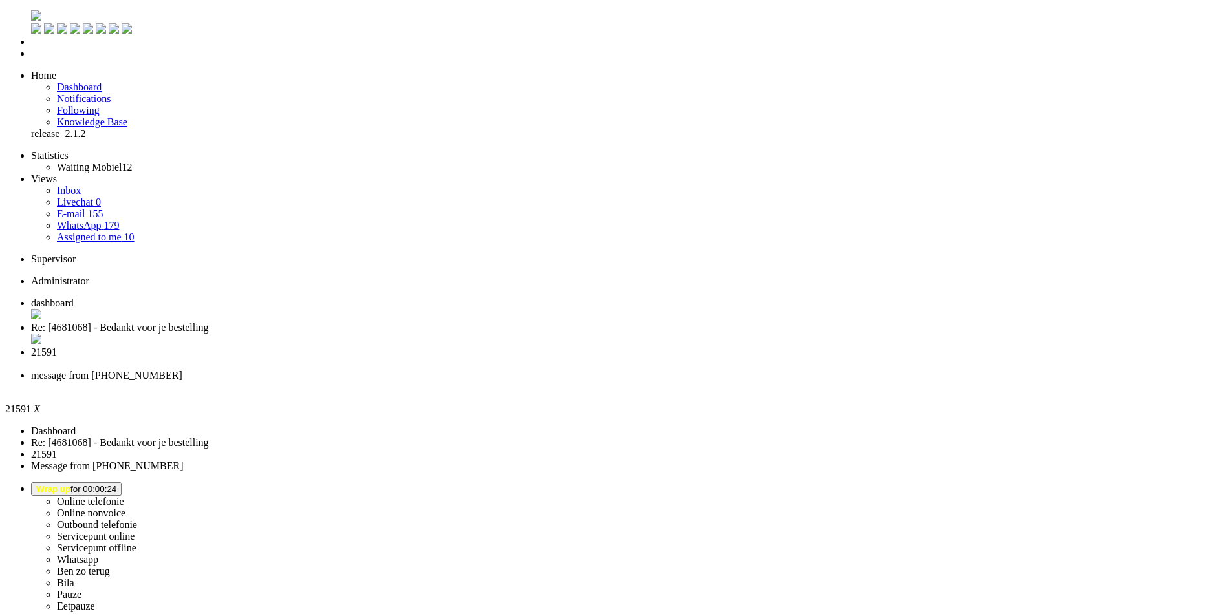
click at [567, 370] on li "message from [PHONE_NUMBER]" at bounding box center [629, 381] width 1196 height 23
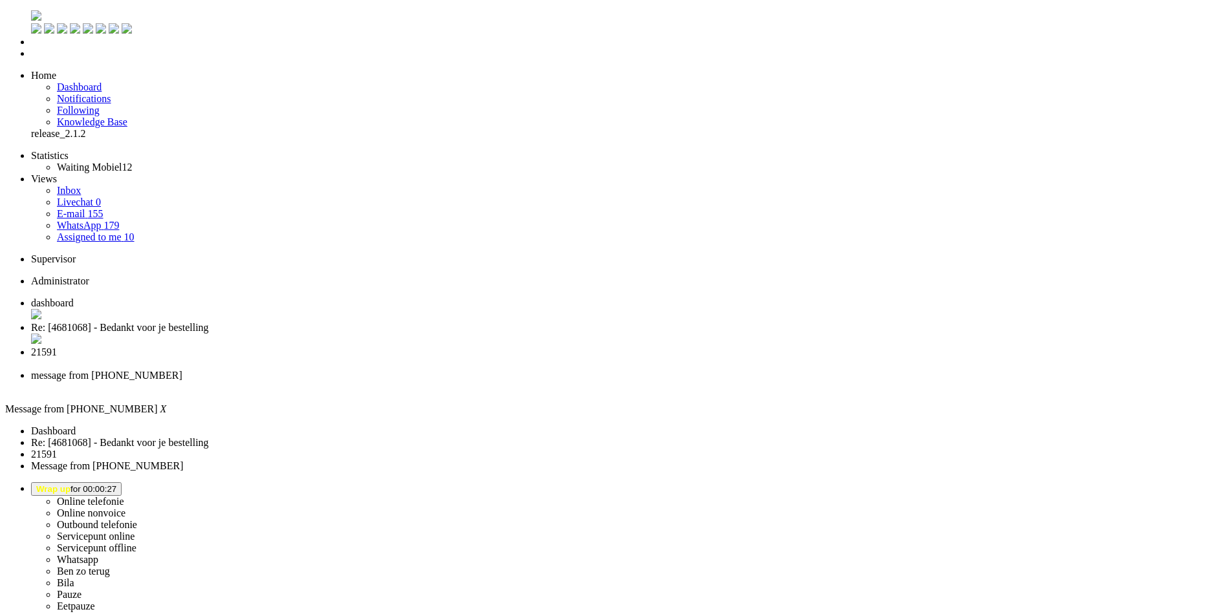
click at [594, 382] on div "Close tab" at bounding box center [629, 388] width 1196 height 12
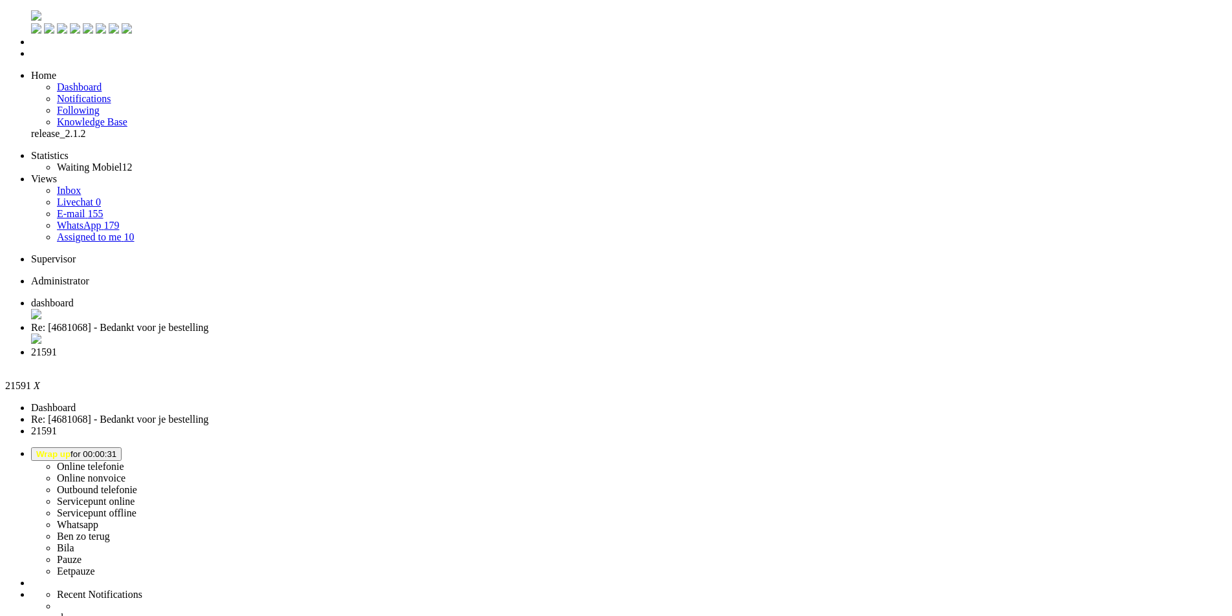
click at [486, 358] on div "Close tab" at bounding box center [629, 364] width 1196 height 12
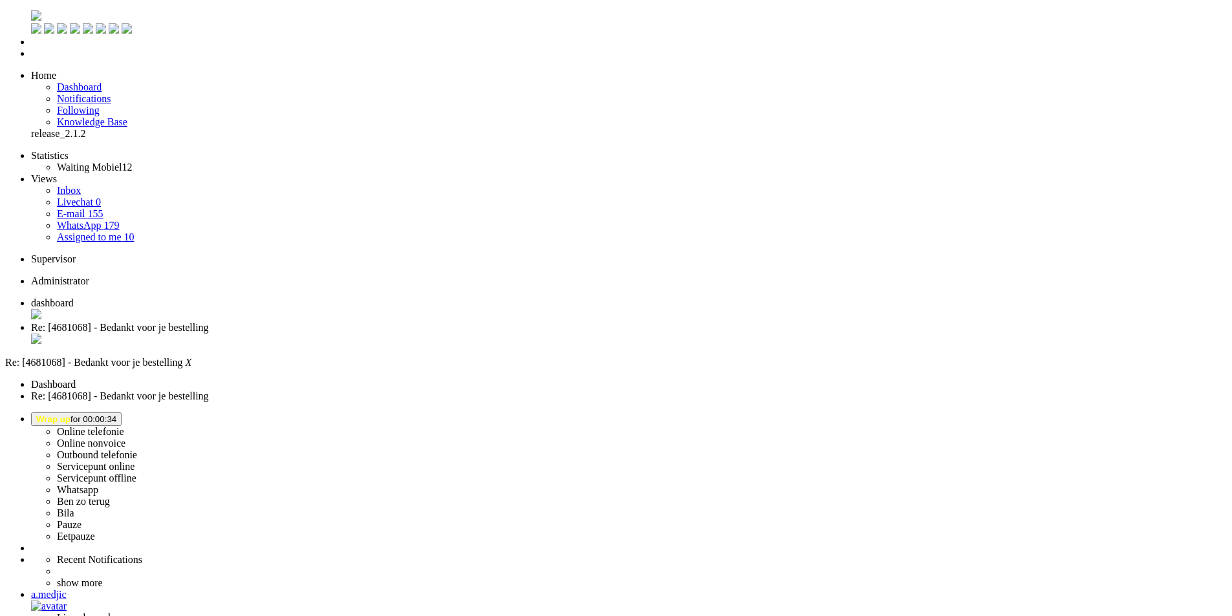
click at [374, 334] on div "Close tab" at bounding box center [629, 340] width 1196 height 13
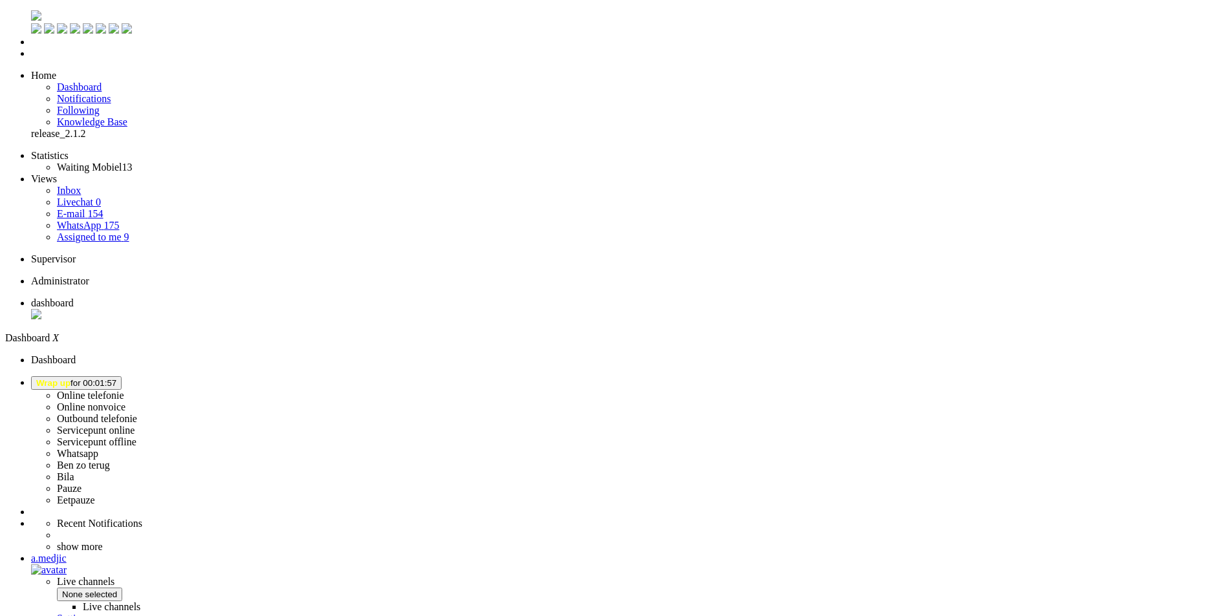
click at [116, 378] on span "Wrap up for 00:01:57" at bounding box center [76, 383] width 80 height 10
click at [124, 390] on label "Online telefonie" at bounding box center [90, 395] width 67 height 11
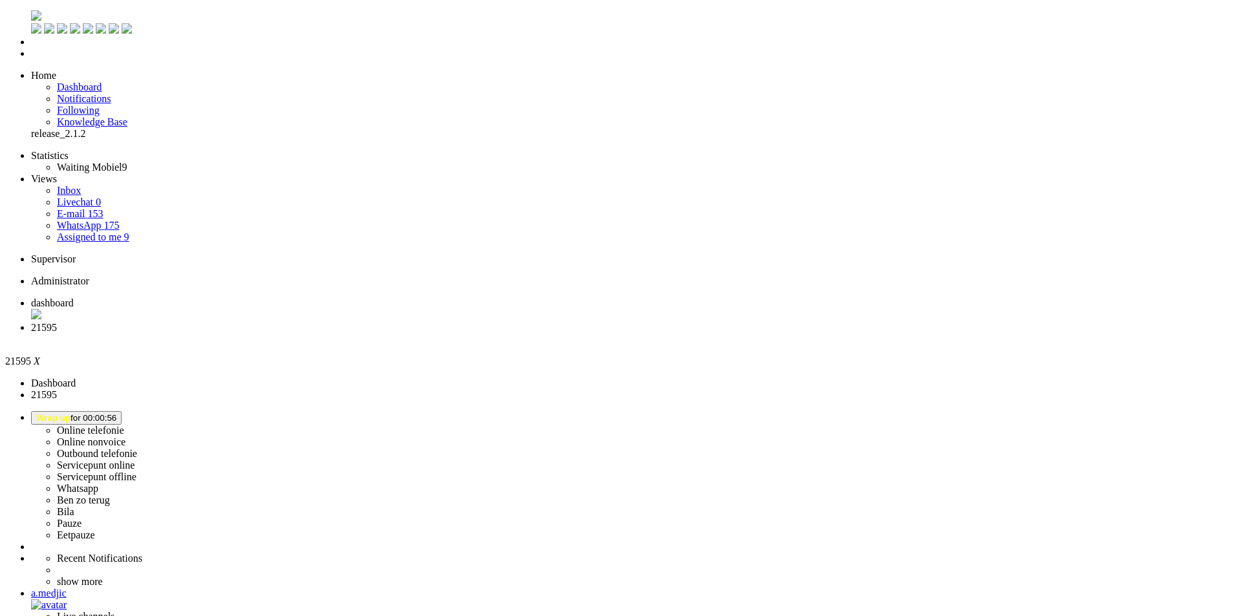
click at [372, 334] on div "Close tab" at bounding box center [633, 340] width 1205 height 12
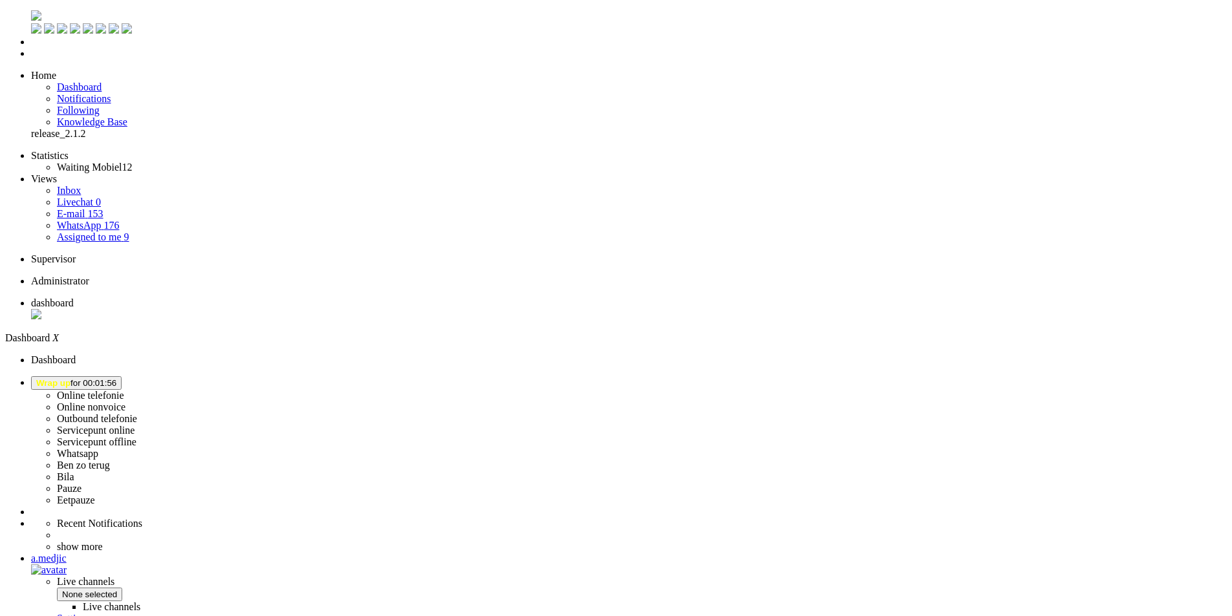
click at [116, 378] on span "Wrap up for 00:01:56" at bounding box center [76, 383] width 80 height 10
click at [124, 390] on label "Online telefonie" at bounding box center [90, 395] width 67 height 11
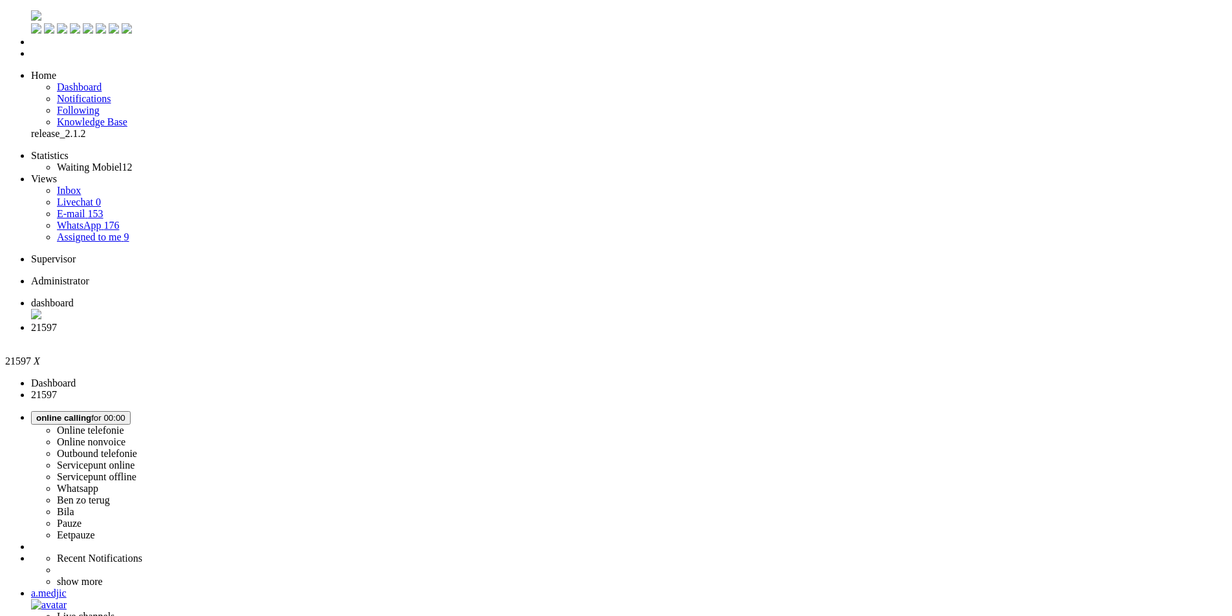
click at [74, 297] on span "dashboard" at bounding box center [52, 302] width 43 height 11
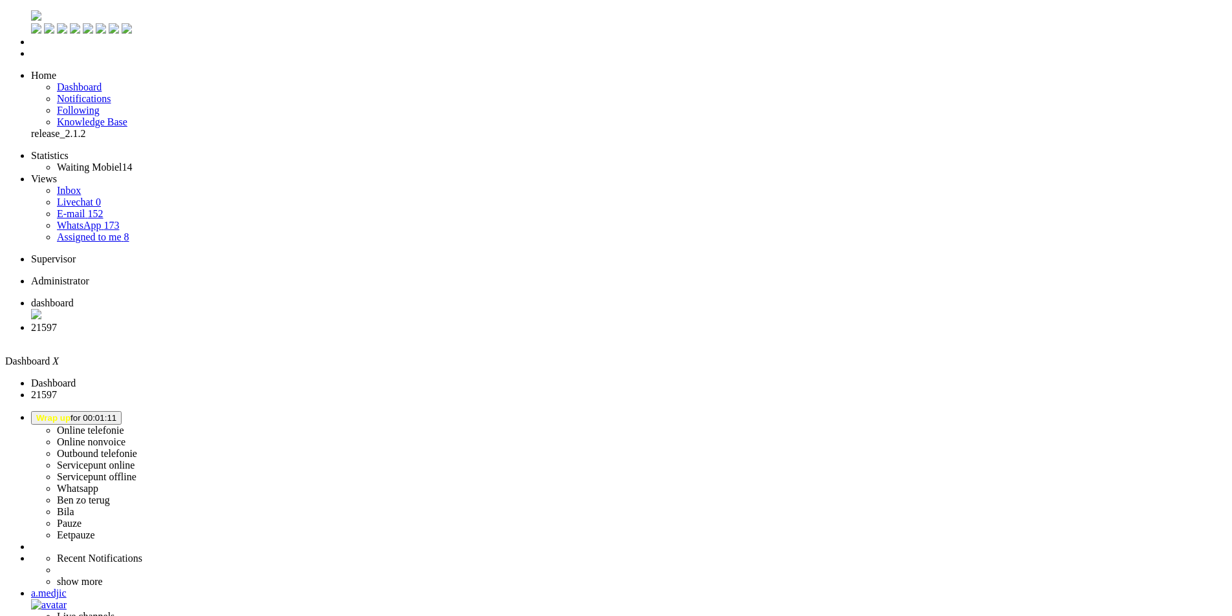
click at [57, 322] on span "21597" at bounding box center [44, 327] width 26 height 11
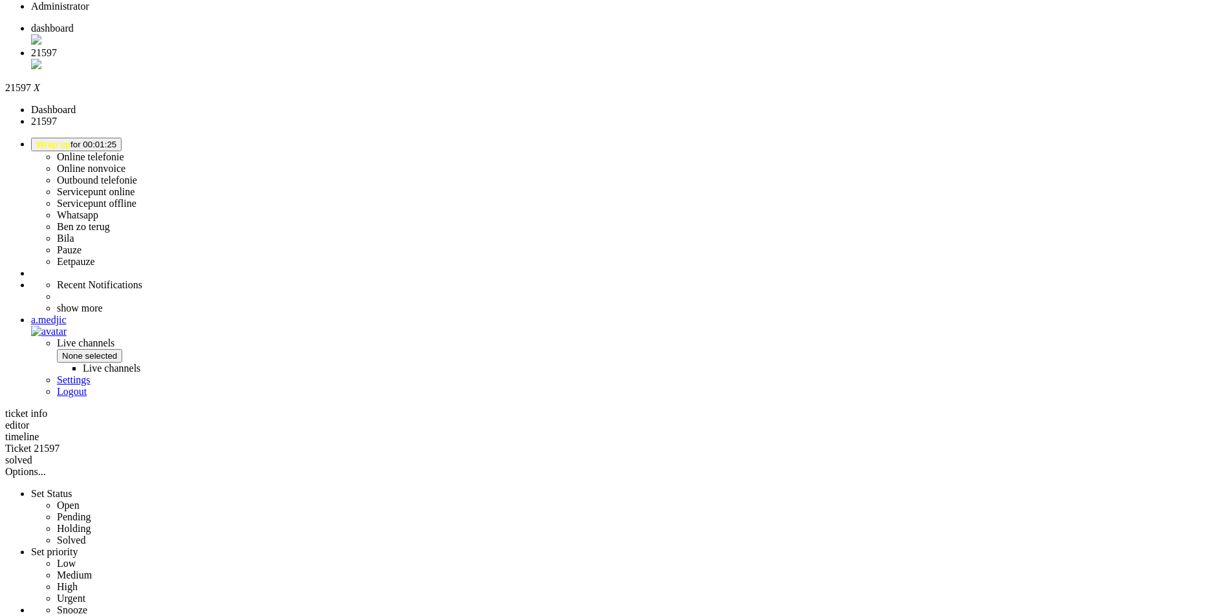
scroll to position [281, 0]
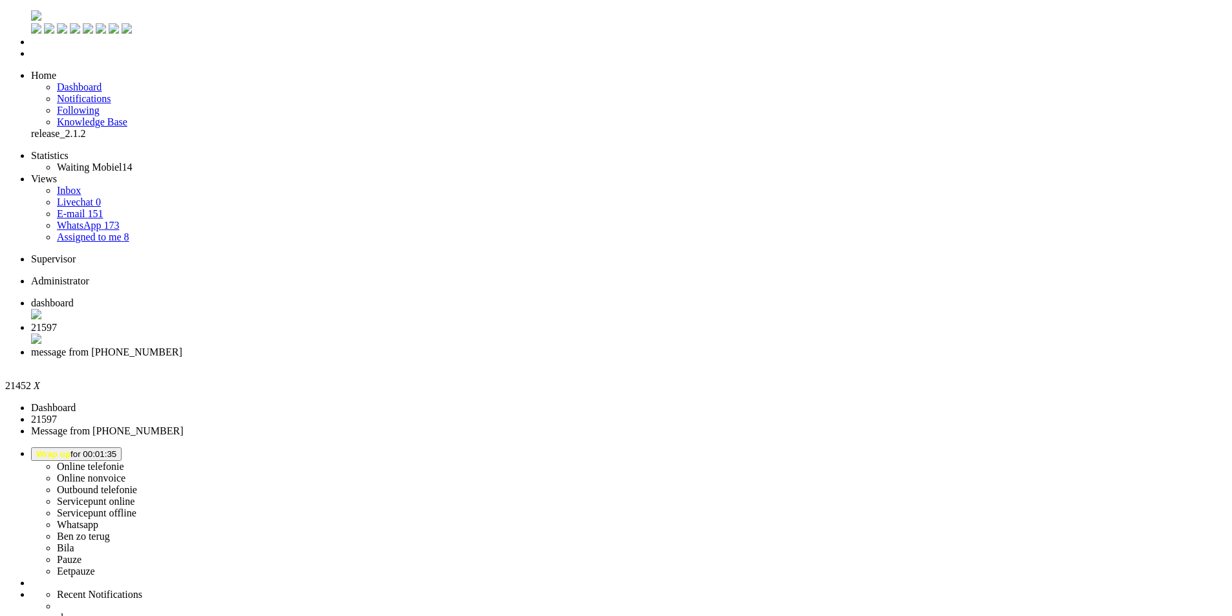
type input "ree"
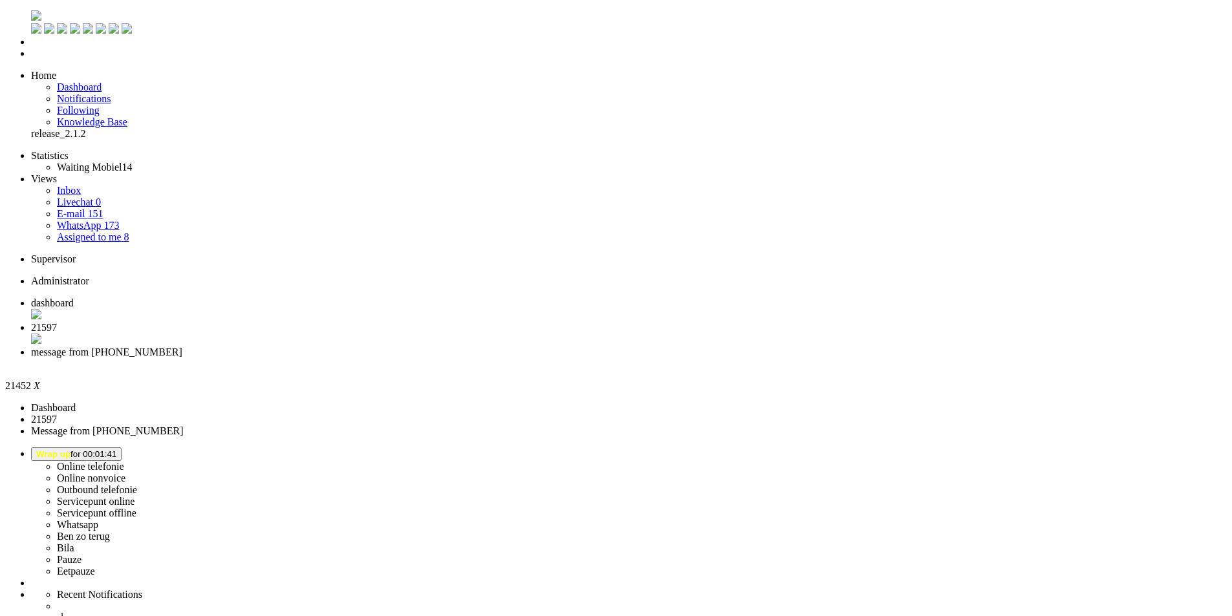
click at [482, 358] on div "Close tab" at bounding box center [629, 364] width 1196 height 12
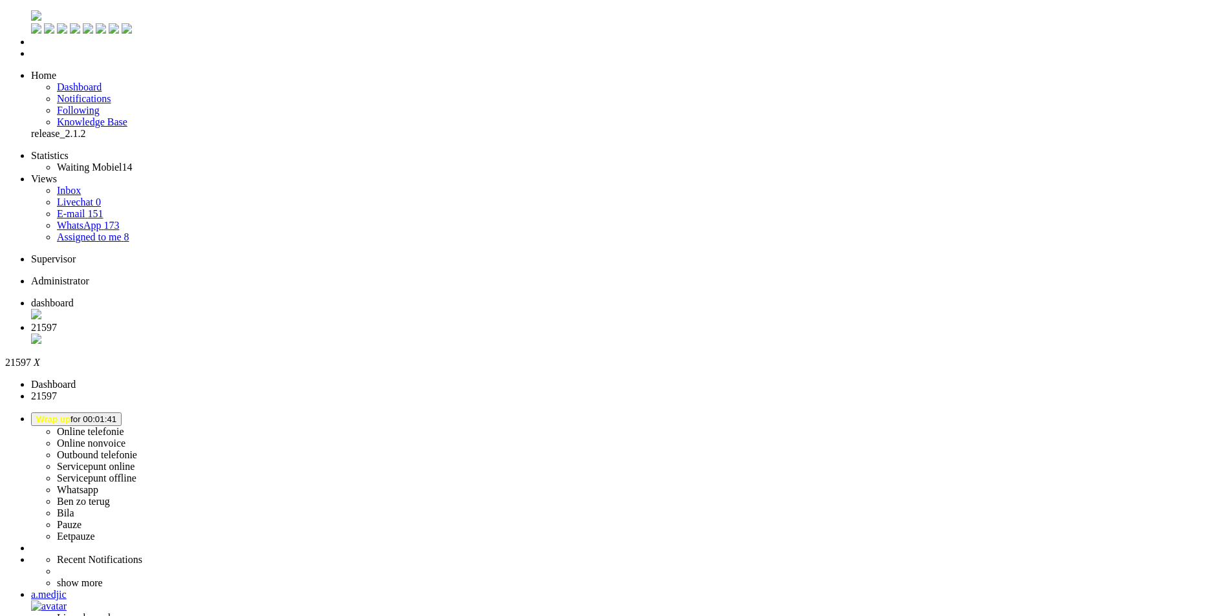
click at [1076, 413] on li "Online telefonie Online nonvoice Outbound telefonie Servicepunt online Servicep…" at bounding box center [629, 478] width 1196 height 130
click at [122, 413] on button "Wrap up for 00:01:41" at bounding box center [76, 420] width 91 height 14
click at [125, 438] on label "Online nonvoice" at bounding box center [91, 443] width 69 height 11
click at [138, 415] on span "Online Nonvoice for 00:00" at bounding box center [87, 420] width 102 height 10
click at [98, 484] on link "Whatsapp" at bounding box center [77, 489] width 41 height 11
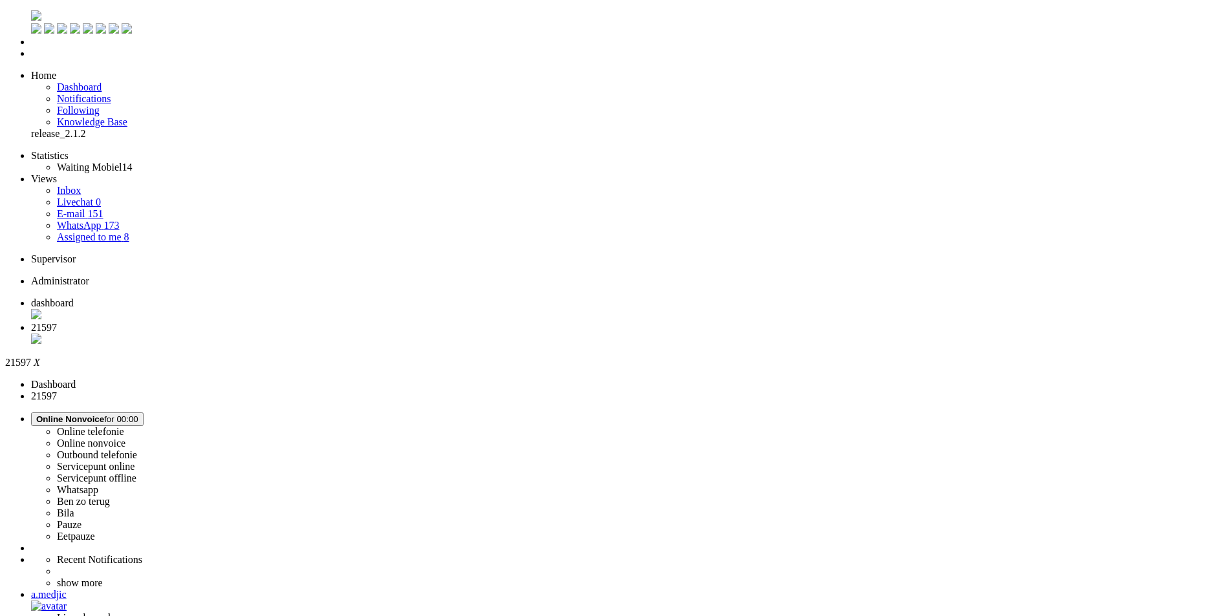
click at [374, 334] on div "Close tab" at bounding box center [629, 340] width 1196 height 13
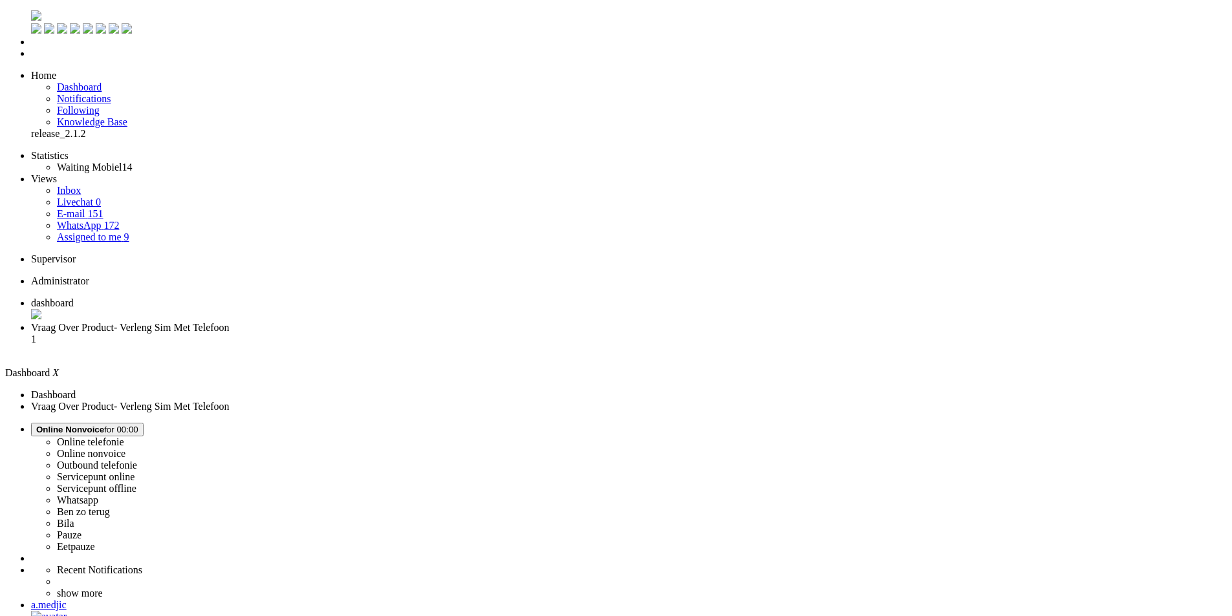
click at [319, 322] on li "Vraag Over Product- Verleng Sim Met Telefoon 1" at bounding box center [629, 339] width 1196 height 35
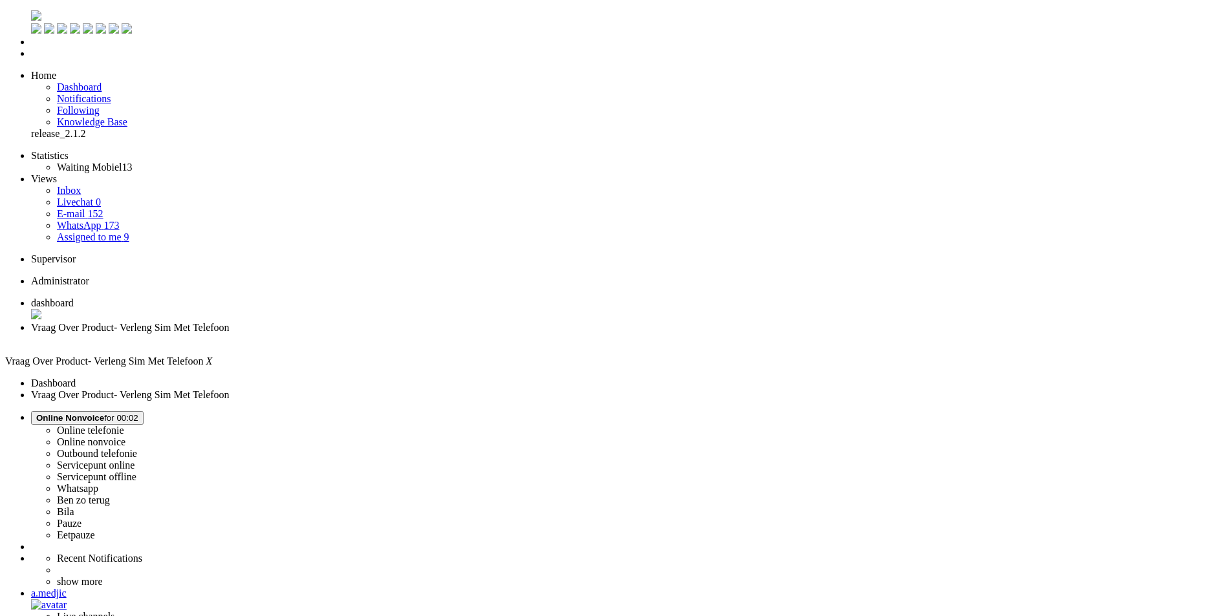
click at [1057, 411] on li "Online telefonie Online nonvoice Outbound telefonie Servicepunt online Servicep…" at bounding box center [629, 476] width 1196 height 130
click at [104, 413] on span "Online Nonvoice" at bounding box center [70, 418] width 68 height 10
click at [1184, 588] on div "a.medjic" at bounding box center [629, 594] width 1196 height 12
